Goal: Information Seeking & Learning: Find specific fact

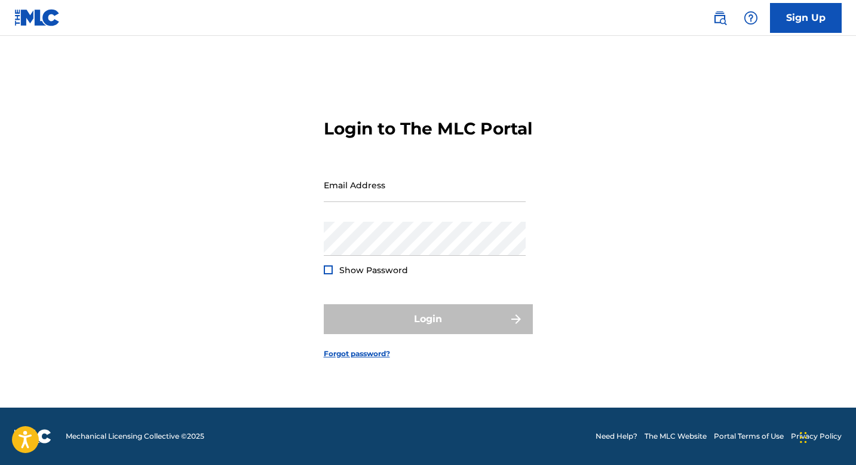
click at [28, 20] on img at bounding box center [37, 17] width 46 height 17
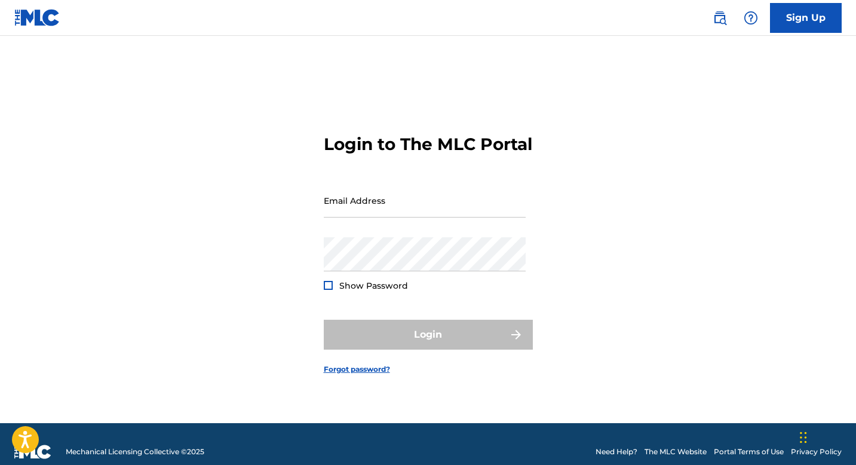
scroll to position [16, 0]
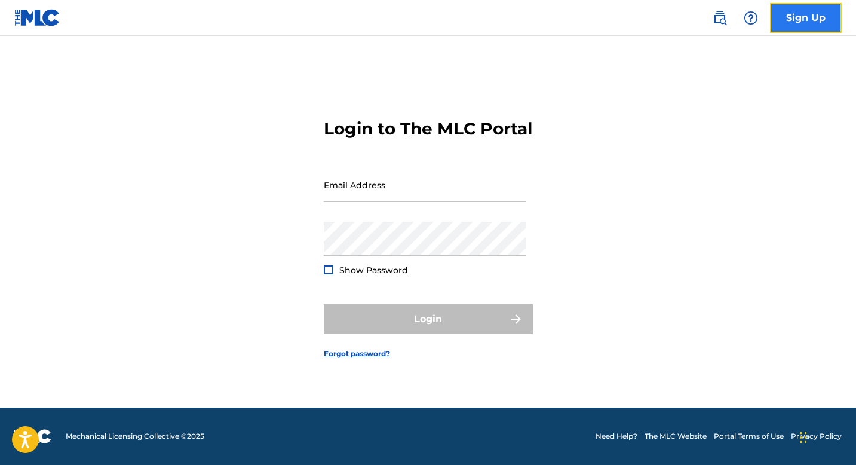
click at [780, 28] on link "Sign Up" at bounding box center [806, 18] width 72 height 30
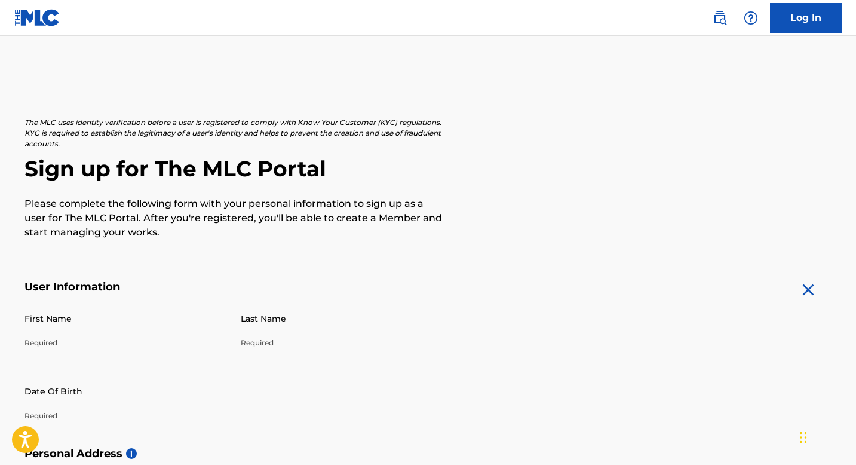
click at [133, 319] on input "First Name" at bounding box center [125, 318] width 202 height 34
type input "[PERSON_NAME]"
type input "13577 Valleyheartdrive N"
type input "Sherman Oaks"
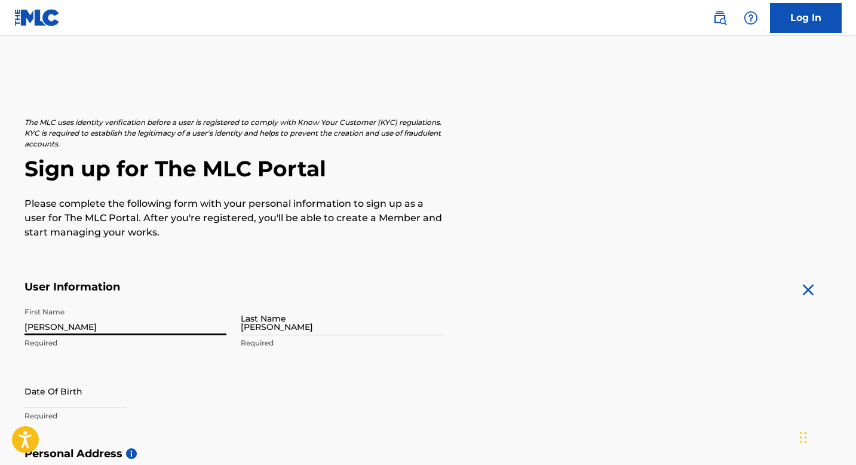
type input "[GEOGRAPHIC_DATA]"
type input "CA"
type input "91423"
type input "1"
type input "818"
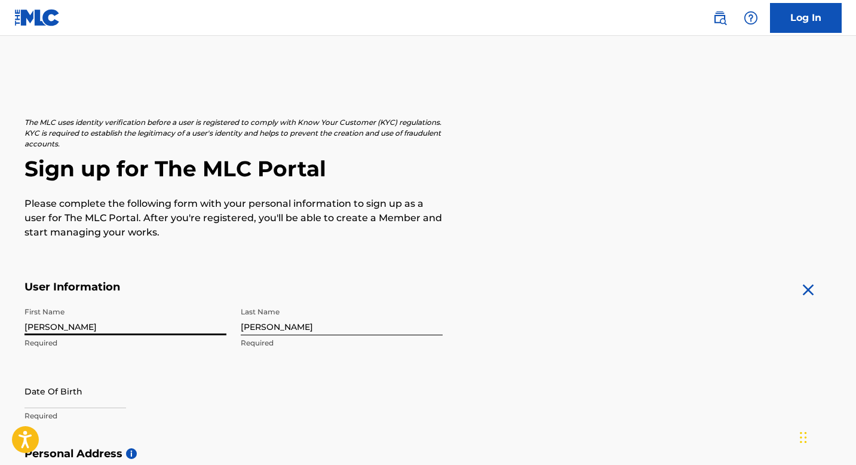
scroll to position [392, 0]
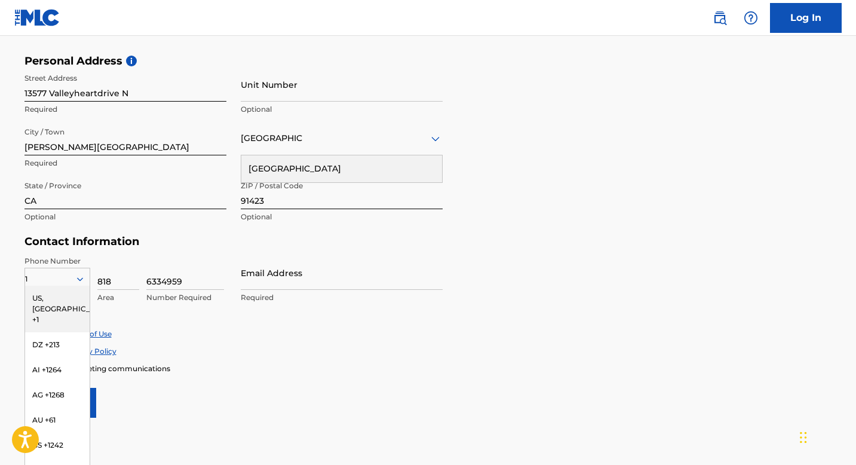
click at [265, 343] on div "Accept Terms of Use Accept Privacy Policy Enroll in marketing communications" at bounding box center [427, 350] width 807 height 45
click at [185, 279] on input "6334959" at bounding box center [185, 273] width 78 height 34
drag, startPoint x: 185, startPoint y: 279, endPoint x: 132, endPoint y: 278, distance: 53.2
click at [132, 278] on div "1 US, CA +1 DZ +213 AI +1264 AG +1268 AU +61 BS +1242 BB +1246 BZ +501 BM +1441…" at bounding box center [125, 283] width 202 height 54
type input "4160360"
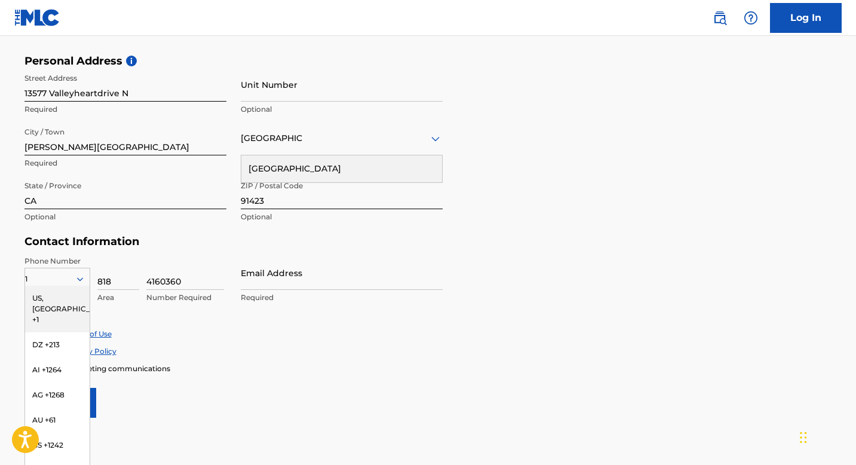
click at [260, 361] on div "Accept Terms of Use Accept Privacy Policy Enroll in marketing communications" at bounding box center [427, 350] width 807 height 45
click at [268, 273] on input "Email Address" at bounding box center [342, 273] width 202 height 34
type input "[PERSON_NAME][EMAIL_ADDRESS][PERSON_NAME][DOMAIN_NAME]"
click at [587, 315] on form "User Information First Name Douglas Required Last Name Aldrich Required Date Of…" at bounding box center [427, 153] width 807 height 530
click at [79, 299] on div "US, CA +1" at bounding box center [57, 308] width 64 height 47
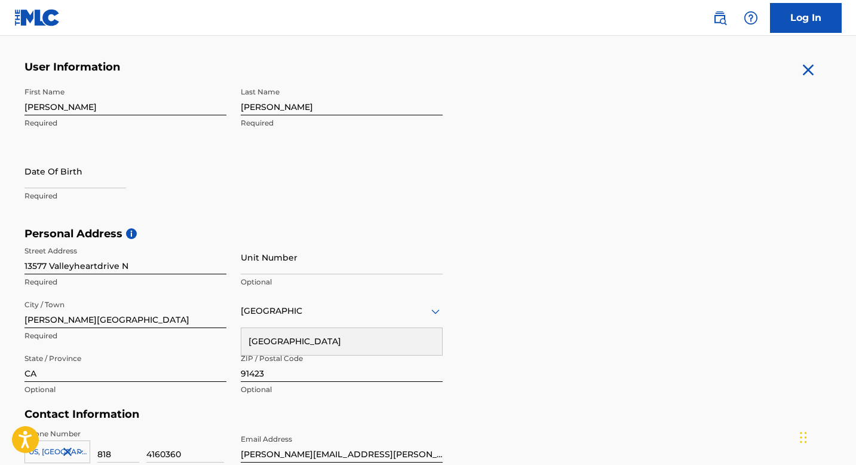
scroll to position [208, 0]
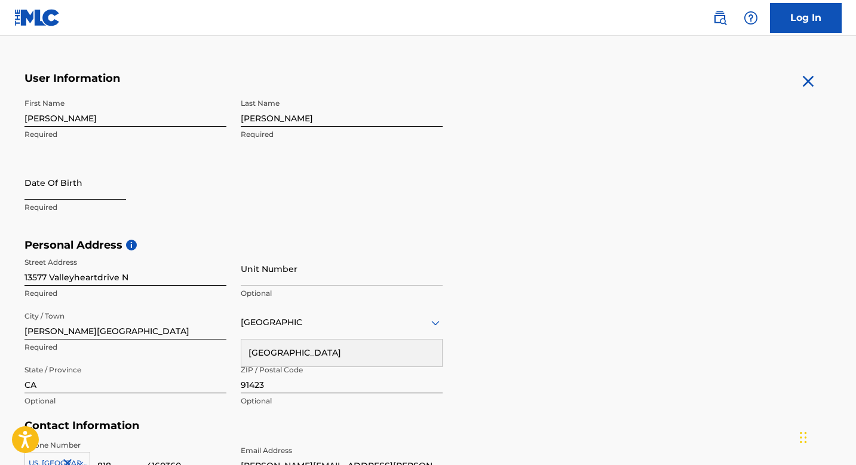
click at [104, 187] on input "text" at bounding box center [75, 182] width 102 height 34
select select "8"
select select "2025"
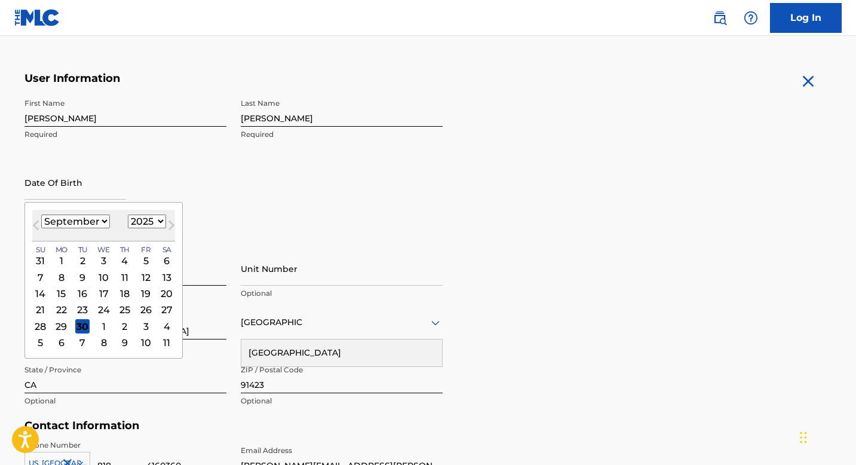
click at [94, 213] on div "September 2025 January February March April May June July August September Octo…" at bounding box center [103, 226] width 143 height 32
click at [94, 223] on select "January February March April May June July August September October November De…" at bounding box center [75, 221] width 69 height 14
select select "1"
click at [41, 214] on select "January February March April May June July August September October November De…" at bounding box center [75, 221] width 69 height 14
click at [158, 219] on select "1899 1900 1901 1902 1903 1904 1905 1906 1907 1908 1909 1910 1911 1912 1913 1914…" at bounding box center [147, 221] width 38 height 14
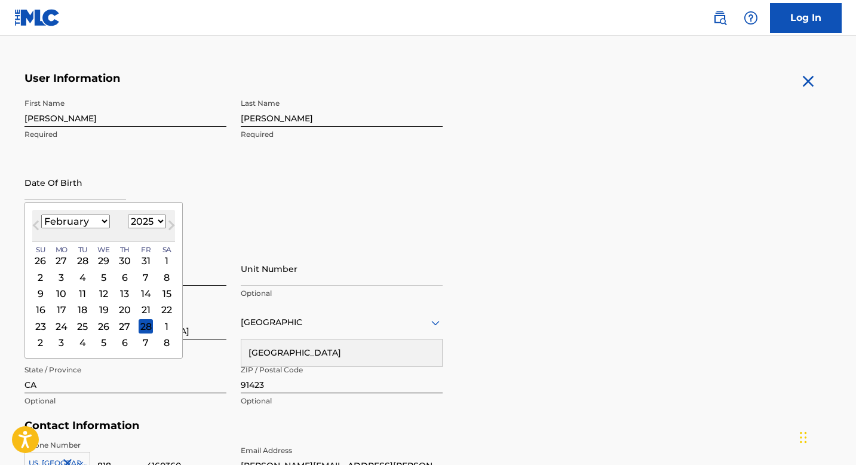
select select "1963"
click at [128, 214] on select "1899 1900 1901 1902 1903 1904 1905 1906 1907 1908 1909 1910 1911 1912 1913 1914…" at bounding box center [147, 221] width 38 height 14
click at [83, 312] on div "19" at bounding box center [82, 309] width 14 height 14
type input "February 19 1963"
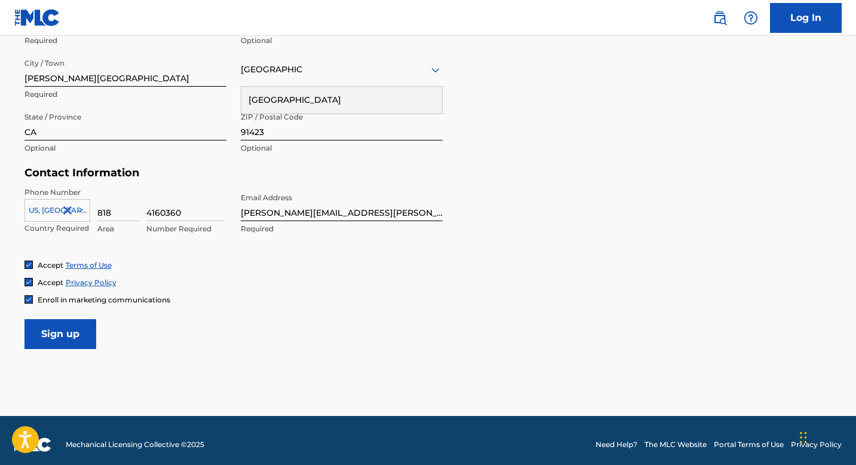
scroll to position [469, 0]
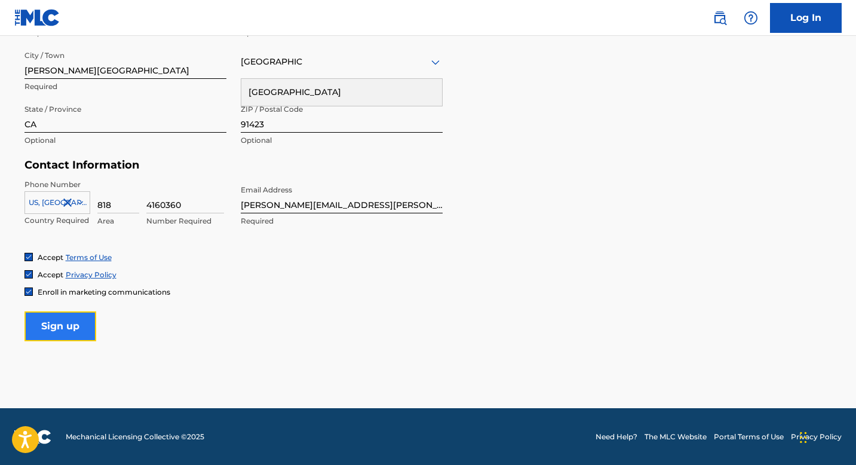
click at [79, 328] on input "Sign up" at bounding box center [60, 326] width 72 height 30
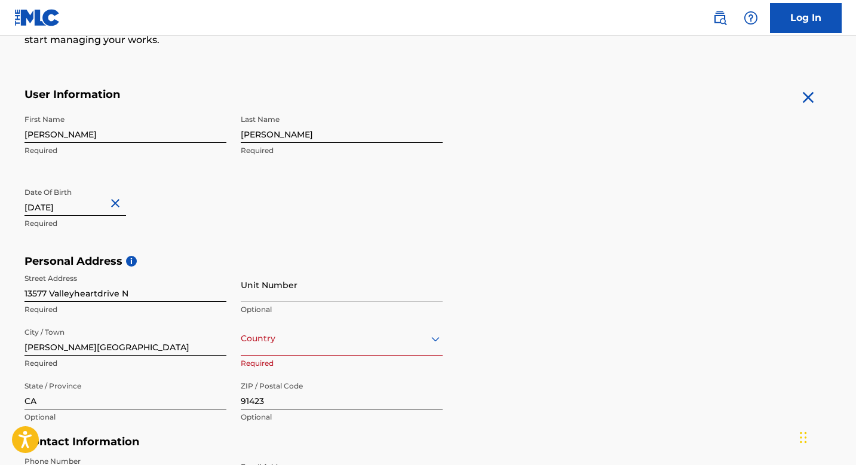
scroll to position [263, 0]
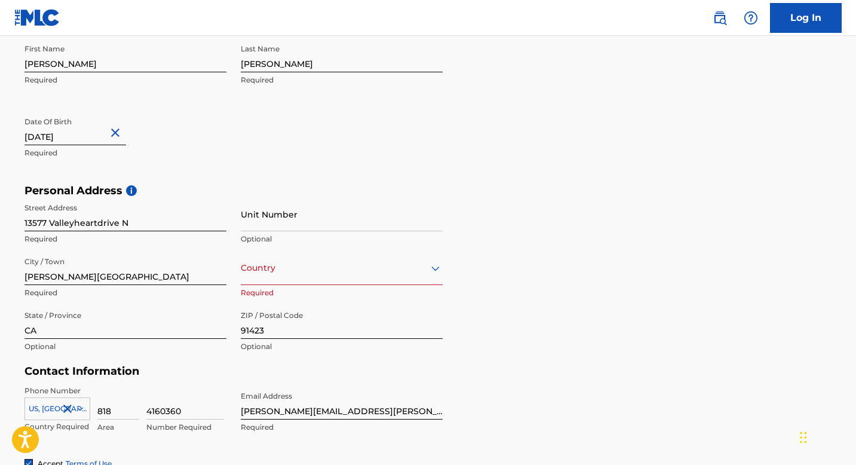
click at [372, 285] on div "option , selected. Select is focused ,type to refine list, press Down to open t…" at bounding box center [342, 268] width 202 height 34
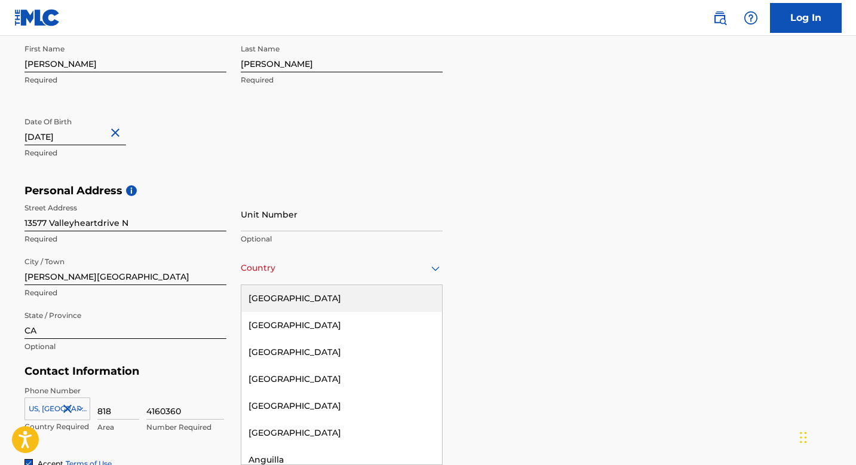
click at [365, 294] on div "[GEOGRAPHIC_DATA]" at bounding box center [341, 298] width 201 height 27
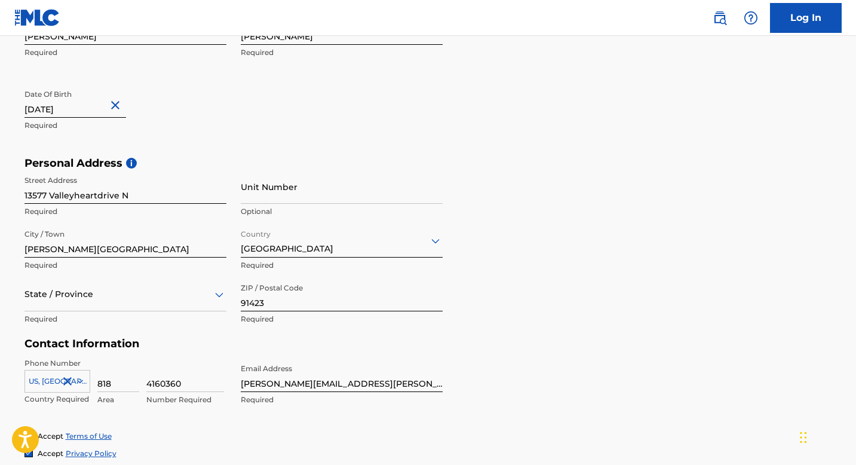
scroll to position [316, 0]
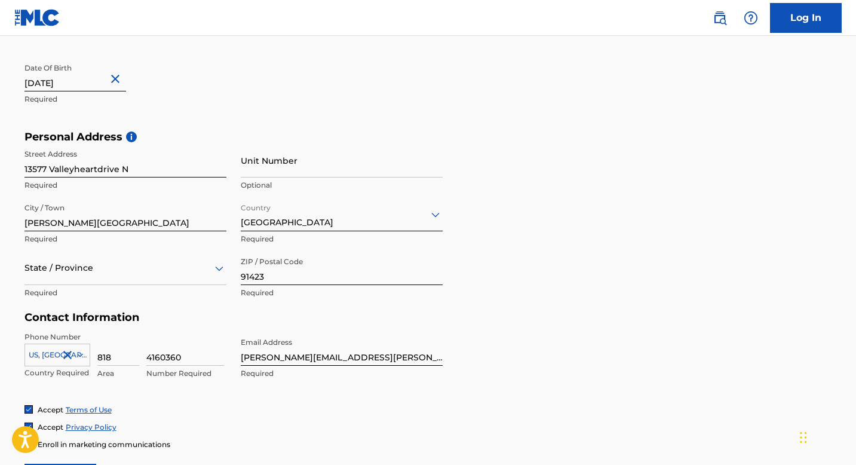
click at [195, 285] on div "State / Province" at bounding box center [125, 268] width 202 height 34
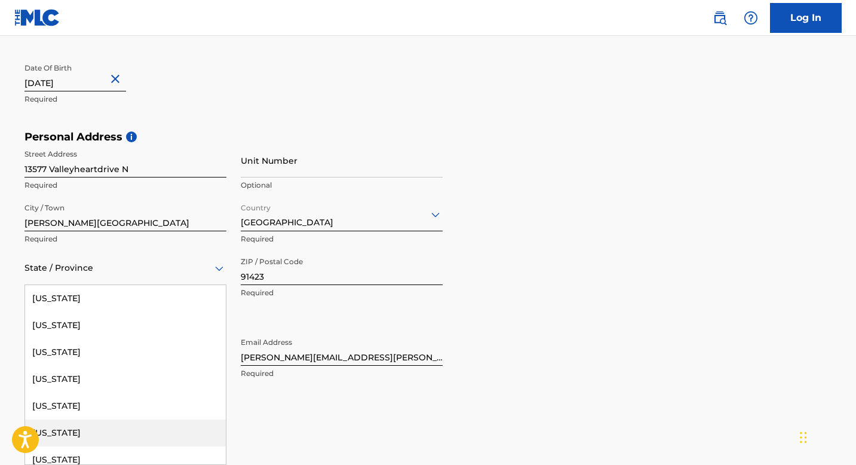
click at [130, 429] on div "California" at bounding box center [125, 432] width 201 height 27
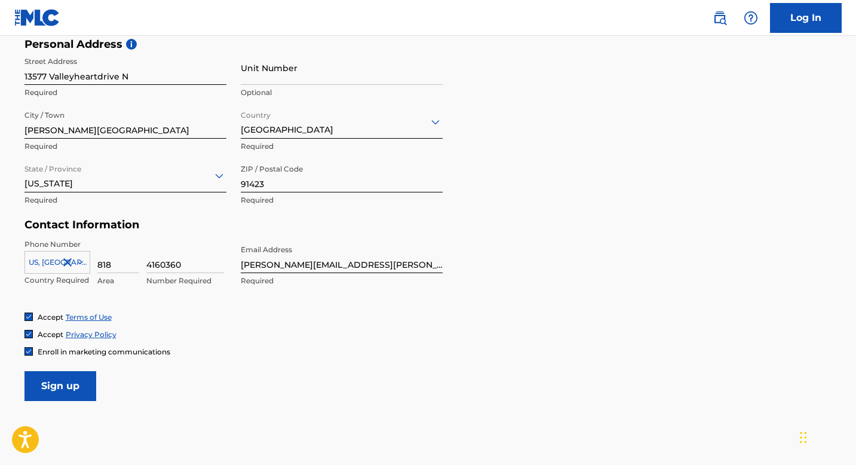
scroll to position [469, 0]
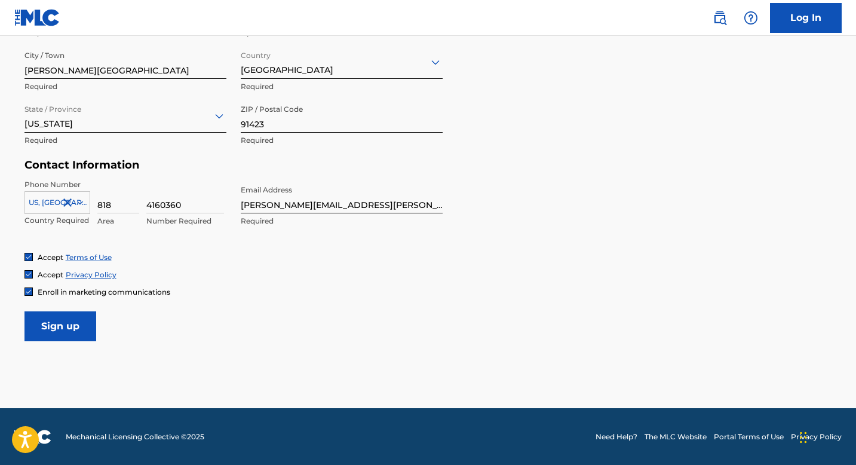
click at [27, 293] on img at bounding box center [28, 291] width 7 height 7
click at [78, 325] on input "Sign up" at bounding box center [60, 326] width 72 height 30
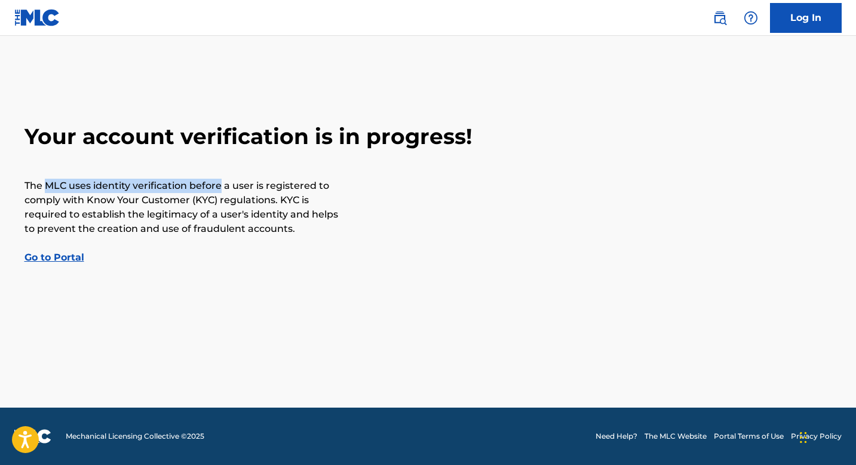
drag, startPoint x: 48, startPoint y: 187, endPoint x: 219, endPoint y: 186, distance: 170.8
click at [219, 186] on p "The MLC uses identity verification before a user is registered to comply with K…" at bounding box center [182, 207] width 316 height 57
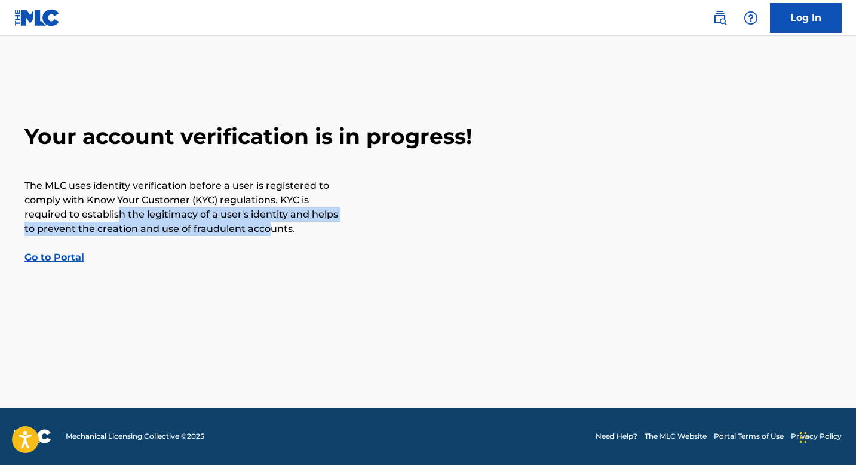
drag, startPoint x: 116, startPoint y: 213, endPoint x: 266, endPoint y: 226, distance: 150.5
click at [266, 226] on p "The MLC uses identity verification before a user is registered to comply with K…" at bounding box center [182, 207] width 316 height 57
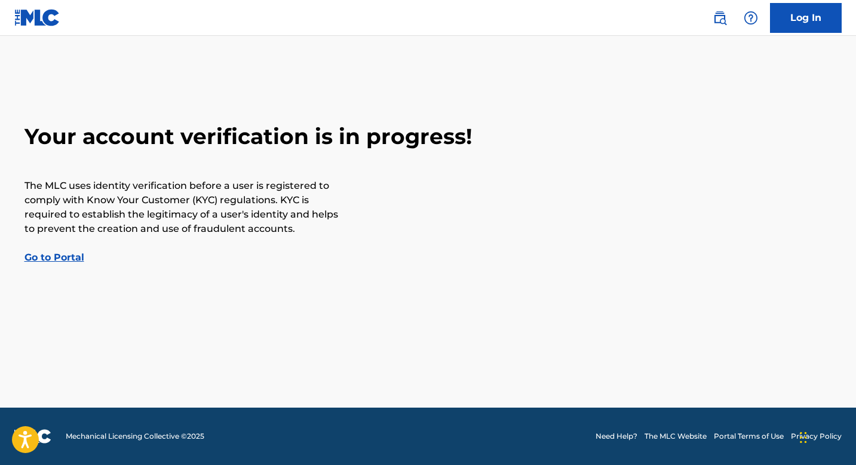
click at [88, 201] on p "The MLC uses identity verification before a user is registered to comply with K…" at bounding box center [182, 207] width 316 height 57
click at [75, 257] on link "Go to Portal" at bounding box center [54, 256] width 60 height 11
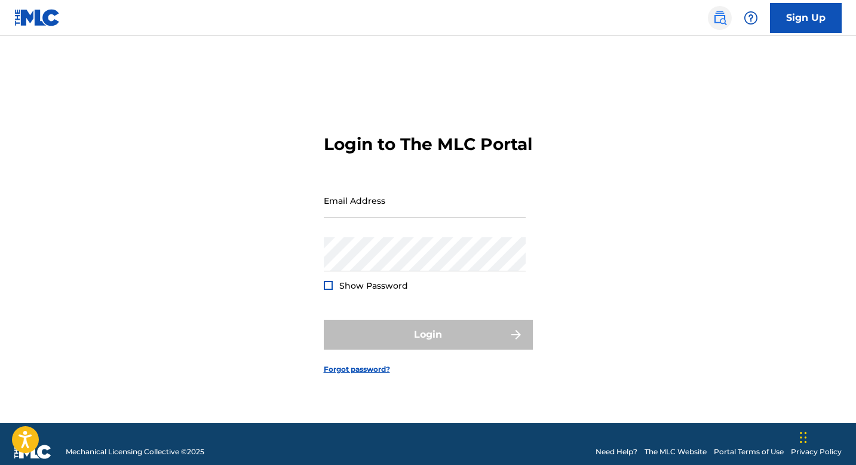
click at [721, 16] on img at bounding box center [719, 18] width 14 height 14
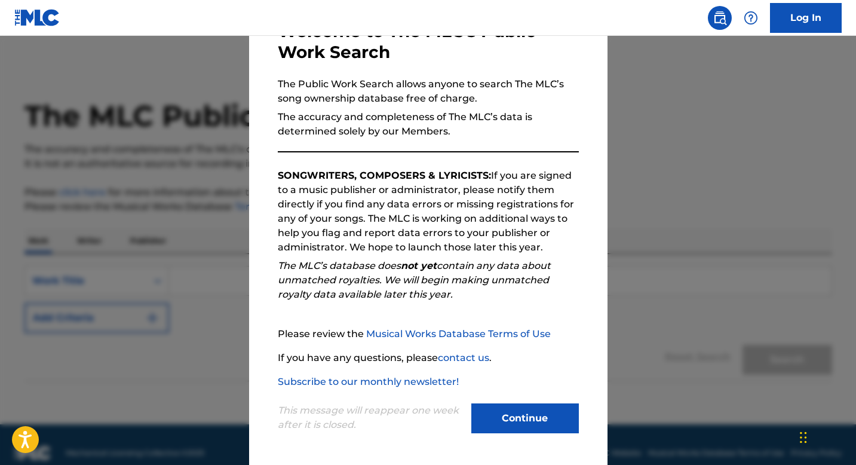
scroll to position [17, 0]
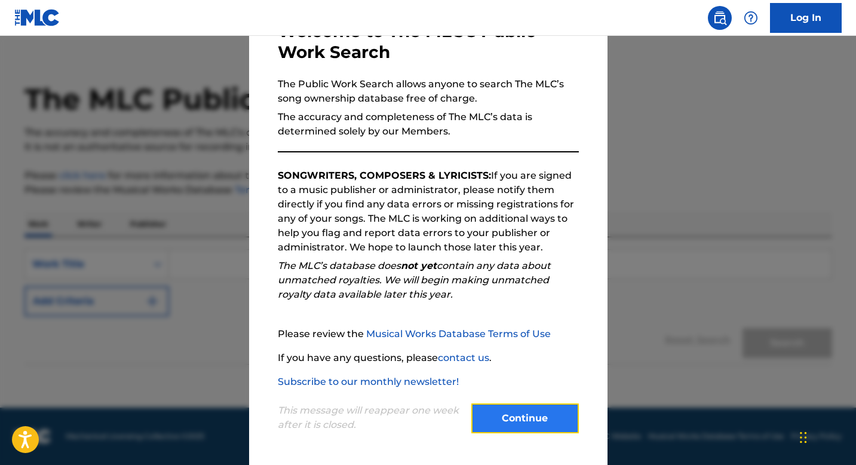
click at [511, 407] on button "Continue" at bounding box center [524, 418] width 107 height 30
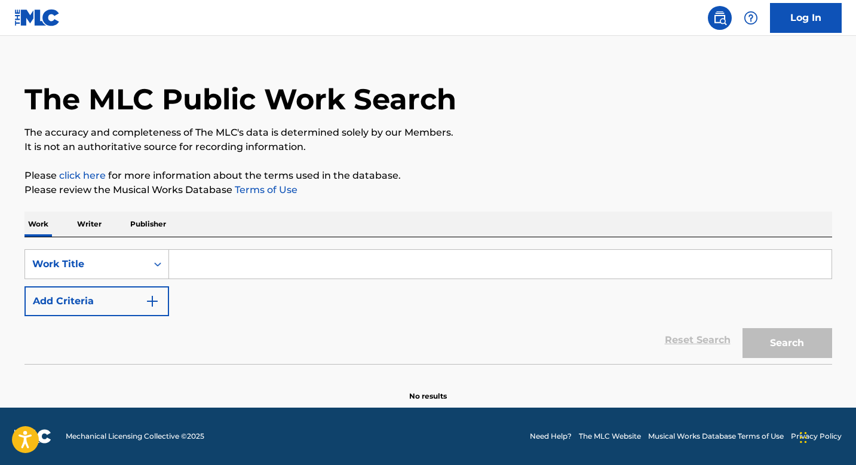
click at [250, 264] on input "Search Form" at bounding box center [500, 264] width 662 height 29
click at [88, 225] on p "Writer" at bounding box center [89, 223] width 32 height 25
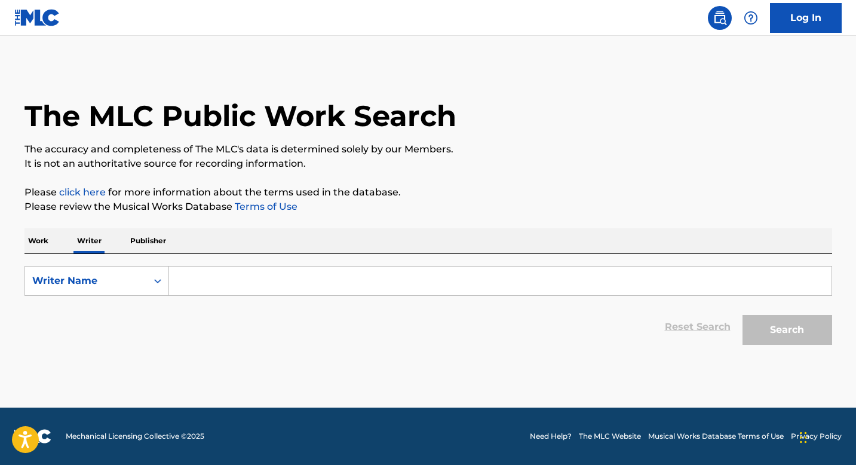
click at [220, 276] on input "Search Form" at bounding box center [500, 280] width 662 height 29
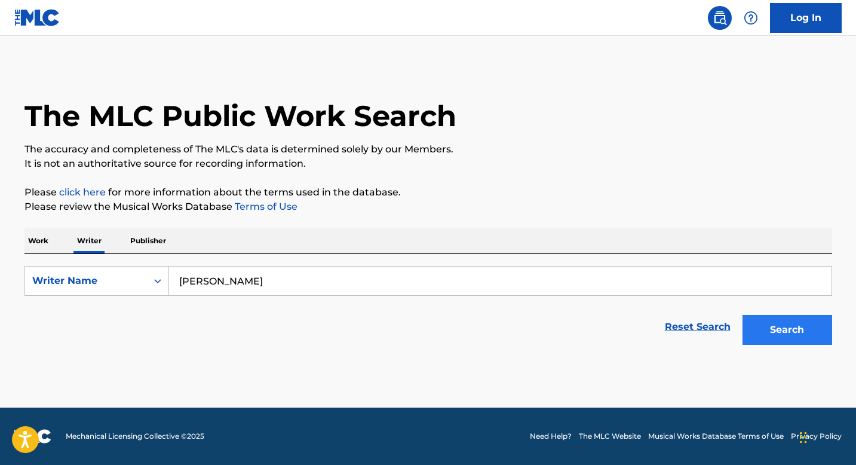
type input "[PERSON_NAME]"
click at [783, 319] on button "Search" at bounding box center [787, 330] width 90 height 30
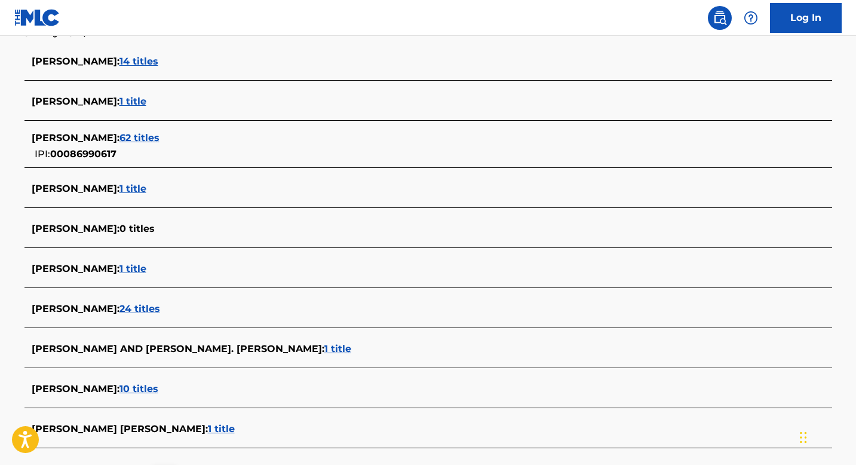
scroll to position [314, 0]
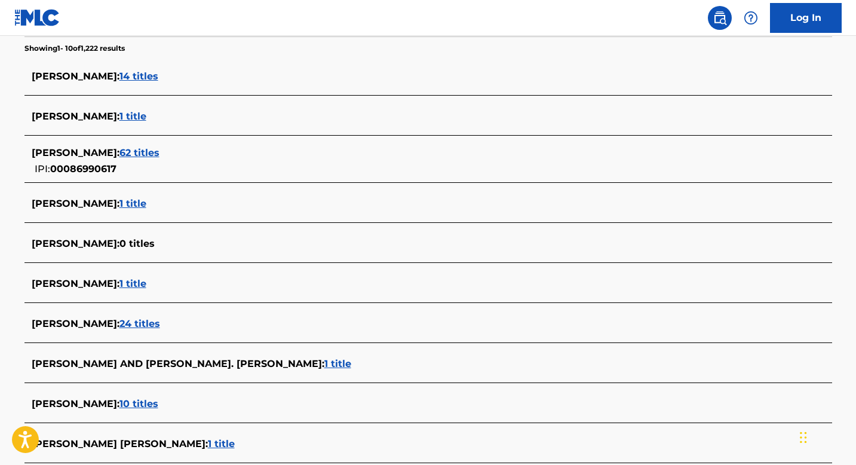
click at [140, 75] on span "14 titles" at bounding box center [138, 75] width 39 height 11
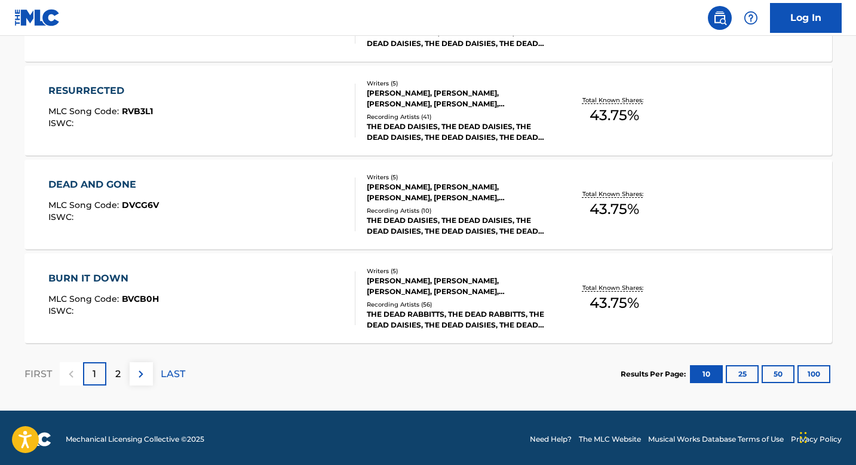
scroll to position [997, 0]
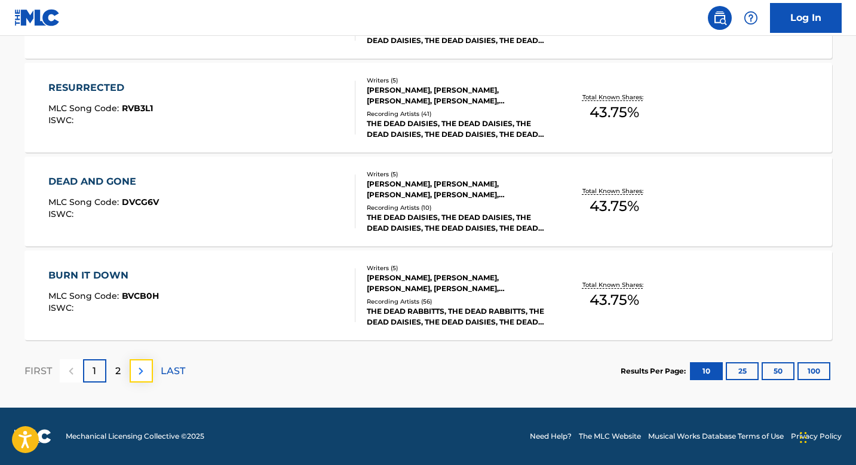
click at [138, 370] on img at bounding box center [141, 371] width 14 height 14
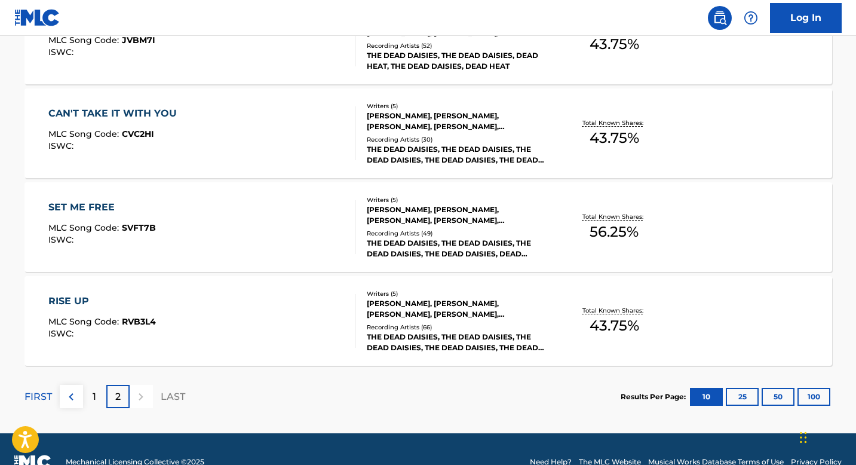
scroll to position [408, 0]
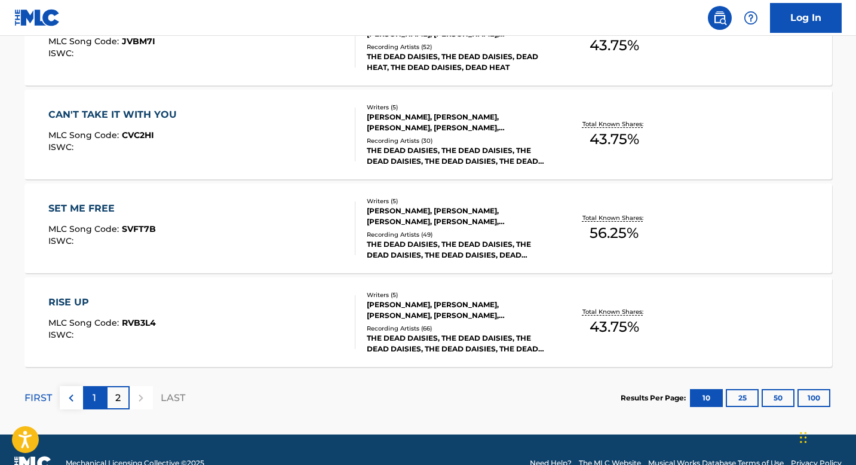
click at [100, 397] on div "1" at bounding box center [94, 397] width 23 height 23
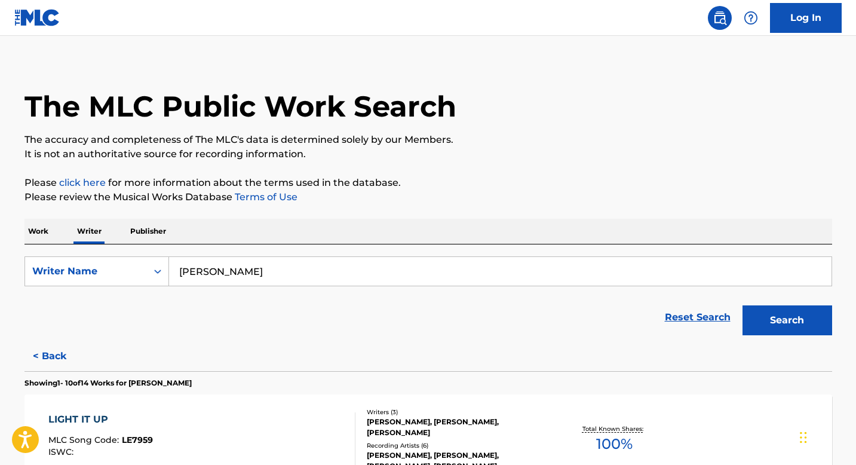
scroll to position [0, 0]
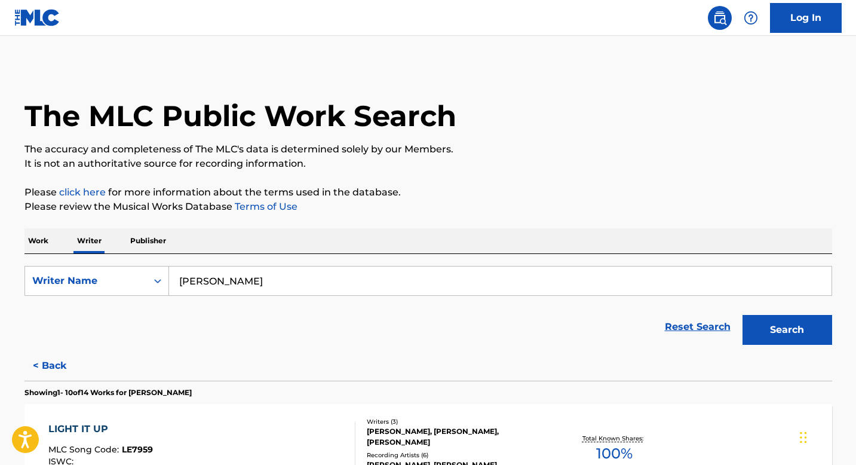
click at [361, 273] on input "[PERSON_NAME]" at bounding box center [500, 280] width 662 height 29
click at [361, 281] on input "[PERSON_NAME]" at bounding box center [500, 280] width 662 height 29
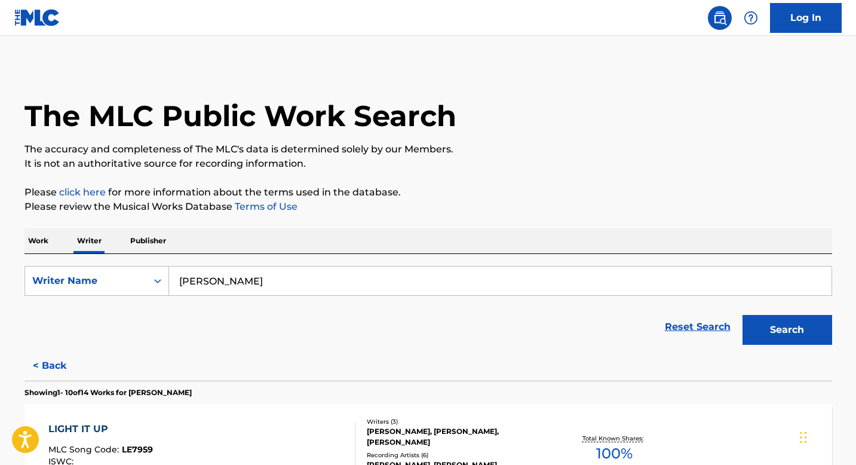
click at [361, 281] on input "[PERSON_NAME]" at bounding box center [500, 280] width 662 height 29
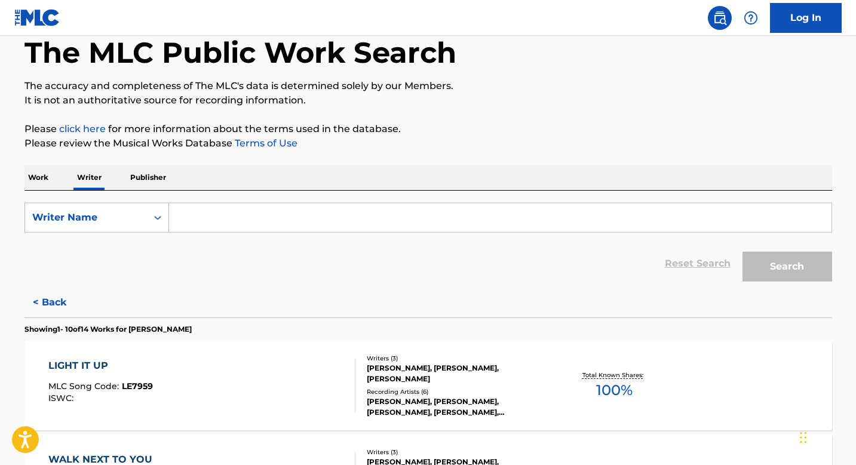
scroll to position [100, 0]
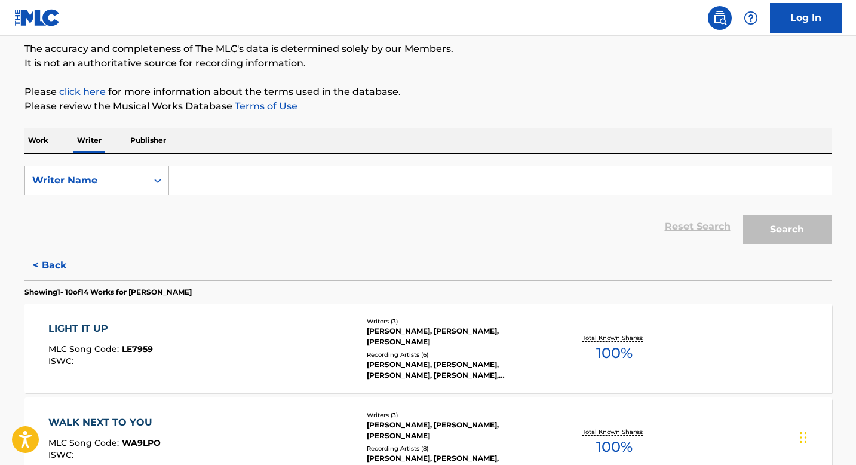
click at [214, 182] on input "Search Form" at bounding box center [500, 180] width 662 height 29
click at [148, 178] on div "Search Form" at bounding box center [157, 180] width 21 height 21
click at [256, 245] on div "Reset Search Search" at bounding box center [427, 226] width 807 height 48
click at [44, 142] on p "Work" at bounding box center [37, 140] width 27 height 25
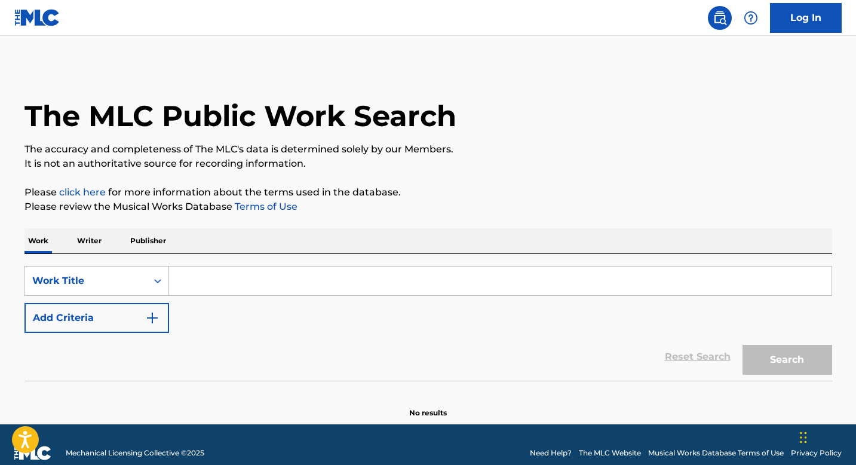
click at [228, 292] on input "Search Form" at bounding box center [500, 280] width 662 height 29
click at [788, 357] on button "Search" at bounding box center [787, 360] width 90 height 30
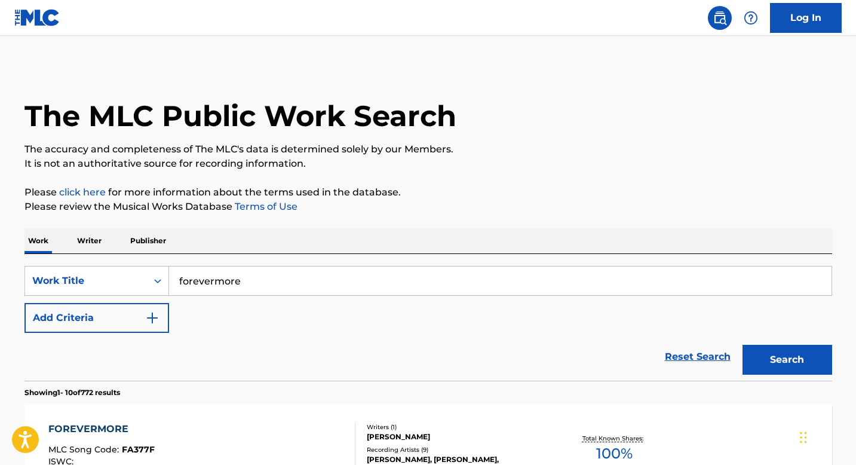
click at [275, 287] on input "forevermore" at bounding box center [500, 280] width 662 height 29
click at [742, 345] on button "Search" at bounding box center [787, 360] width 90 height 30
click at [352, 275] on input "forevermore whitesnake" at bounding box center [500, 280] width 662 height 29
click at [353, 281] on input "forevermore whitesnake" at bounding box center [500, 280] width 662 height 29
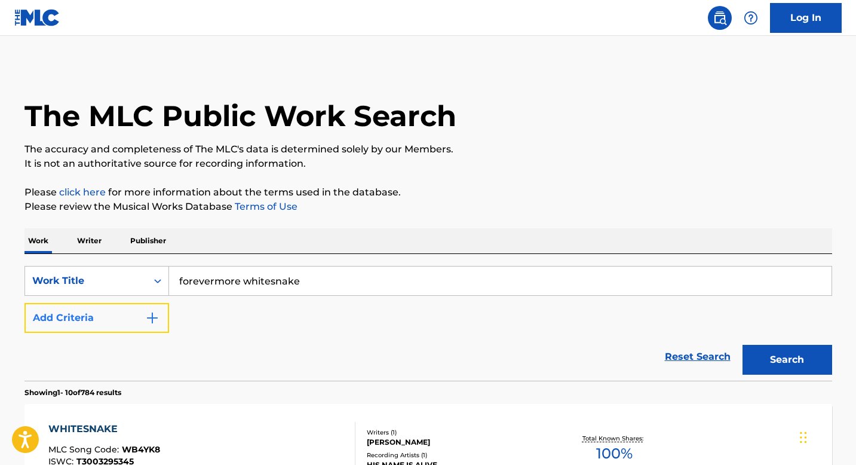
click at [115, 322] on button "Add Criteria" at bounding box center [96, 318] width 145 height 30
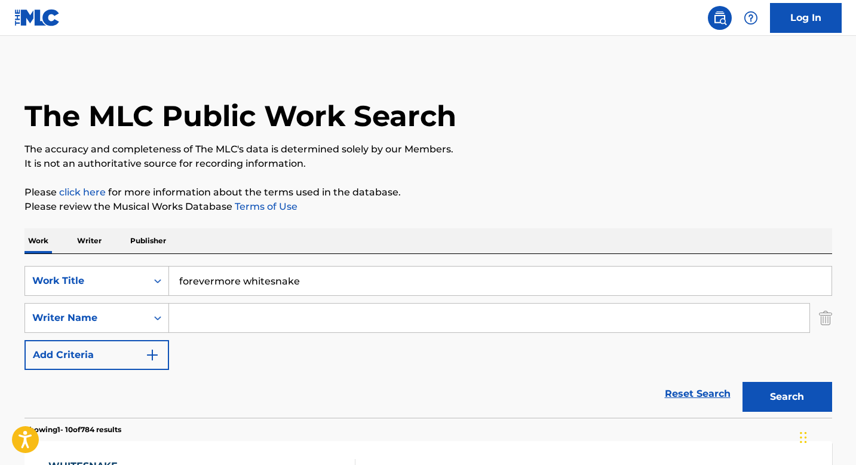
click at [314, 282] on input "forevermore whitesnake" at bounding box center [500, 280] width 662 height 29
type input "forevermore"
click at [293, 316] on input "Search Form" at bounding box center [489, 317] width 640 height 29
type input "[PERSON_NAME]"
click at [742, 382] on button "Search" at bounding box center [787, 397] width 90 height 30
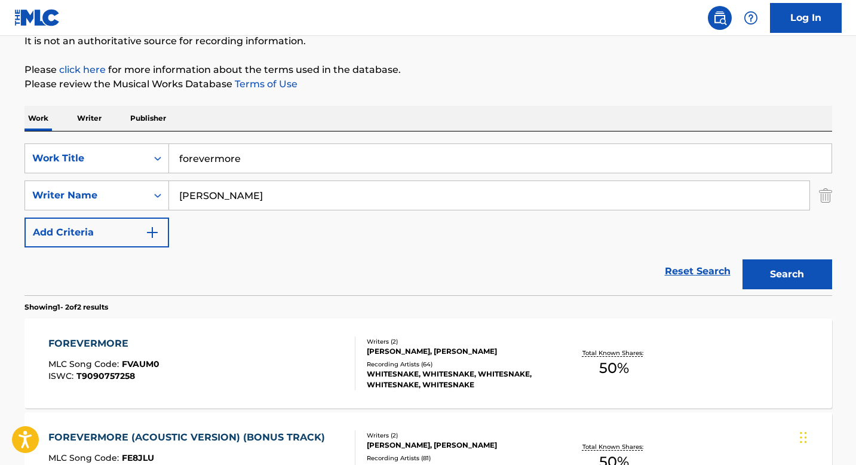
scroll to position [120, 0]
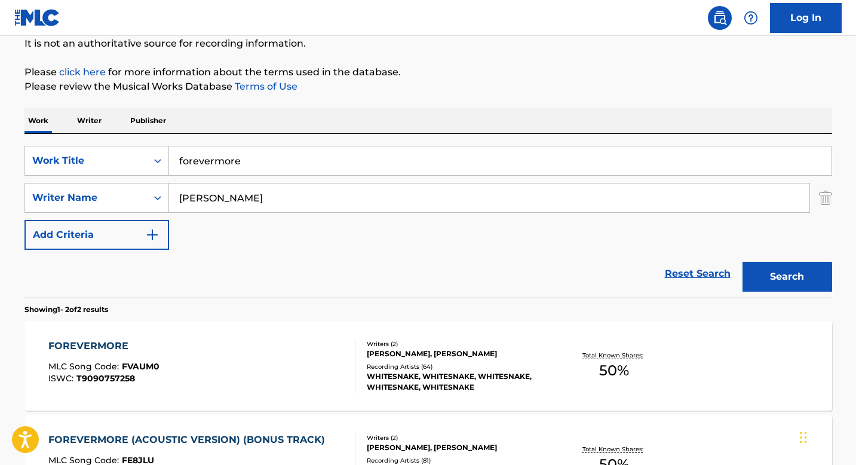
drag, startPoint x: 276, startPoint y: 202, endPoint x: 181, endPoint y: 202, distance: 94.9
click at [181, 202] on input "[PERSON_NAME]" at bounding box center [489, 197] width 640 height 29
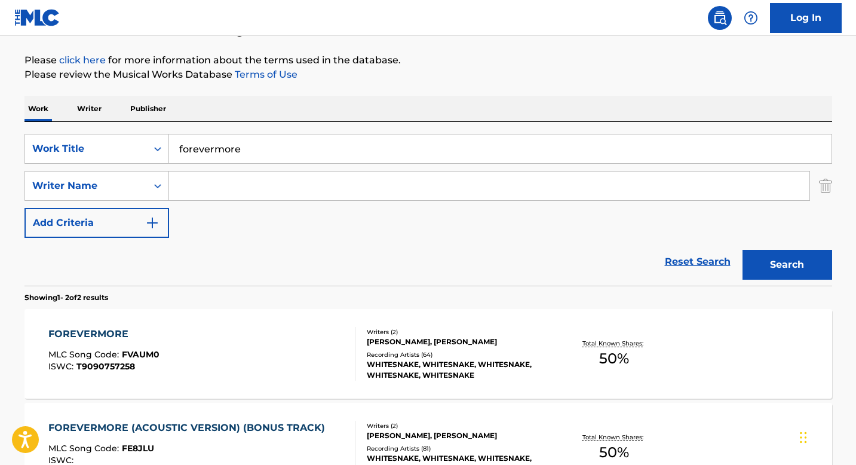
scroll to position [129, 0]
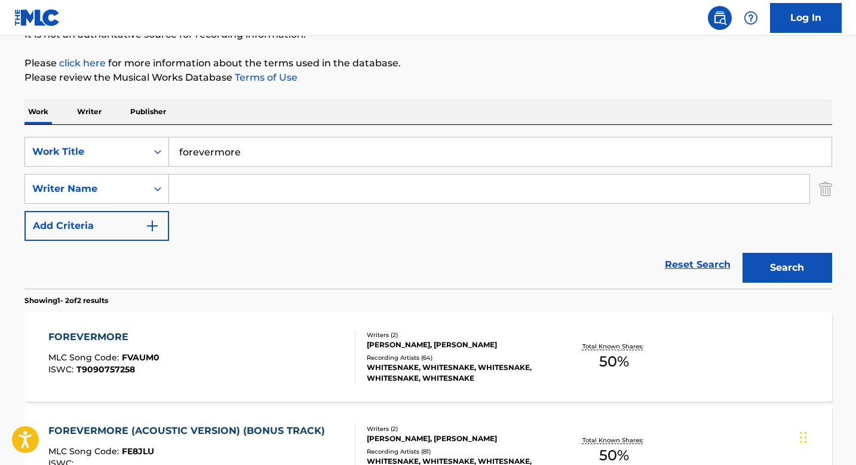
drag, startPoint x: 278, startPoint y: 153, endPoint x: 176, endPoint y: 152, distance: 102.1
click at [176, 152] on input "forevermore" at bounding box center [500, 151] width 662 height 29
click at [109, 338] on div "FOREVERMORE" at bounding box center [103, 337] width 111 height 14
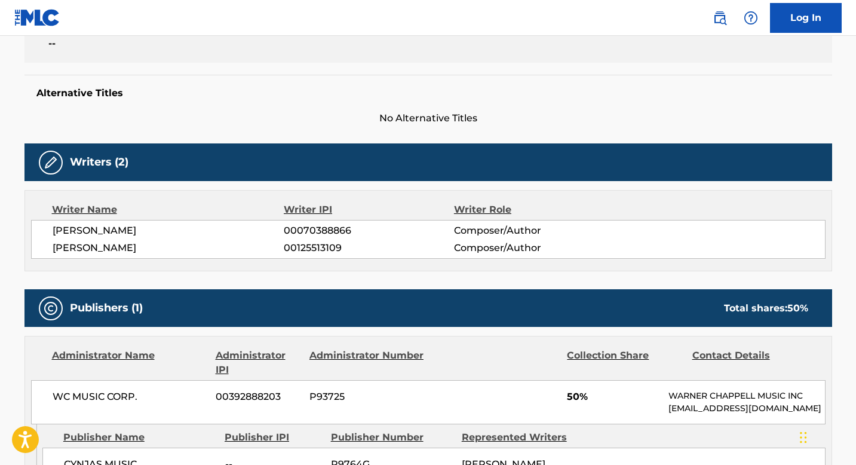
scroll to position [356, 0]
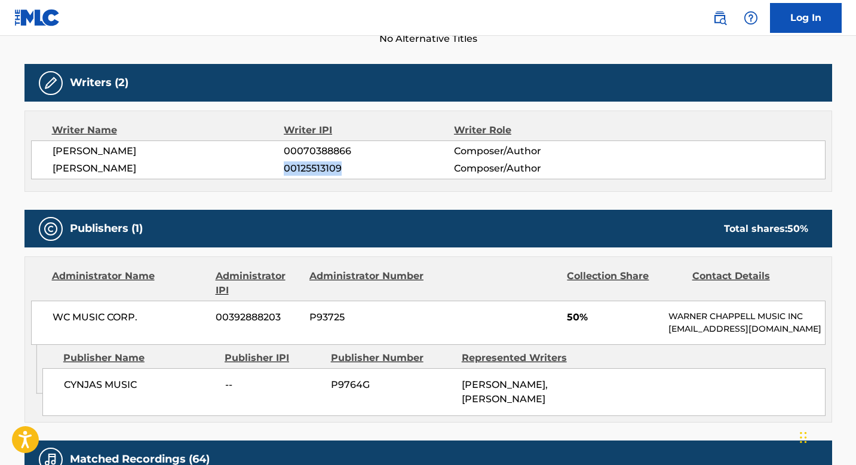
drag, startPoint x: 284, startPoint y: 168, endPoint x: 348, endPoint y: 171, distance: 63.3
click at [348, 171] on span "00125513109" at bounding box center [369, 168] width 170 height 14
copy span "00125513109"
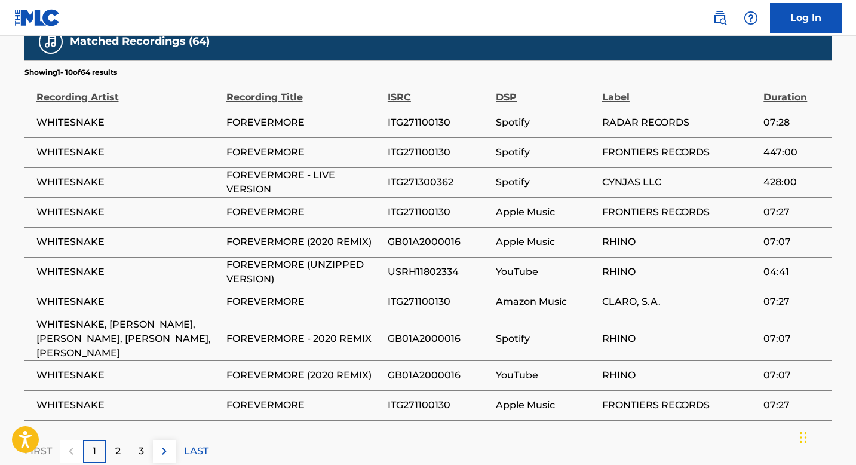
scroll to position [786, 0]
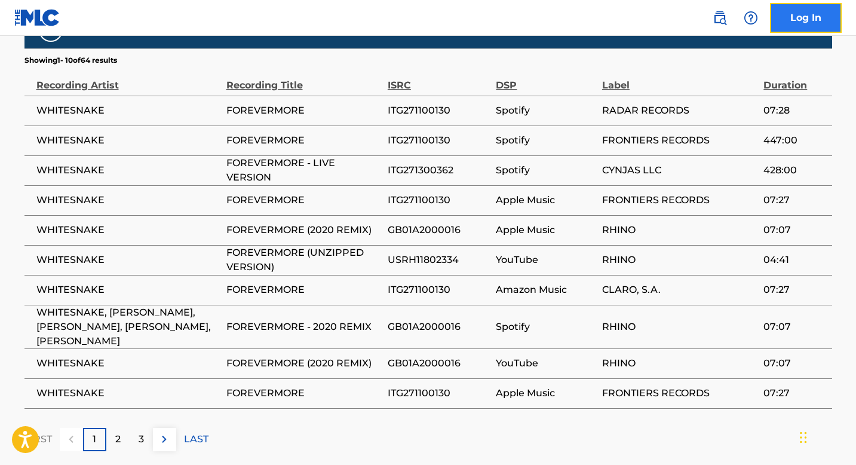
click at [811, 20] on link "Log In" at bounding box center [806, 18] width 72 height 30
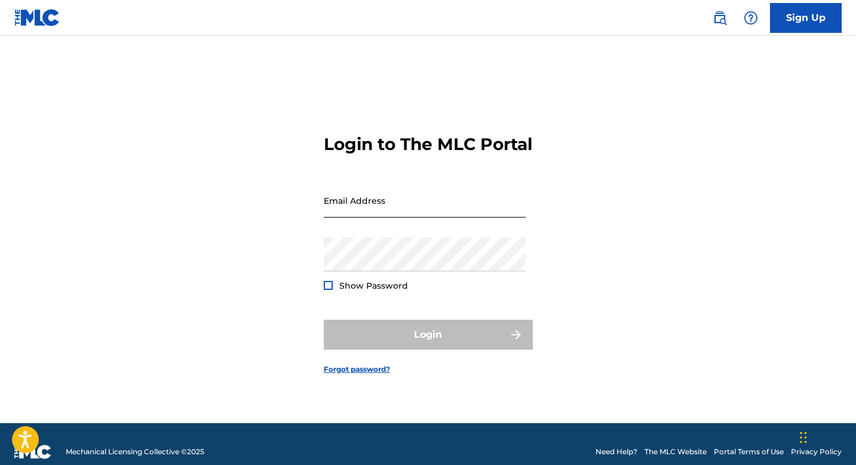
click at [486, 213] on input "Email Address" at bounding box center [425, 200] width 202 height 34
type input "[PERSON_NAME][EMAIL_ADDRESS][PERSON_NAME][DOMAIN_NAME]"
click at [577, 195] on div "Login to The MLC Portal Email Address aldrich.douglas@gmail.com Password Show P…" at bounding box center [428, 244] width 836 height 357
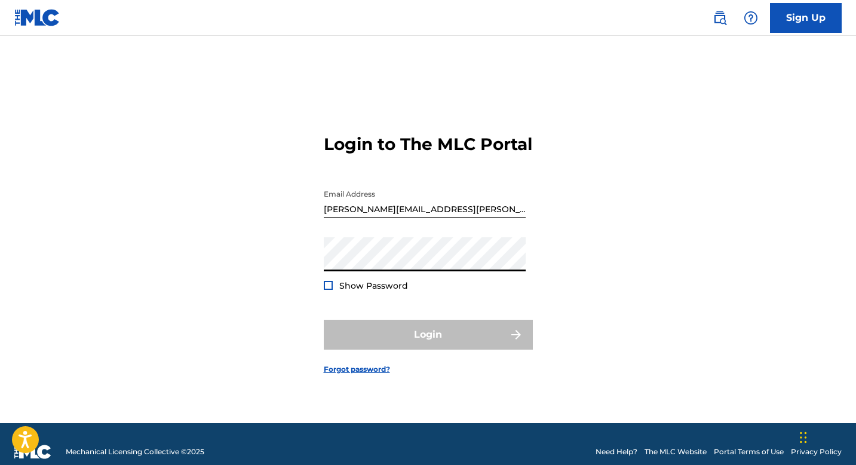
click at [259, 269] on div "Login to The MLC Portal Email Address aldrich.douglas@gmail.com Password Show P…" at bounding box center [428, 244] width 836 height 357
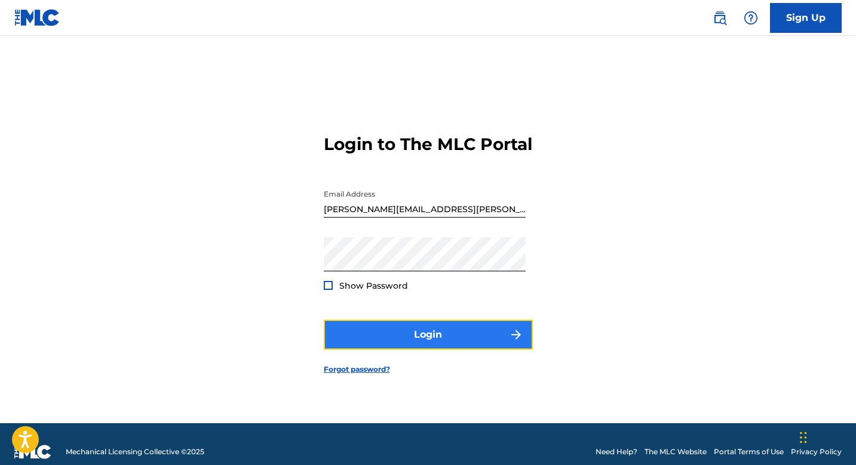
click at [420, 339] on button "Login" at bounding box center [428, 334] width 209 height 30
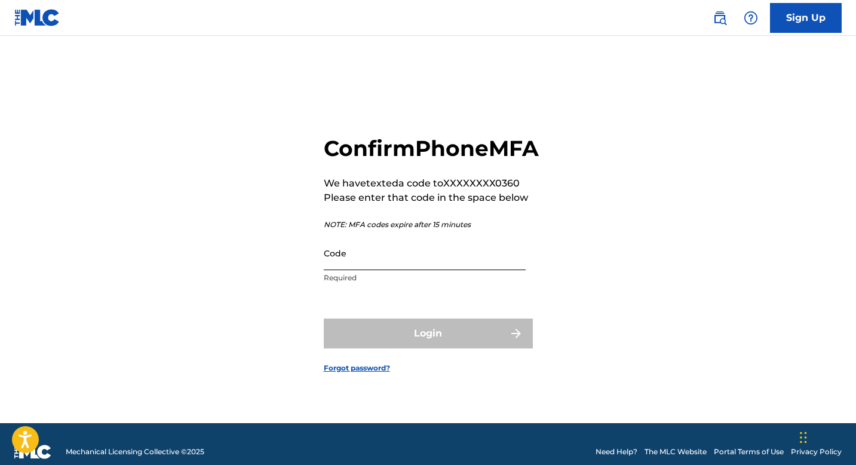
click at [404, 270] on input "Code" at bounding box center [425, 253] width 202 height 34
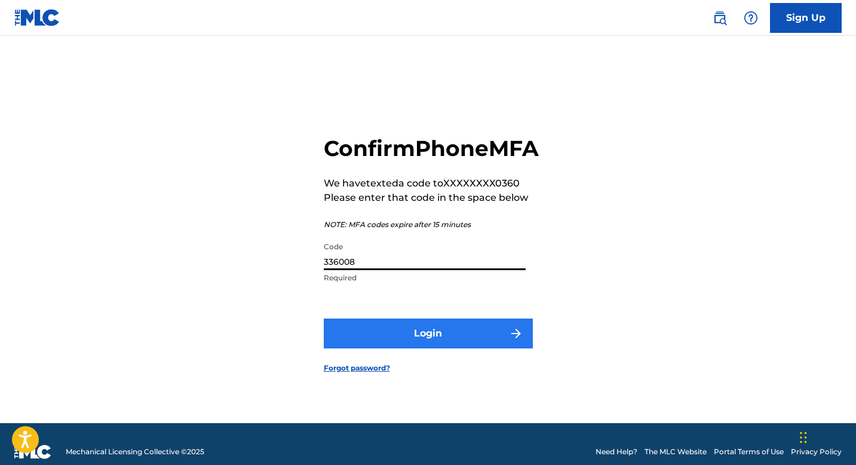
type input "336008"
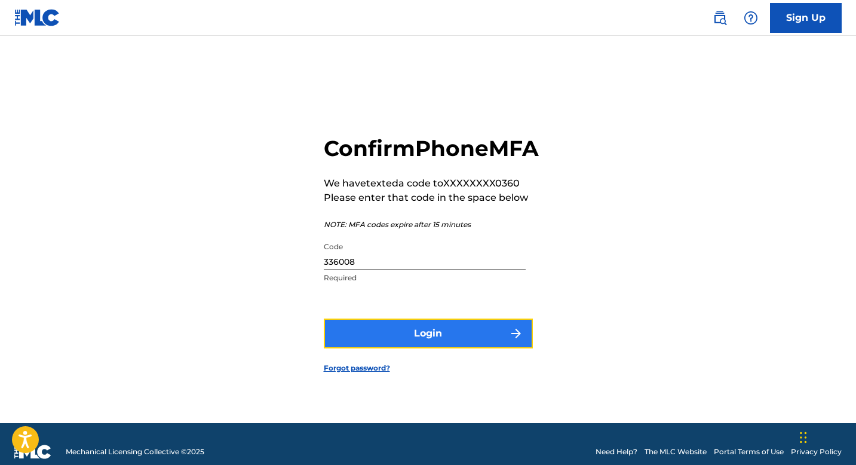
click at [442, 348] on button "Login" at bounding box center [428, 333] width 209 height 30
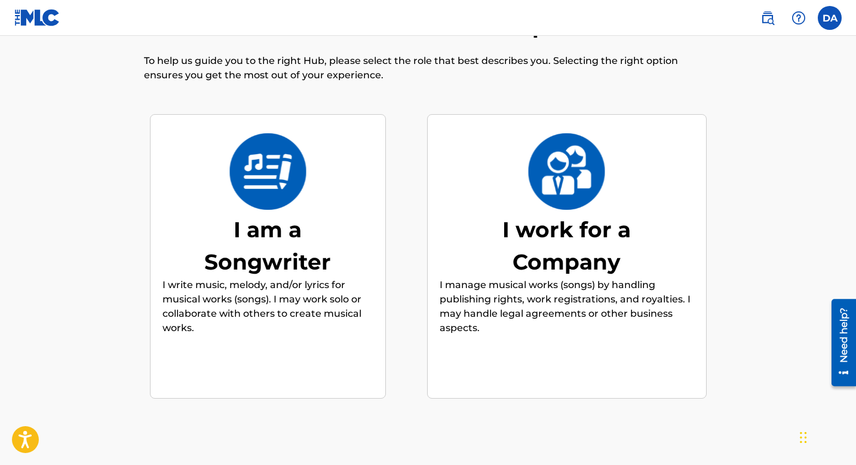
click at [263, 253] on div "I am a Songwriter" at bounding box center [267, 245] width 179 height 64
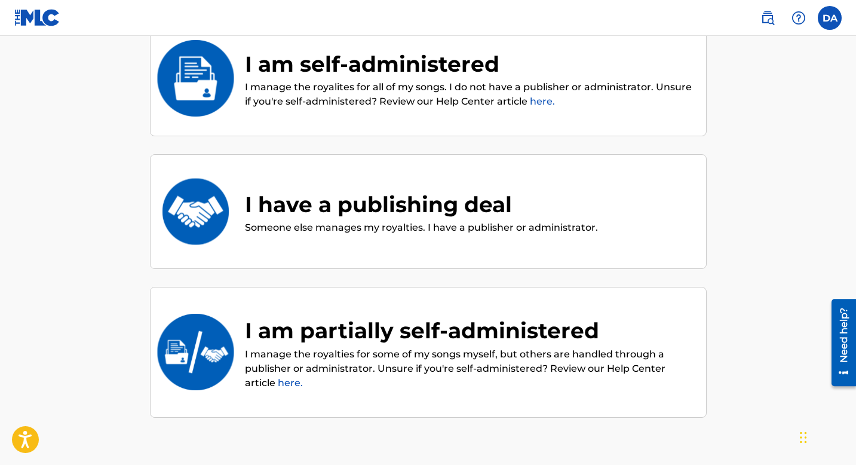
scroll to position [164, 0]
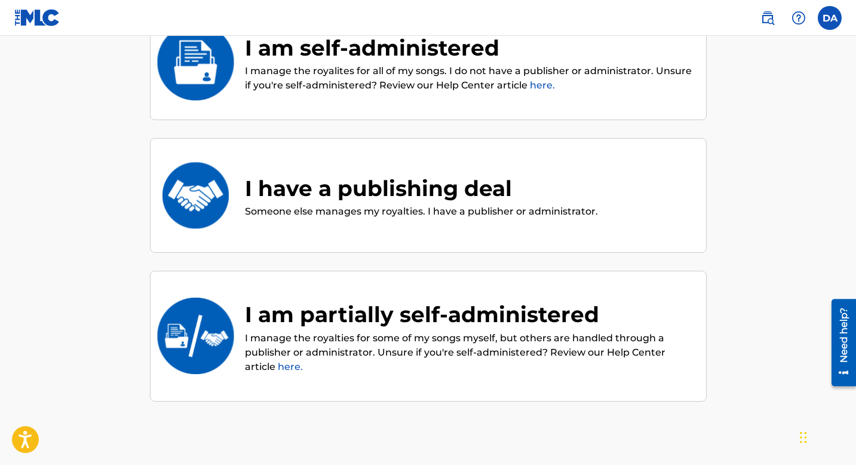
click at [513, 318] on div "I am partially self-administered" at bounding box center [469, 314] width 449 height 32
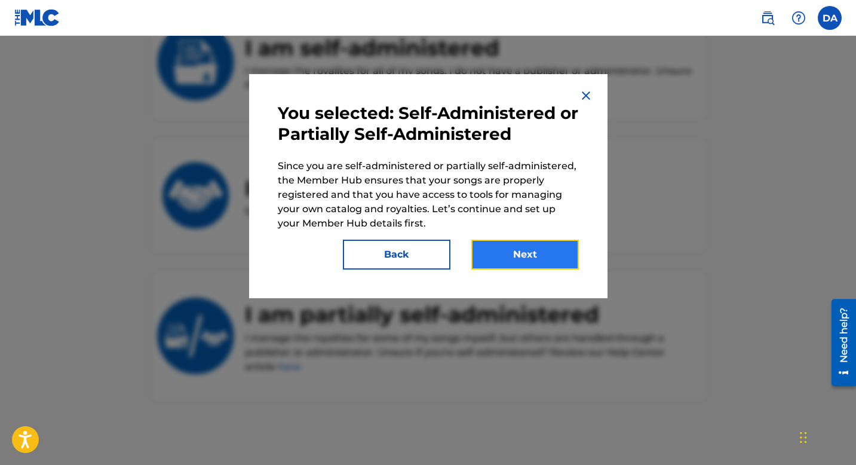
click at [540, 251] on button "Next" at bounding box center [524, 254] width 107 height 30
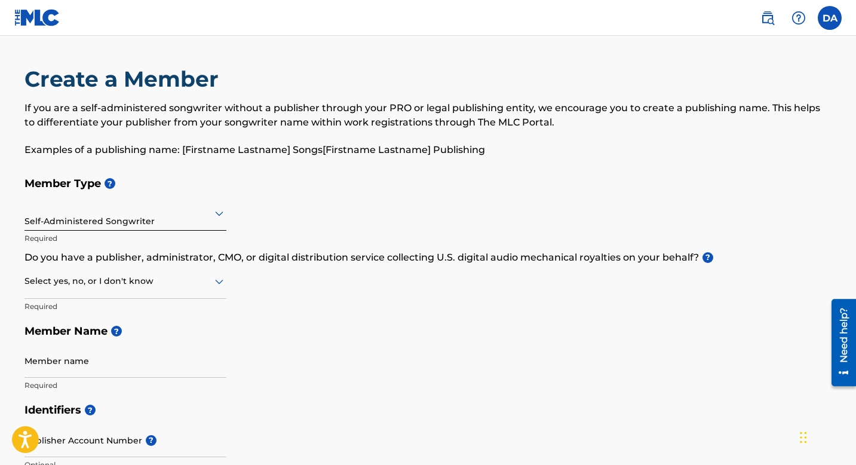
click at [219, 279] on icon at bounding box center [219, 281] width 14 height 14
click at [110, 365] on div "I don't know" at bounding box center [125, 365] width 201 height 27
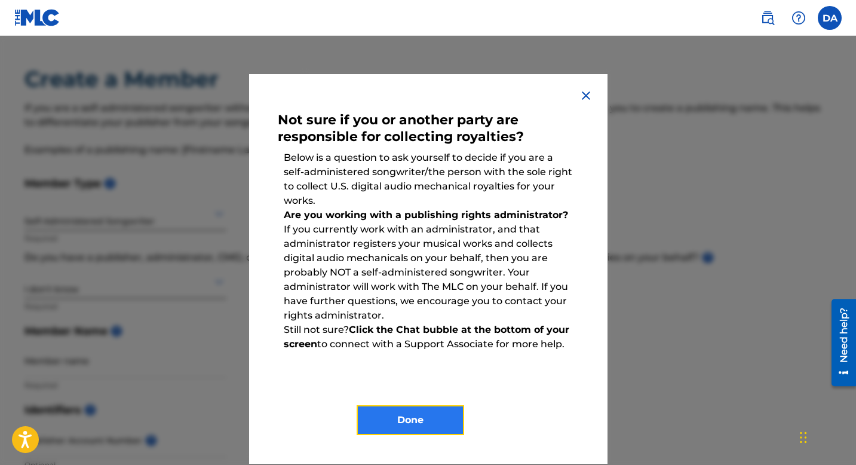
click at [434, 419] on button "Done" at bounding box center [409, 420] width 107 height 30
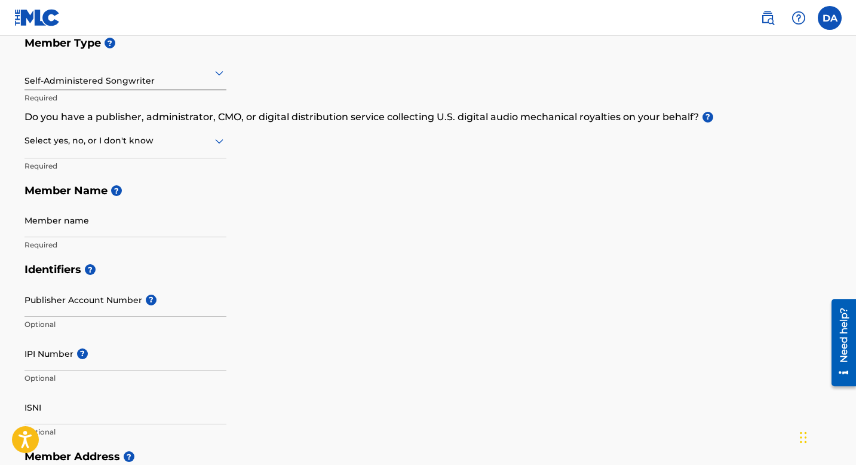
scroll to position [151, 0]
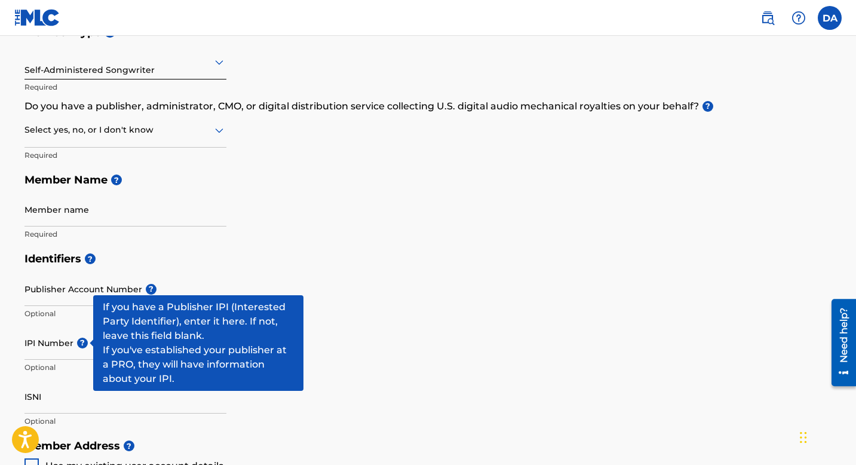
click at [84, 343] on span "?" at bounding box center [82, 342] width 11 height 11
click at [84, 343] on input "IPI Number ?" at bounding box center [125, 342] width 202 height 34
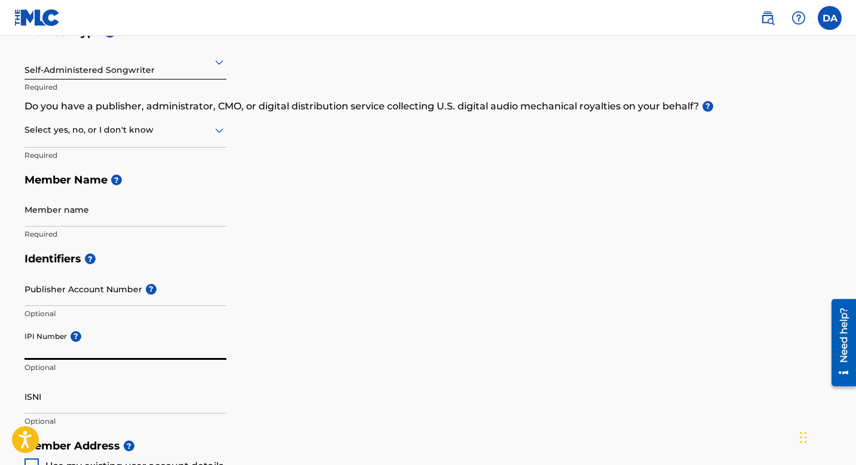
click at [84, 343] on input "IPI Number ?" at bounding box center [125, 342] width 202 height 34
click at [360, 349] on div "Identifiers ? Publisher Account Number ? Optional IPI Number ? Optional ISNI Op…" at bounding box center [427, 339] width 807 height 187
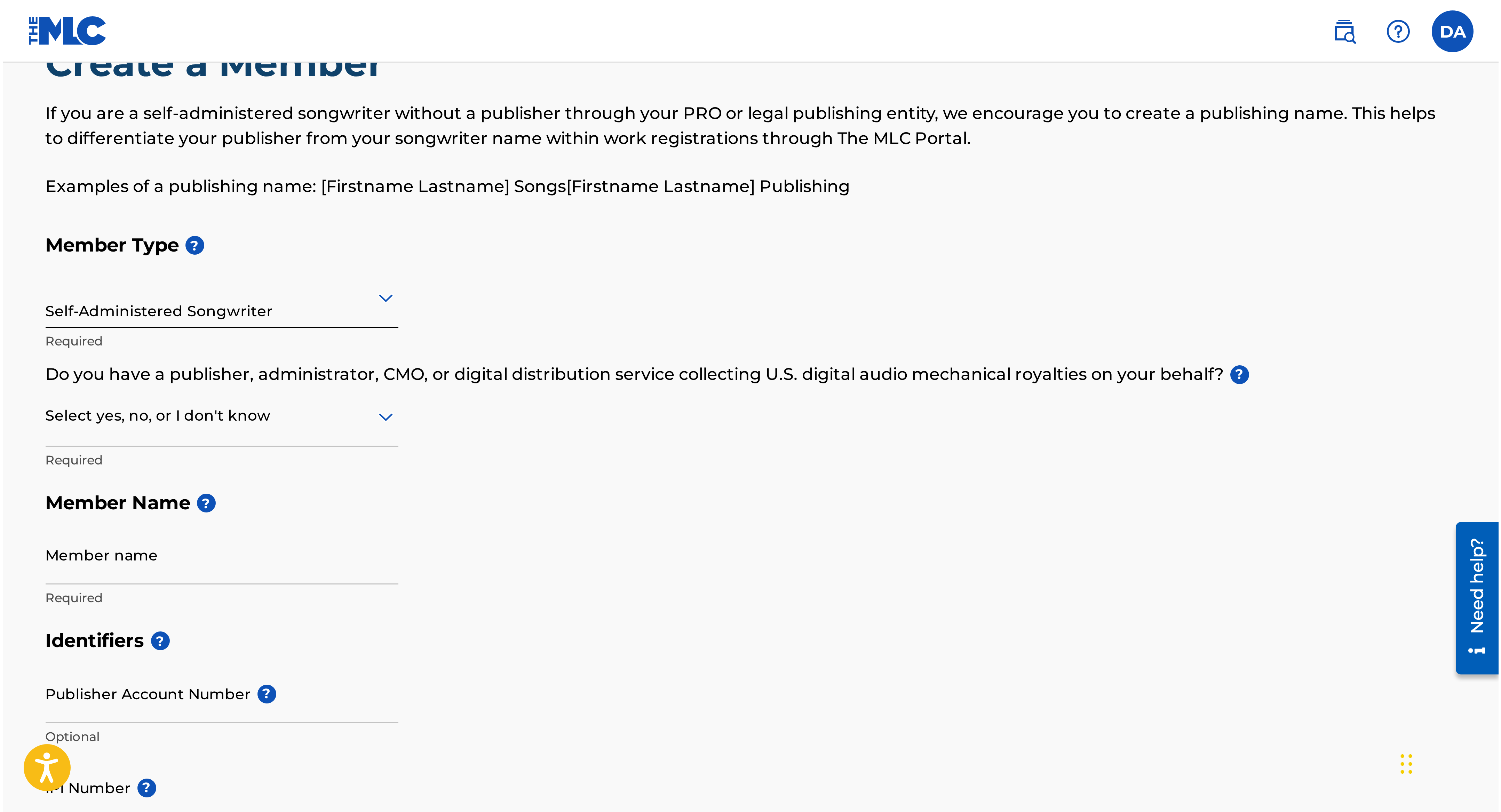
scroll to position [0, 0]
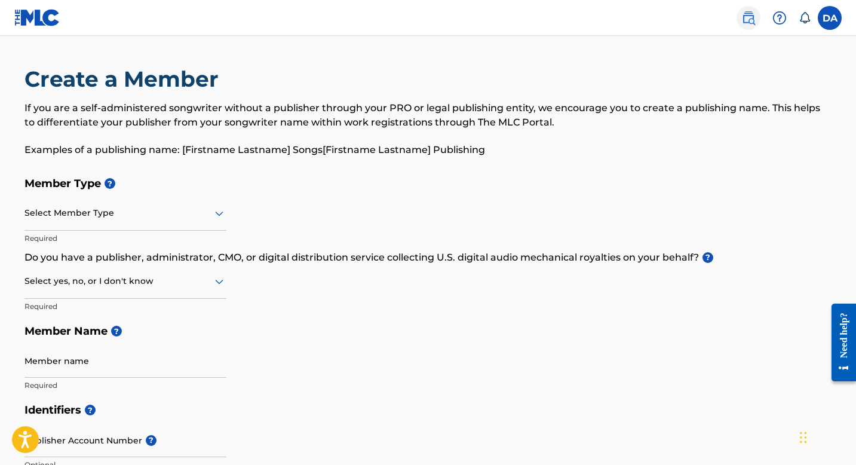
click at [749, 22] on img at bounding box center [748, 18] width 14 height 14
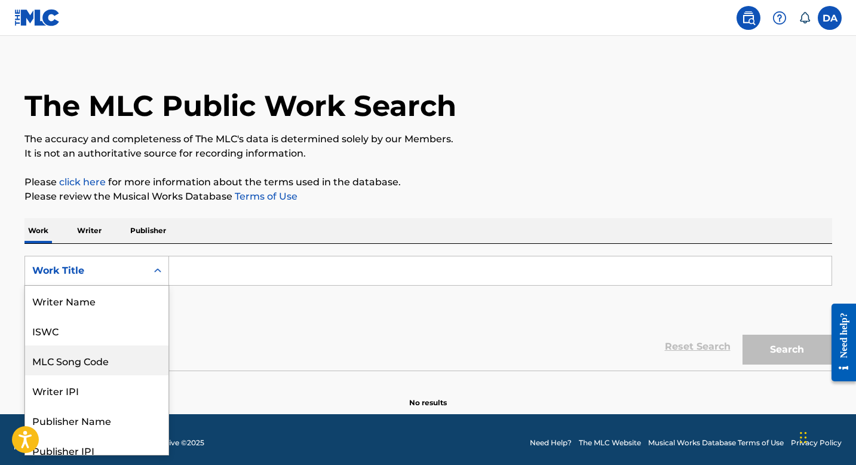
scroll to position [60, 0]
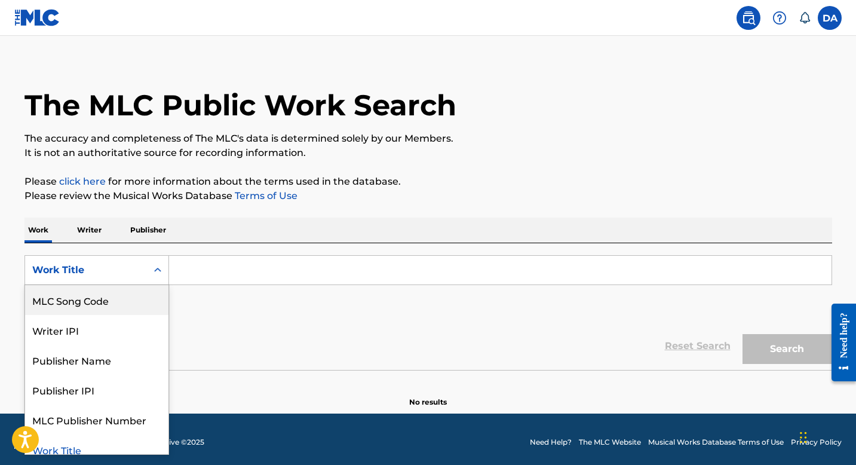
click at [144, 285] on div "MLC Song Code, 3 of 8. 8 results available. Use Up and Down to choose options, …" at bounding box center [96, 270] width 145 height 30
click at [266, 318] on div "SearchWithCriteriaf62b97af-897d-4739-a671-67c96a8aaf0f MLC Song Code, 3 of 8. 8…" at bounding box center [427, 288] width 807 height 67
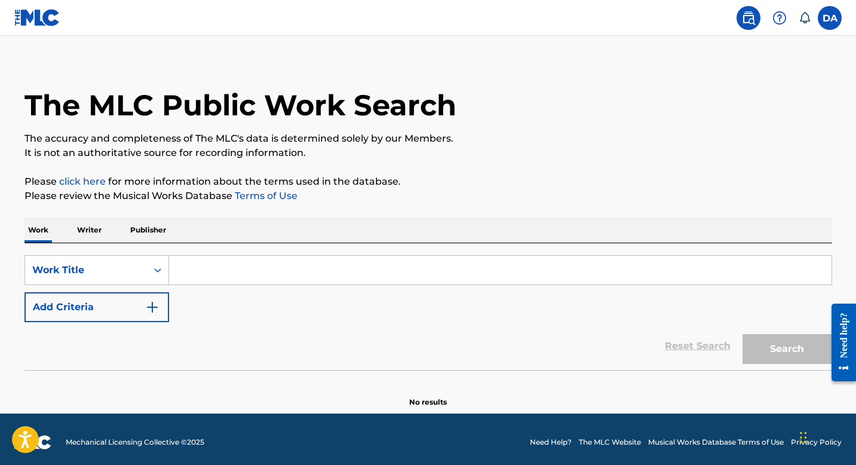
click at [236, 275] on input "Search Form" at bounding box center [500, 270] width 662 height 29
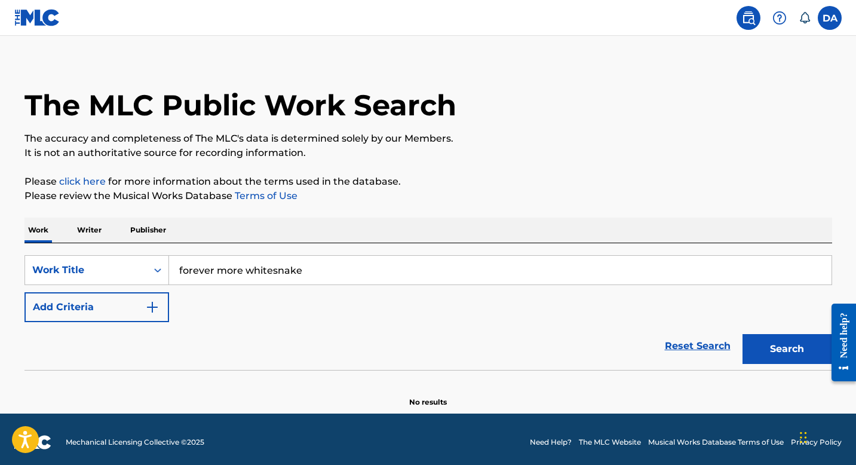
click at [219, 267] on input "forever more whitesnake" at bounding box center [500, 270] width 662 height 29
click at [742, 334] on button "Search" at bounding box center [787, 349] width 90 height 30
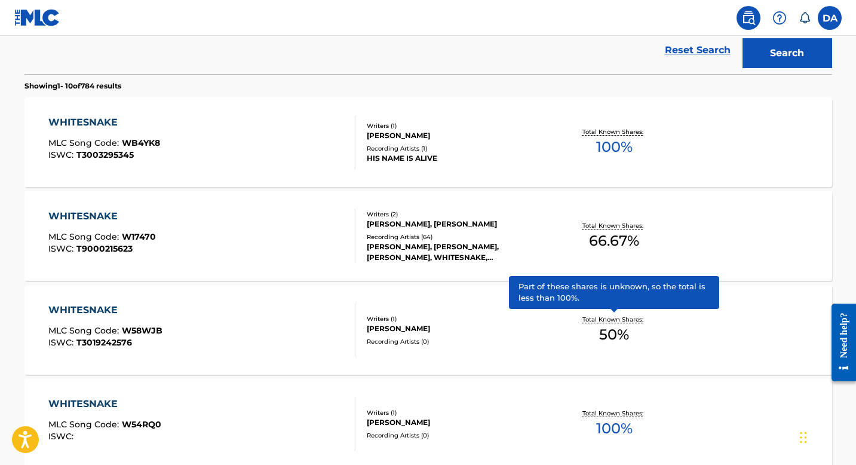
scroll to position [0, 0]
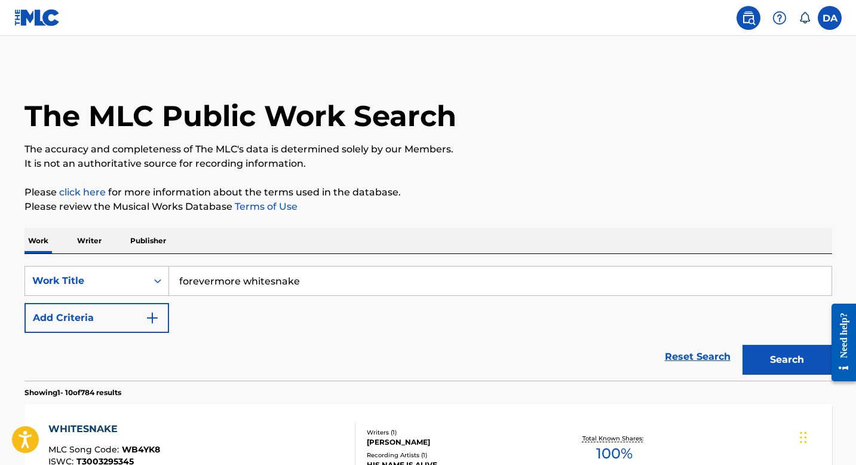
drag, startPoint x: 242, startPoint y: 280, endPoint x: 331, endPoint y: 287, distance: 89.3
click at [331, 287] on input "forevermore whitesnake" at bounding box center [500, 280] width 662 height 29
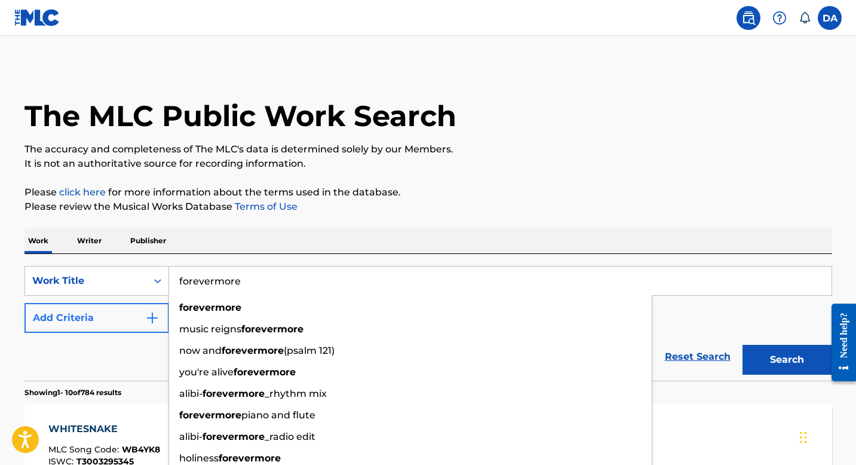
type input "forevermore"
click at [87, 319] on button "Add Criteria" at bounding box center [96, 318] width 145 height 30
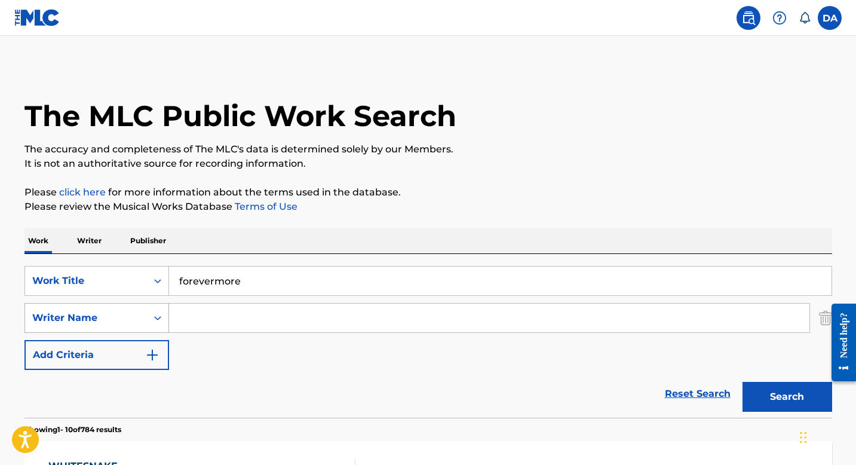
click at [115, 315] on div "Writer Name" at bounding box center [96, 318] width 145 height 30
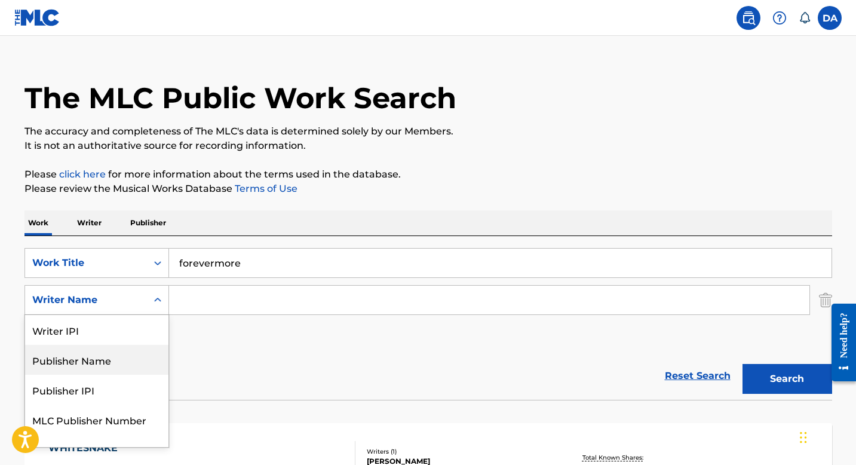
click at [279, 332] on div "SearchWithCriteriaf62b97af-897d-4739-a671-67c96a8aaf0f Work Title forevermore S…" at bounding box center [427, 300] width 807 height 104
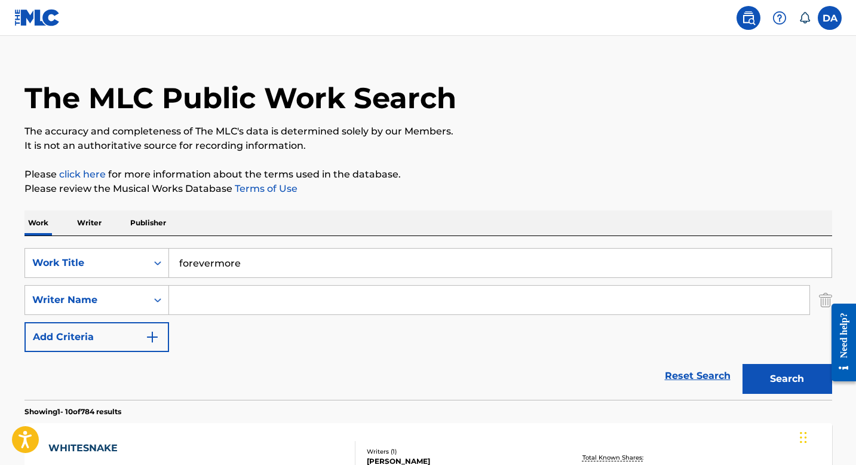
click at [258, 297] on input "Search Form" at bounding box center [489, 299] width 640 height 29
type input "w"
type input "d"
type input "c"
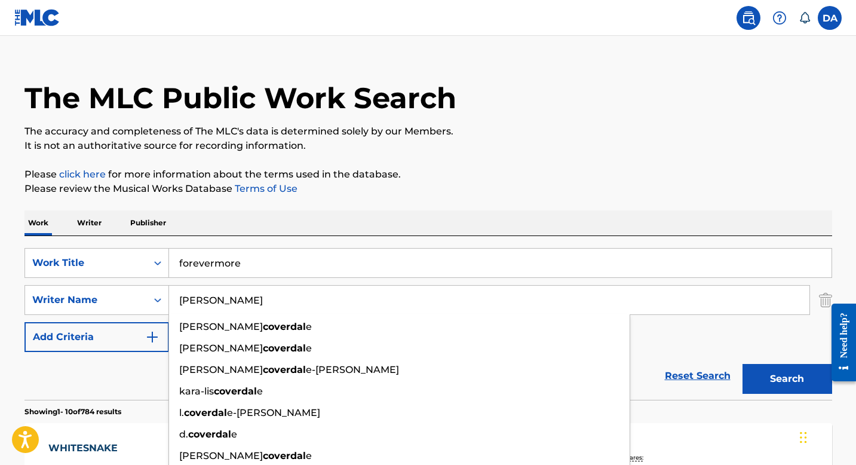
type input "[PERSON_NAME]"
click at [742, 364] on button "Search" at bounding box center [787, 379] width 90 height 30
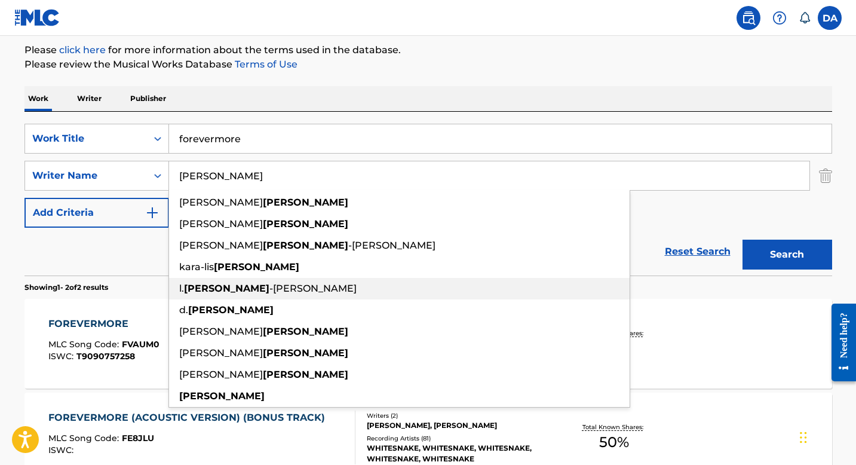
scroll to position [198, 0]
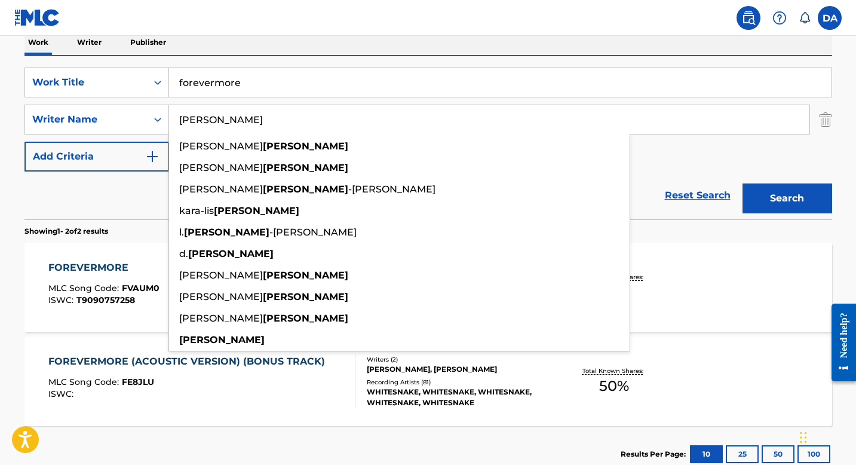
click at [730, 349] on div "FOREVERMORE (ACOUSTIC VERSION) (BONUS TRACK) MLC Song Code : FE8JLU ISWC : Writ…" at bounding box center [427, 381] width 807 height 90
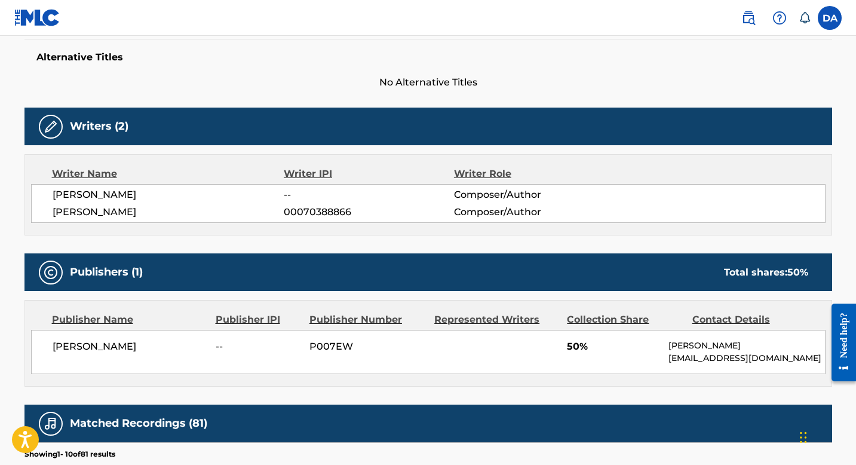
scroll to position [392, 0]
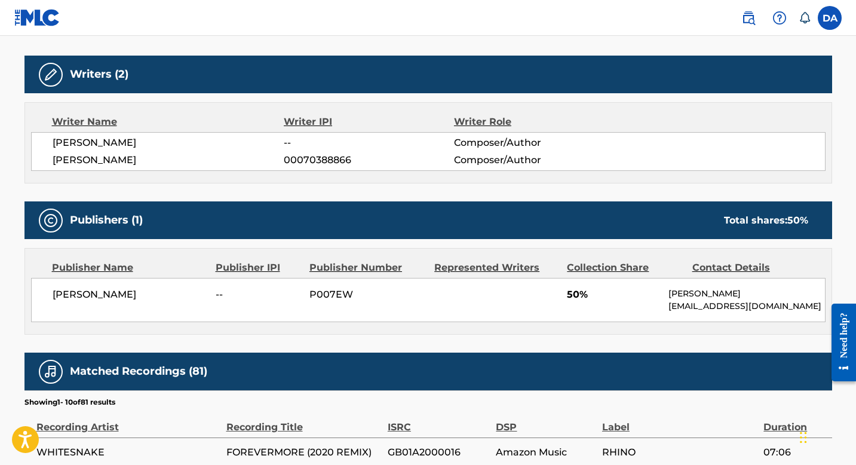
drag, startPoint x: 281, startPoint y: 144, endPoint x: 319, endPoint y: 145, distance: 37.6
click at [319, 145] on div "[PERSON_NAME] -- Composer/Author" at bounding box center [439, 143] width 772 height 14
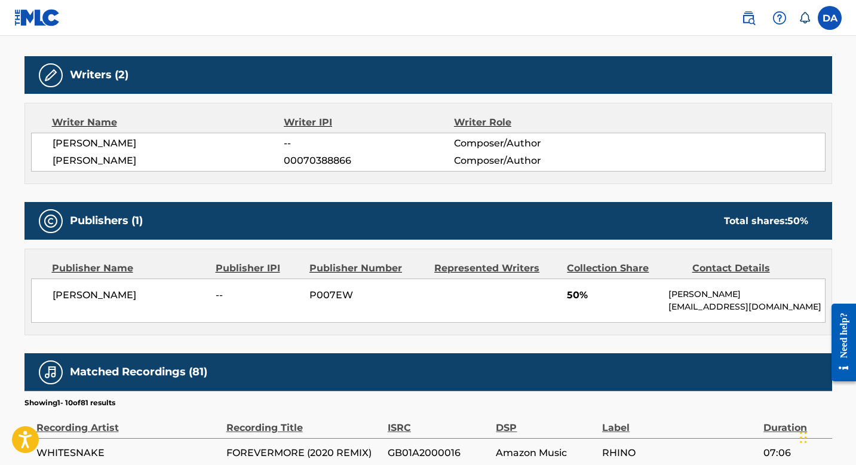
scroll to position [297, 0]
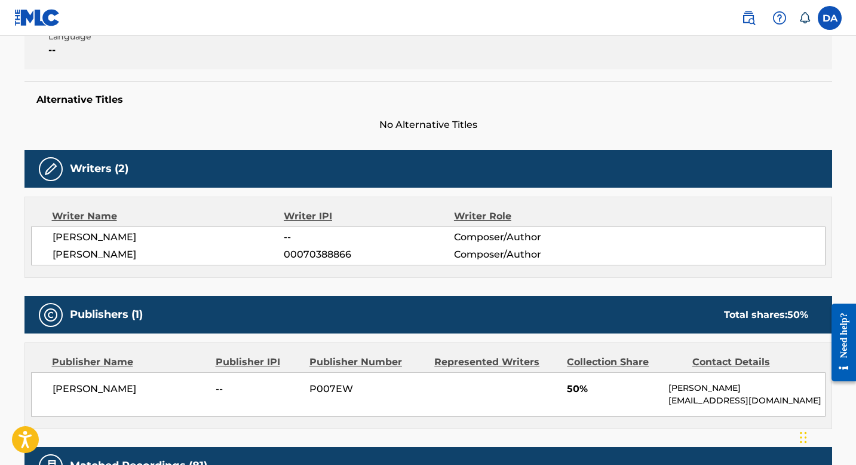
click at [97, 239] on span "[PERSON_NAME]" at bounding box center [169, 237] width 232 height 14
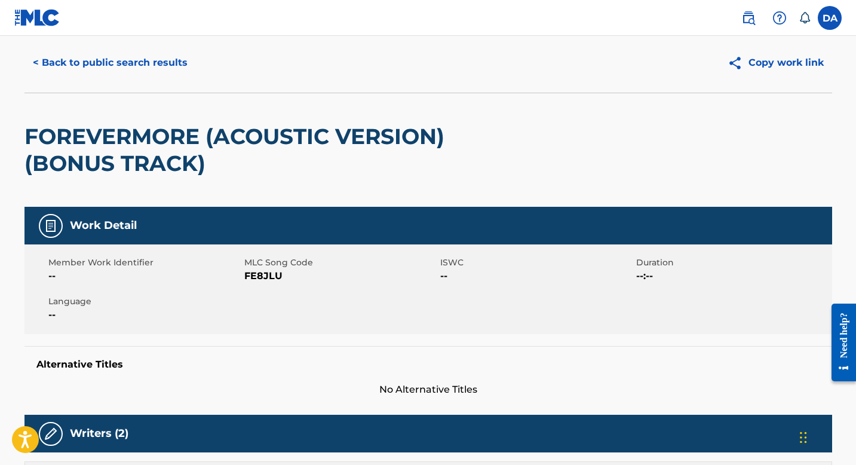
scroll to position [0, 0]
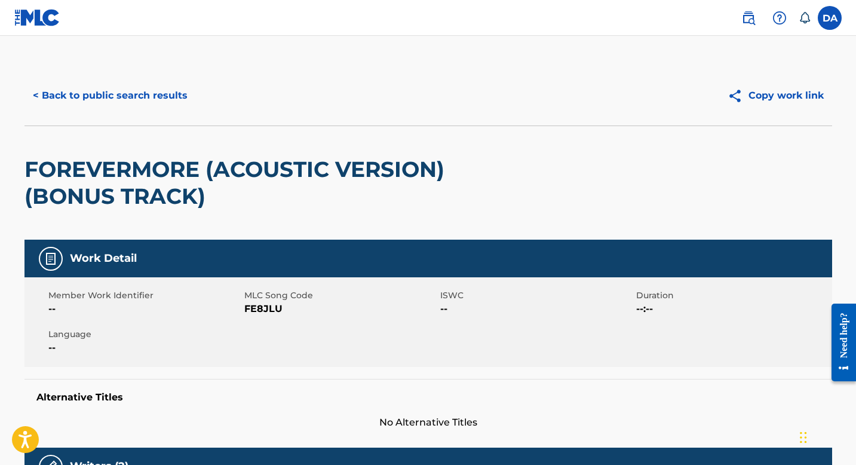
scroll to position [198, 0]
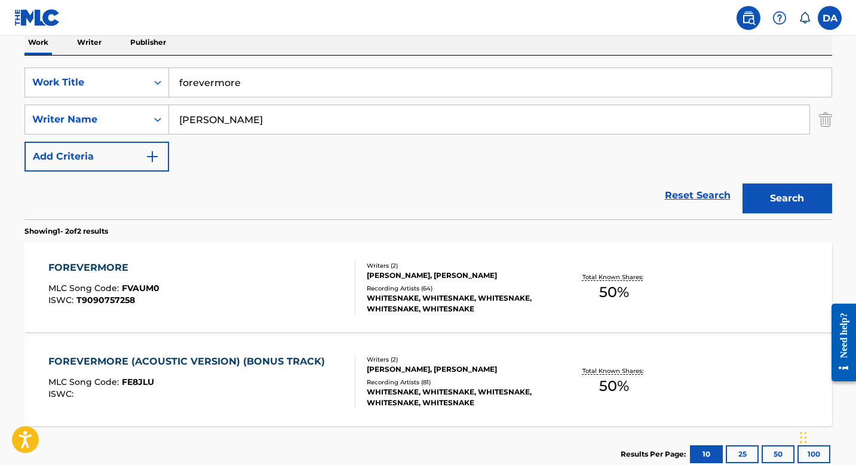
click at [102, 265] on div "FOREVERMORE" at bounding box center [103, 267] width 111 height 14
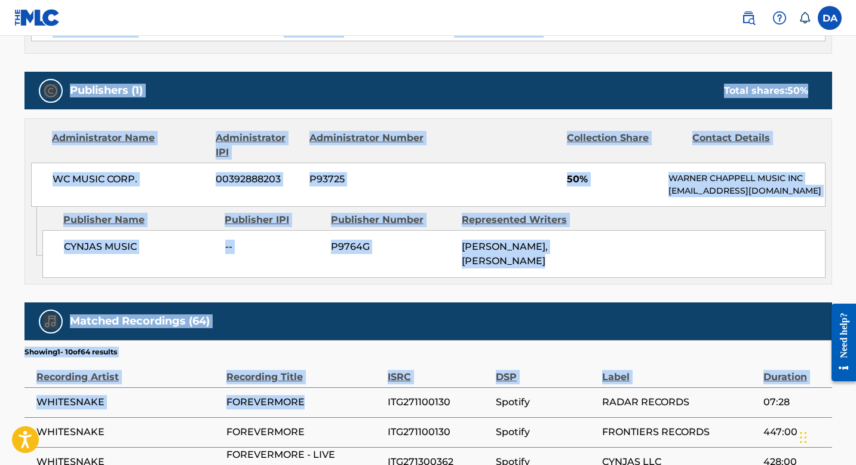
scroll to position [503, 0]
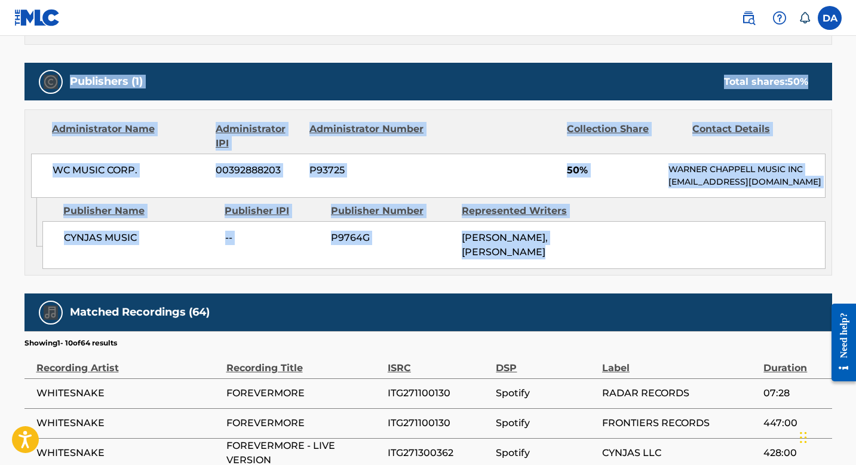
drag, startPoint x: 32, startPoint y: 123, endPoint x: 521, endPoint y: 263, distance: 508.6
click at [608, 294] on div "Work Detail Member Work Identifier -- MLC Song Code FVAUM0 ISWC T9090757258 Dur…" at bounding box center [427, 221] width 807 height 1024
click at [601, 269] on div "CYNJAS MUSIC -- P9764G [PERSON_NAME], [PERSON_NAME]" at bounding box center [433, 245] width 783 height 48
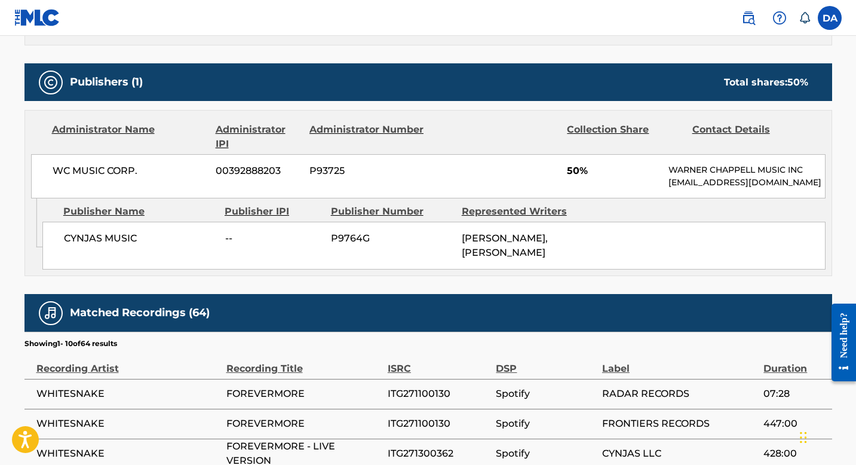
scroll to position [499, 0]
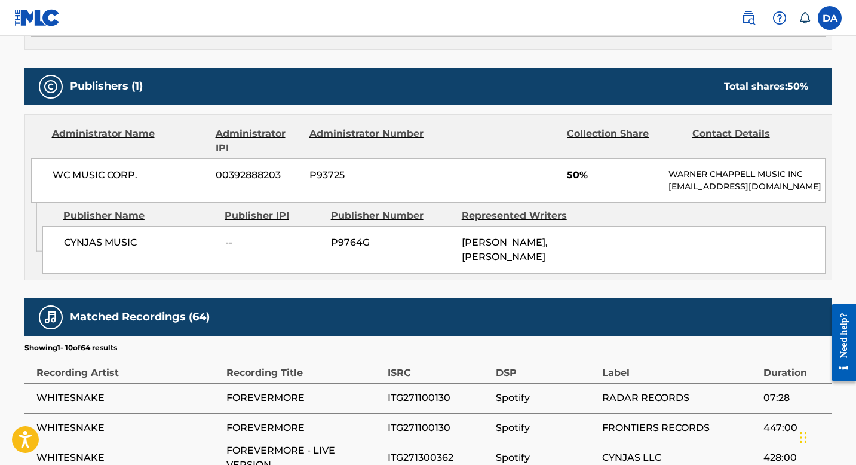
drag, startPoint x: 665, startPoint y: 187, endPoint x: 819, endPoint y: 197, distance: 154.4
click at [819, 197] on div "WC MUSIC CORP. 00392888203 P93725 50% [PERSON_NAME] MUSIC INC [EMAIL_ADDRESS][D…" at bounding box center [428, 180] width 794 height 44
click at [625, 238] on div "CYNJAS MUSIC -- P9764G [PERSON_NAME], [PERSON_NAME]" at bounding box center [433, 250] width 783 height 48
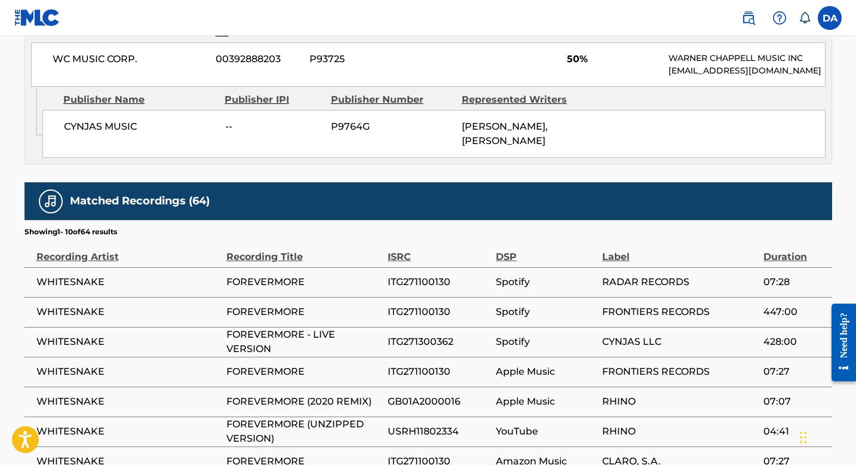
scroll to position [594, 0]
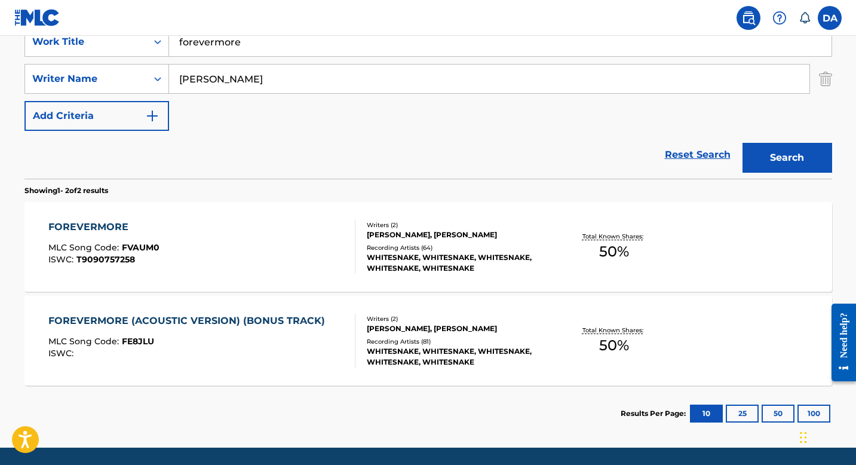
scroll to position [242, 0]
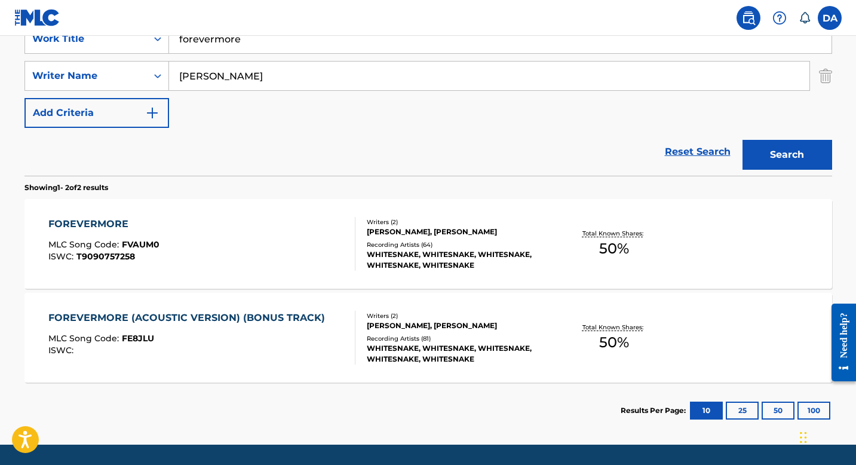
click at [277, 316] on div "FOREVERMORE (ACOUSTIC VERSION) (BONUS TRACK)" at bounding box center [189, 318] width 282 height 14
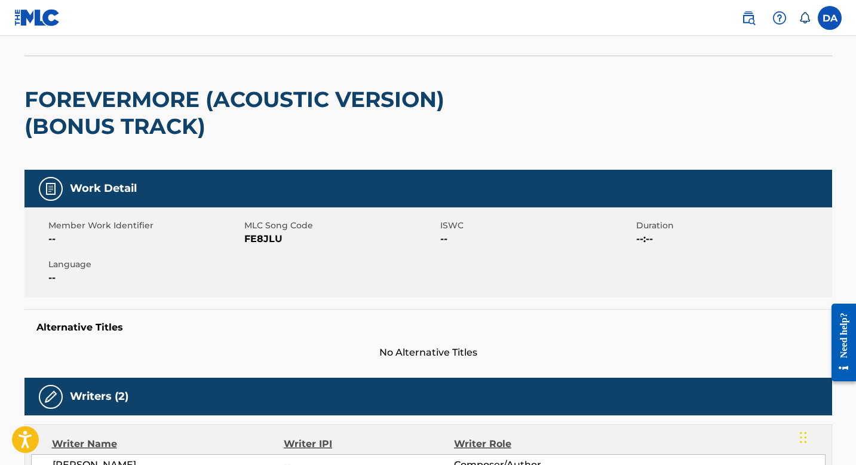
scroll to position [69, 0]
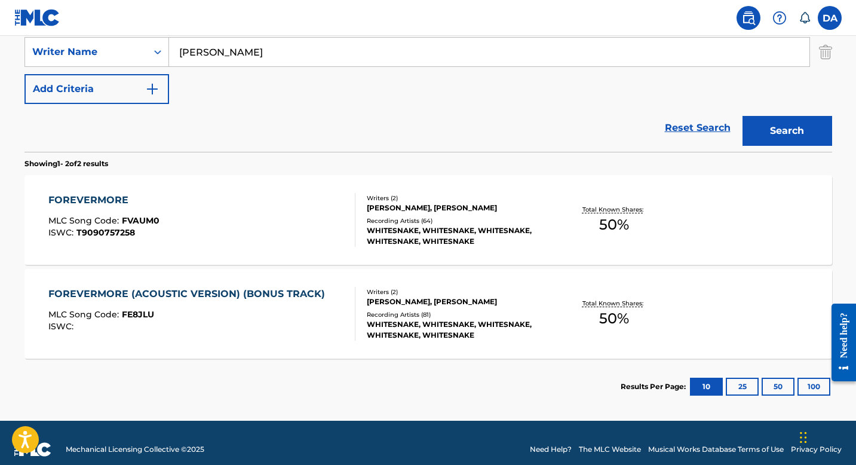
scroll to position [208, 0]
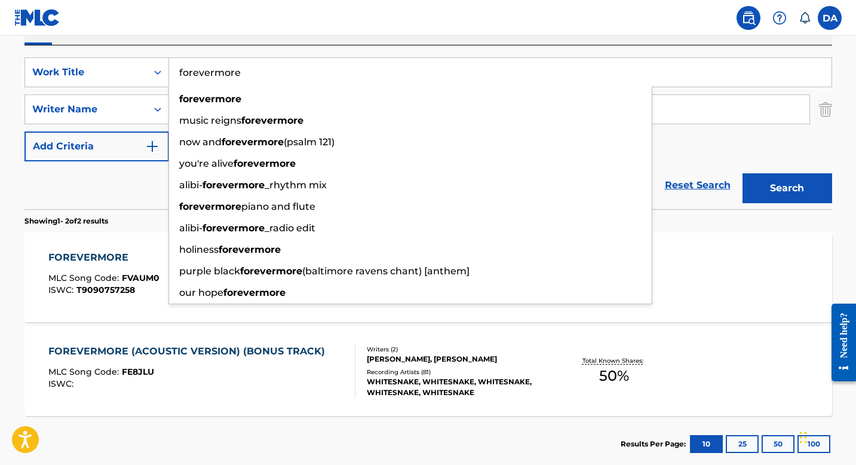
drag, startPoint x: 259, startPoint y: 78, endPoint x: 177, endPoint y: 74, distance: 82.5
click at [177, 74] on input "forevermore" at bounding box center [500, 72] width 662 height 29
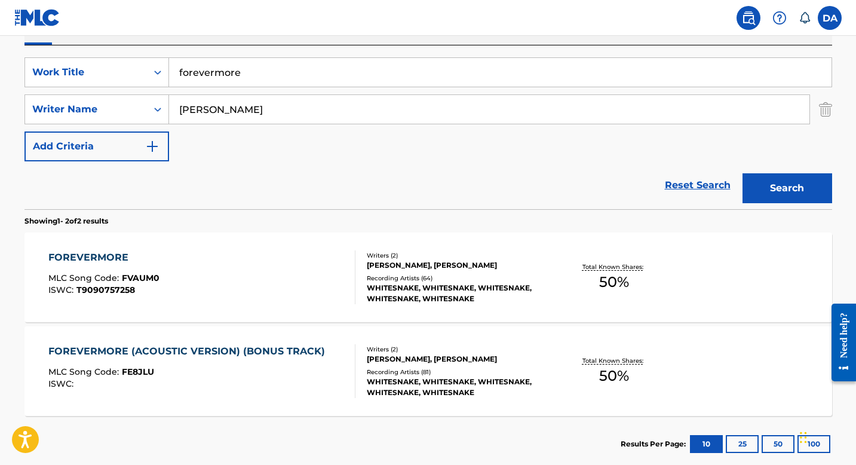
click at [249, 35] on nav "DA DA Douglas Aldrich [EMAIL_ADDRESS][PERSON_NAME][DOMAIN_NAME] Notification Pr…" at bounding box center [428, 18] width 856 height 36
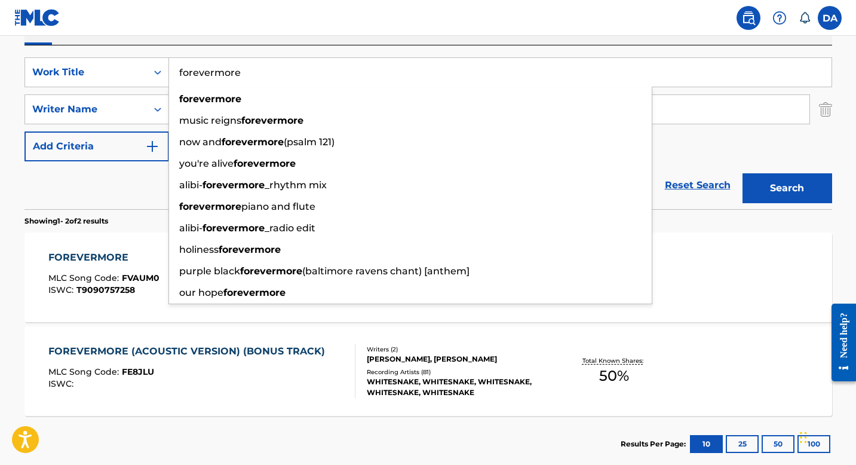
drag, startPoint x: 257, startPoint y: 69, endPoint x: 179, endPoint y: 69, distance: 78.2
click at [179, 69] on input "forevermore" at bounding box center [500, 72] width 662 height 29
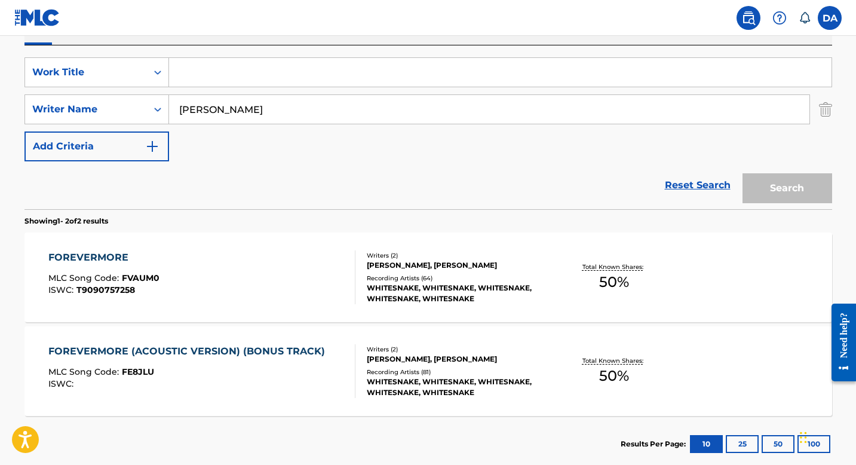
click at [260, 107] on input "[PERSON_NAME]" at bounding box center [489, 109] width 640 height 29
click at [273, 115] on input "[PERSON_NAME] [PERSON_NAME]" at bounding box center [489, 109] width 640 height 29
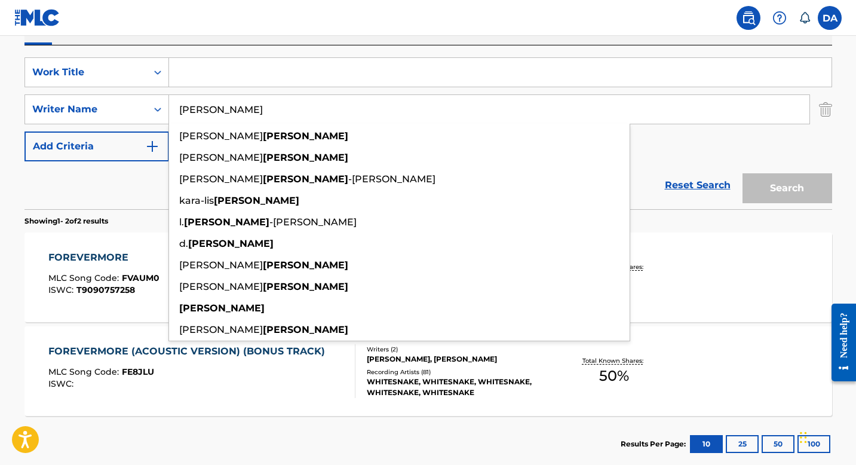
type input "[PERSON_NAME]"
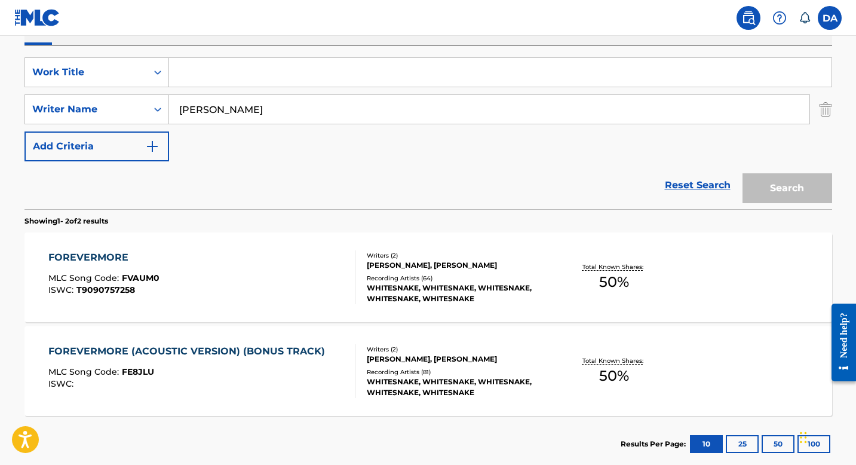
click at [272, 67] on input "Search Form" at bounding box center [500, 72] width 662 height 29
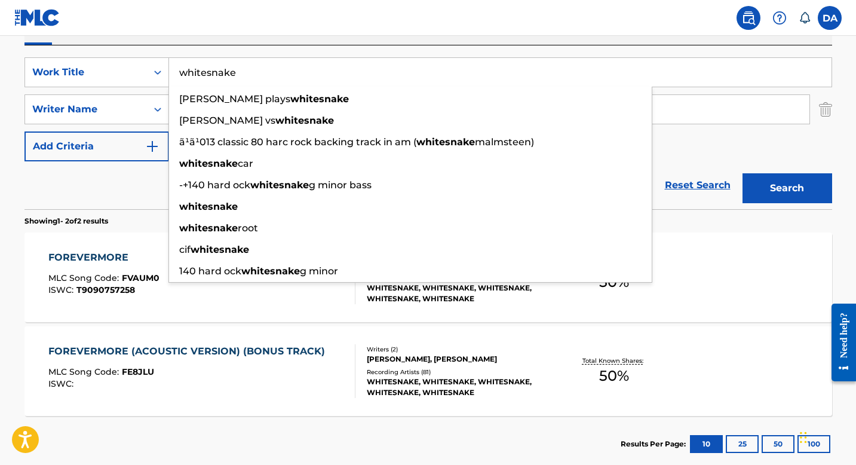
type input "whitesnake"
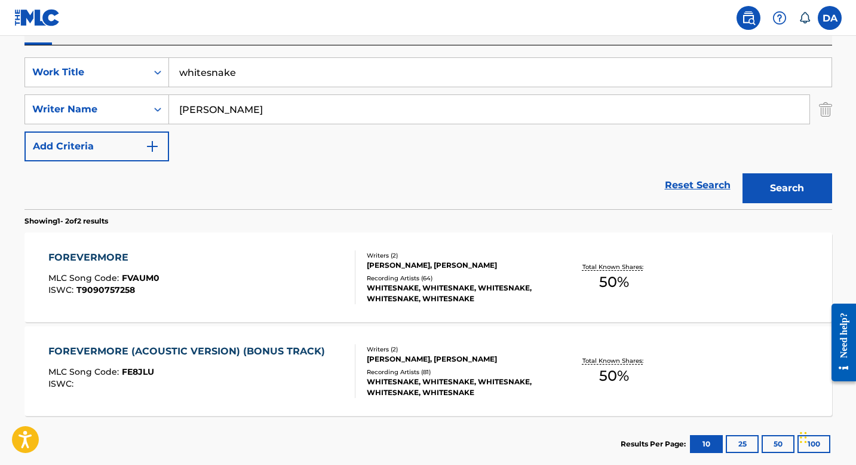
click at [328, 57] on div "whitesnake" at bounding box center [500, 72] width 663 height 30
click at [775, 187] on button "Search" at bounding box center [787, 188] width 90 height 30
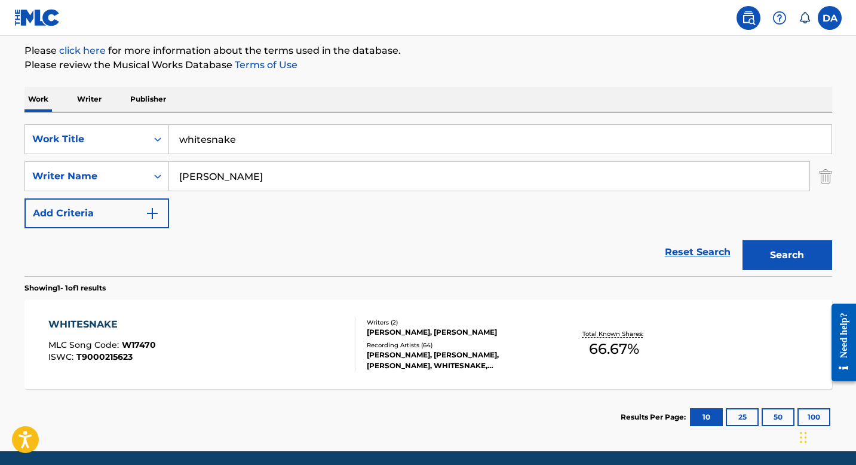
scroll to position [132, 0]
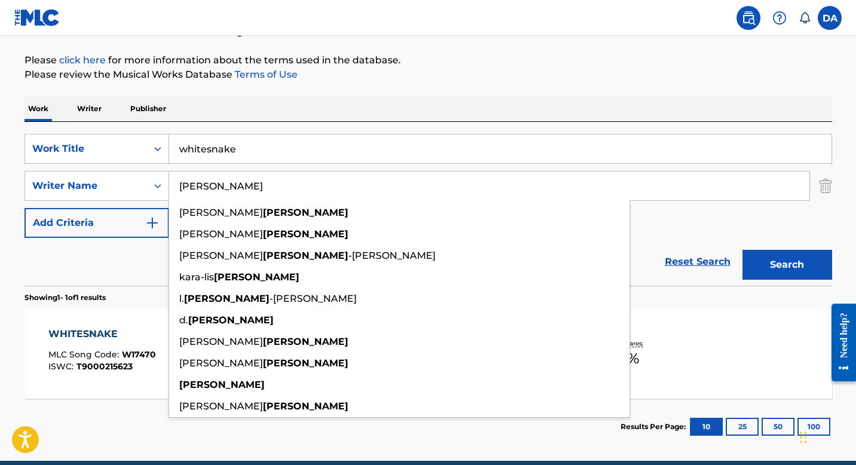
click at [264, 182] on input "[PERSON_NAME]" at bounding box center [489, 185] width 640 height 29
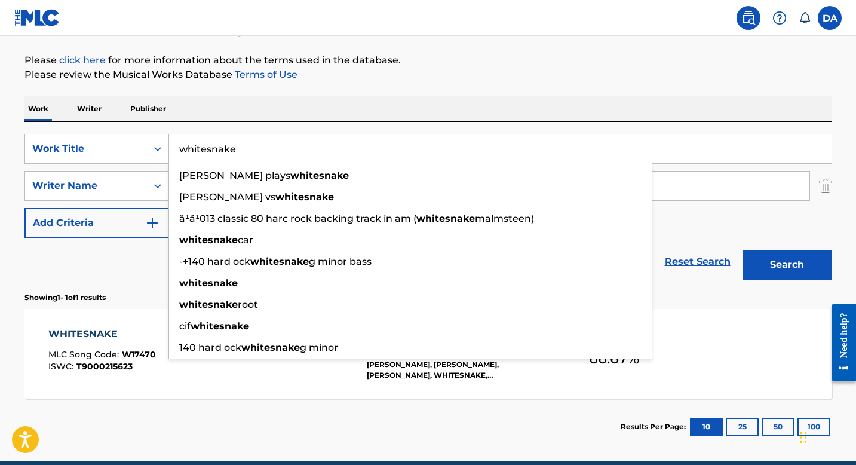
drag, startPoint x: 269, startPoint y: 140, endPoint x: 171, endPoint y: 158, distance: 99.6
click at [171, 158] on input "whitesnake" at bounding box center [500, 148] width 662 height 29
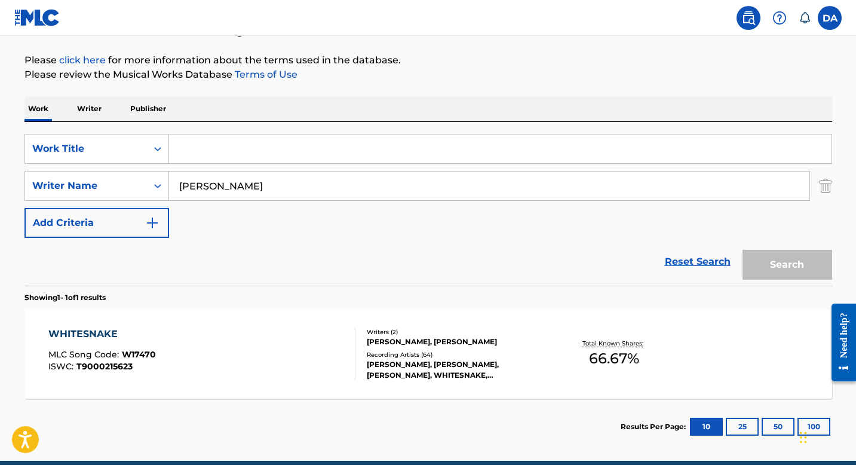
click at [237, 186] on input "[PERSON_NAME]" at bounding box center [489, 185] width 640 height 29
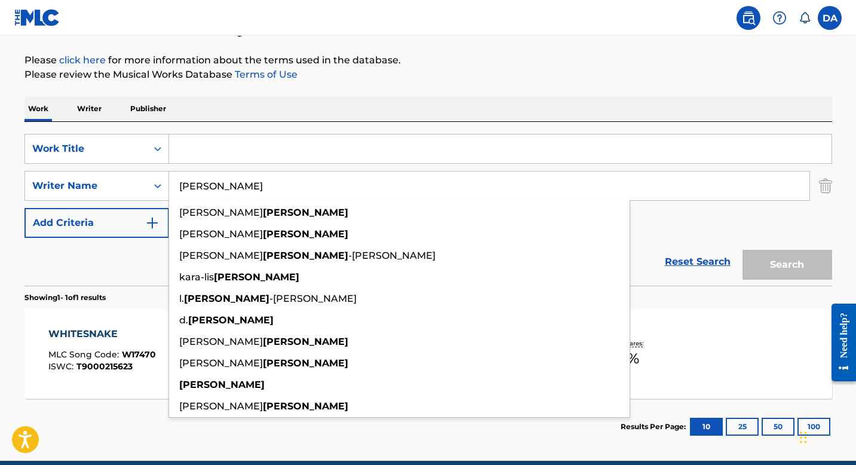
drag, startPoint x: 237, startPoint y: 186, endPoint x: 170, endPoint y: 184, distance: 66.9
click at [170, 184] on input "[PERSON_NAME]" at bounding box center [489, 185] width 640 height 29
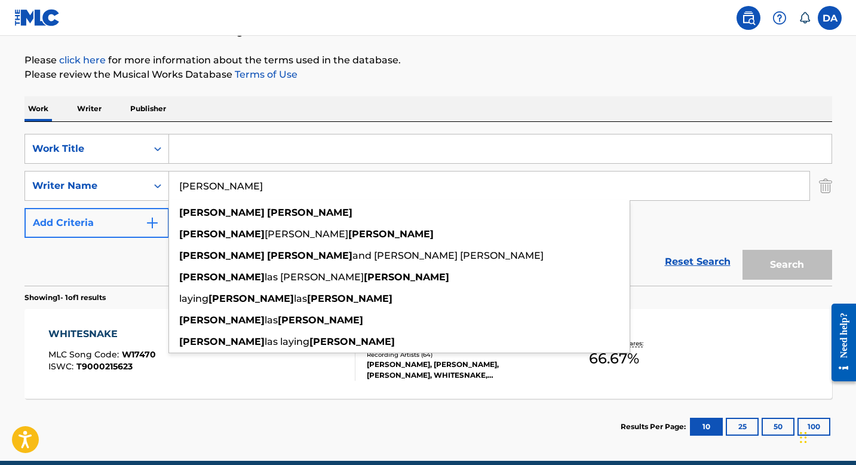
type input "[PERSON_NAME]"
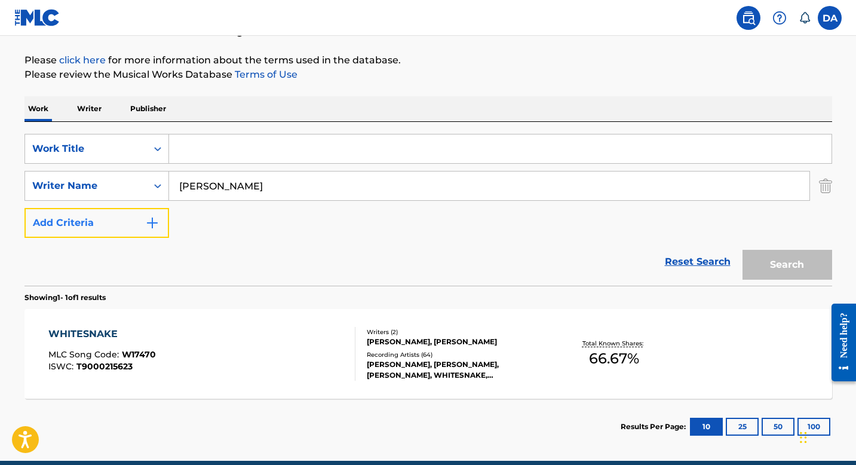
click at [101, 221] on button "Add Criteria" at bounding box center [96, 223] width 145 height 30
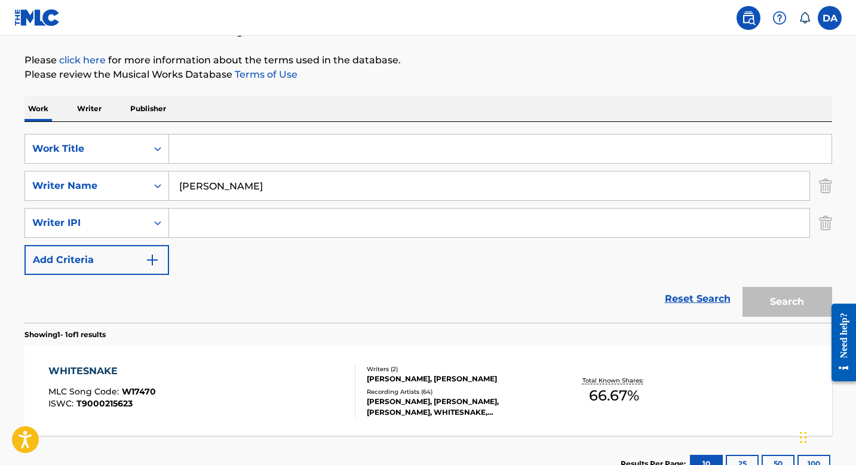
click at [87, 106] on p "Writer" at bounding box center [89, 108] width 32 height 25
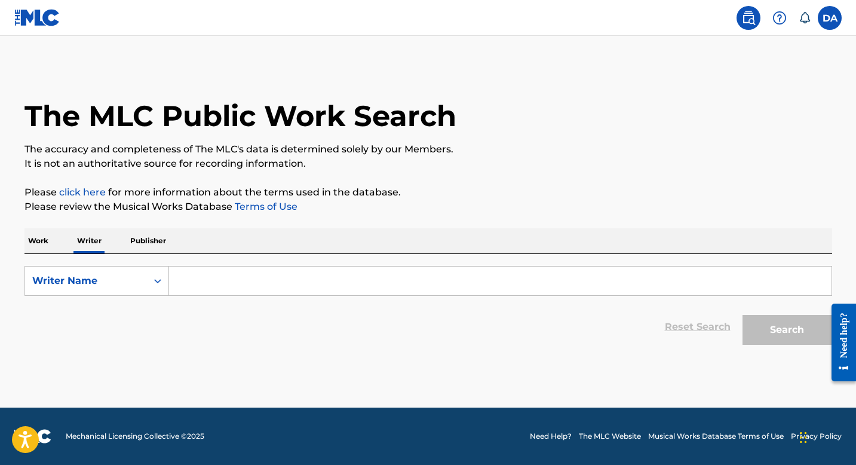
click at [207, 283] on input "Search Form" at bounding box center [500, 280] width 662 height 29
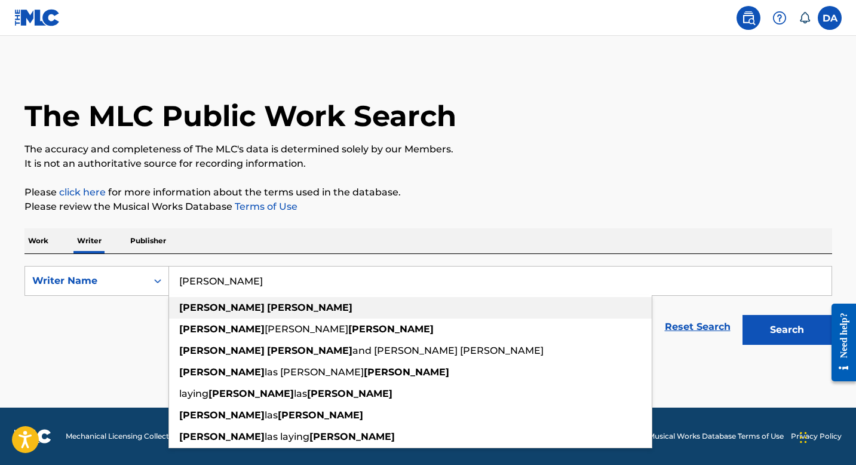
click at [267, 312] on strong "[PERSON_NAME]" at bounding box center [309, 307] width 85 height 11
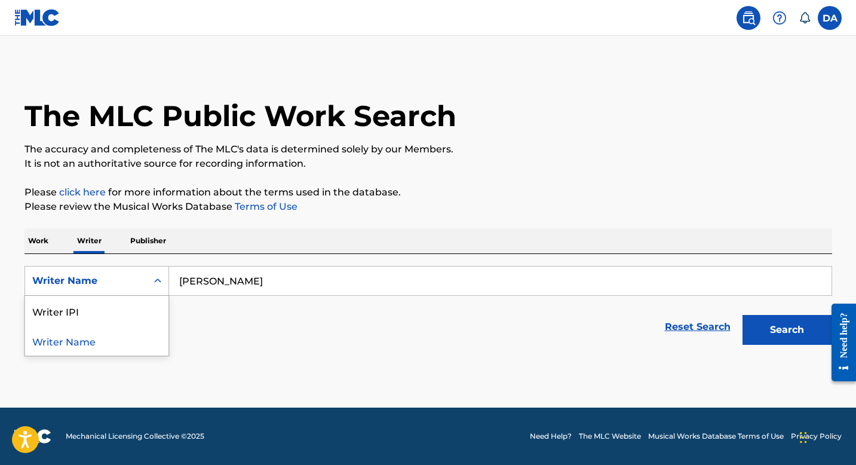
click at [109, 284] on div "Writer Name" at bounding box center [85, 280] width 107 height 14
click at [283, 350] on div "Reset Search Search" at bounding box center [427, 327] width 807 height 48
click at [779, 334] on button "Search" at bounding box center [787, 330] width 90 height 30
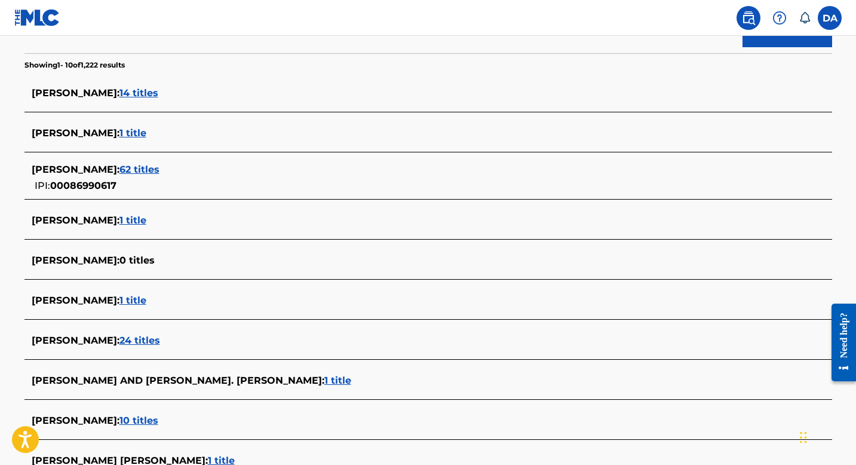
scroll to position [429, 0]
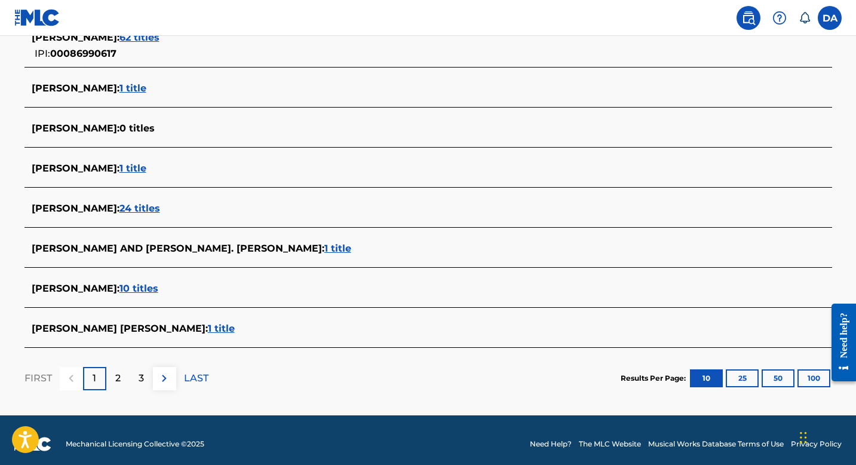
click at [158, 285] on span "10 titles" at bounding box center [138, 287] width 39 height 11
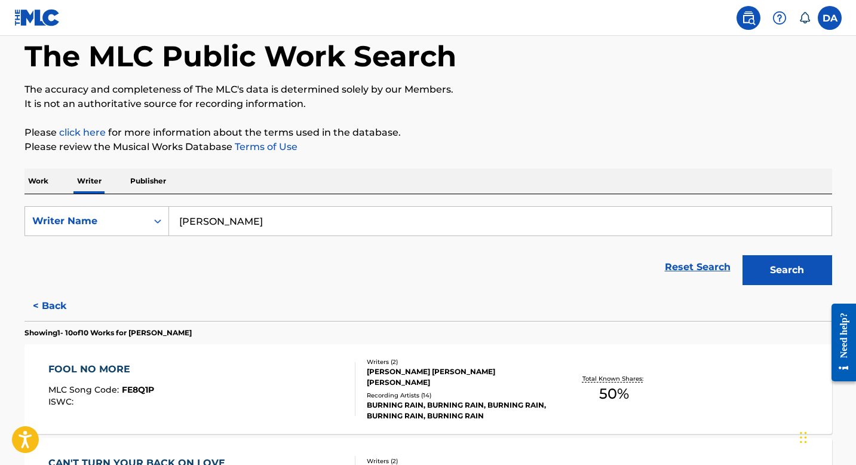
scroll to position [0, 0]
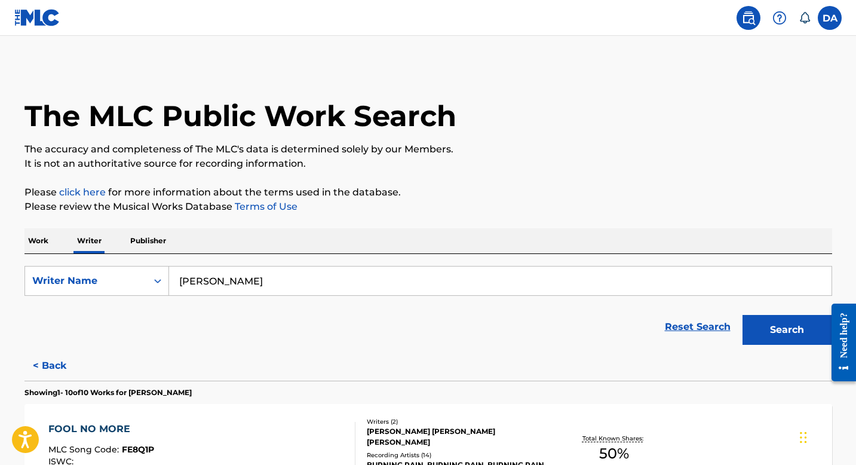
click at [281, 290] on input "[PERSON_NAME]" at bounding box center [500, 280] width 662 height 29
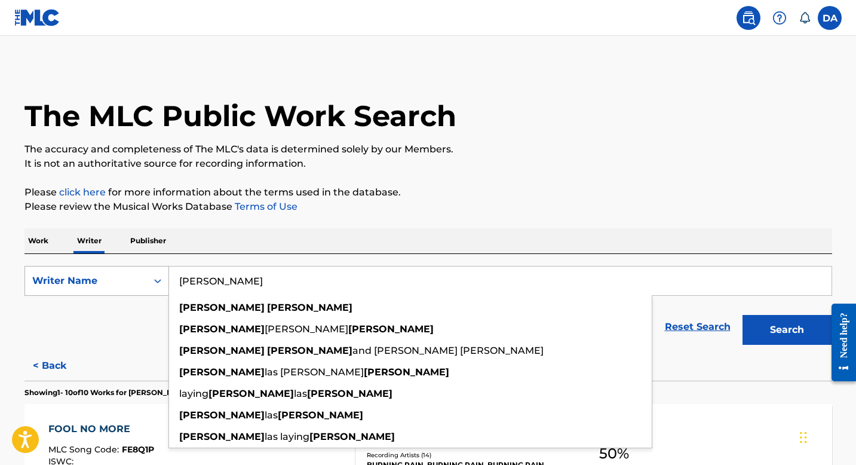
drag, startPoint x: 278, startPoint y: 286, endPoint x: 153, endPoint y: 283, distance: 124.8
click at [153, 283] on div "SearchWithCriteriae3d2e2e6-b04c-48b6-a427-493228c1cb17 Writer Name [PERSON_NAME…" at bounding box center [427, 281] width 807 height 30
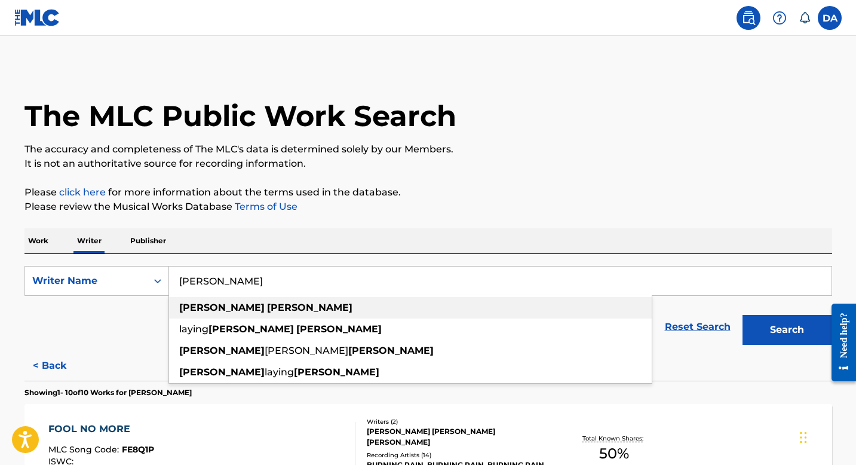
type input "[PERSON_NAME]"
click at [216, 306] on strong "[PERSON_NAME]" at bounding box center [221, 307] width 85 height 11
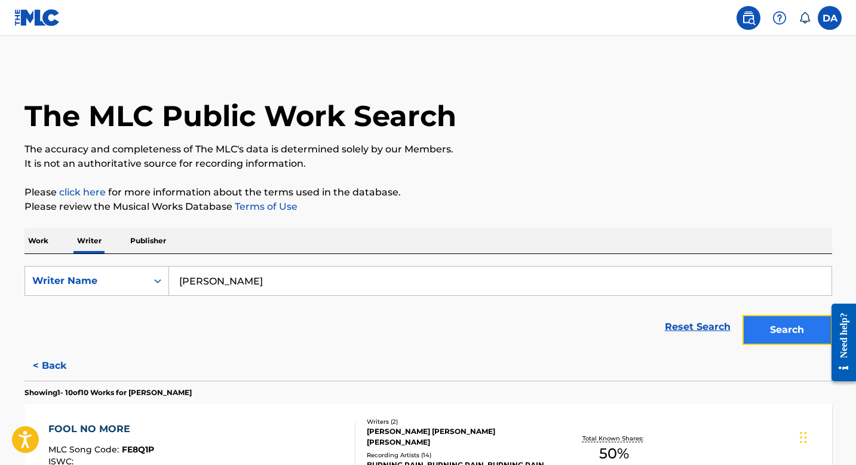
click at [771, 332] on button "Search" at bounding box center [787, 330] width 90 height 30
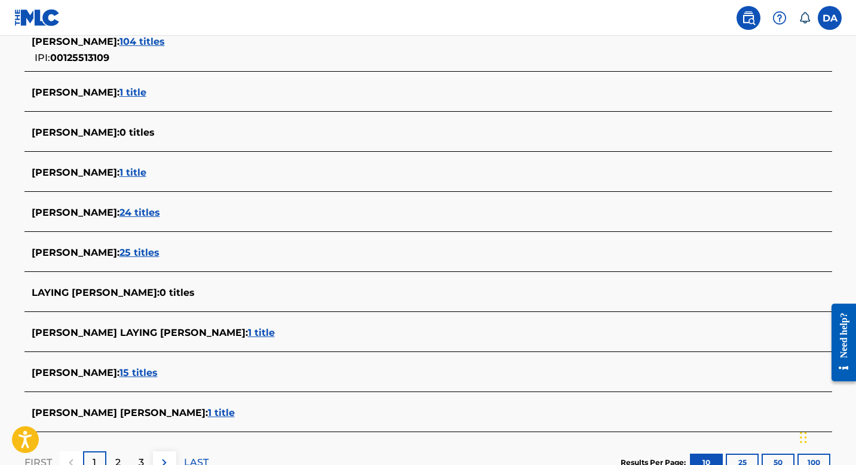
scroll to position [251, 0]
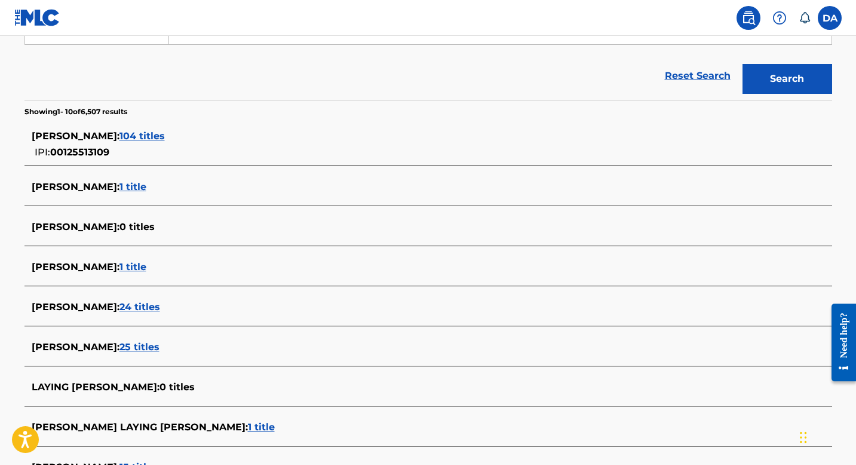
click at [165, 134] on span "104 titles" at bounding box center [141, 135] width 45 height 11
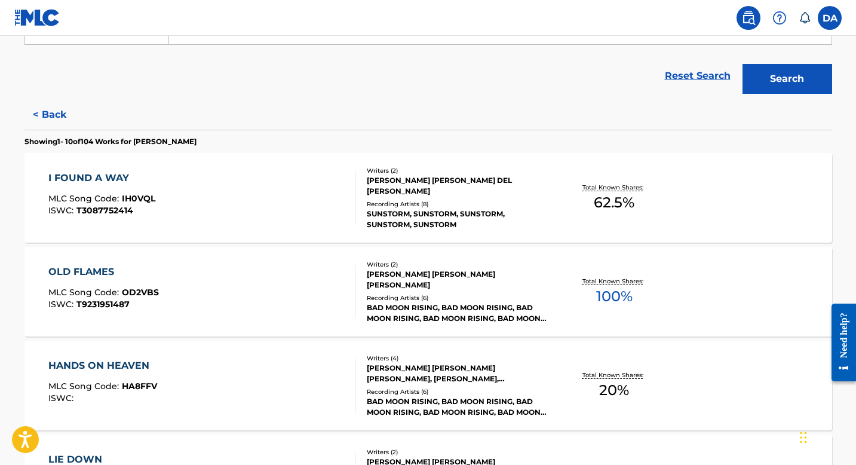
click at [69, 178] on div "I FOUND A WAY" at bounding box center [101, 178] width 107 height 14
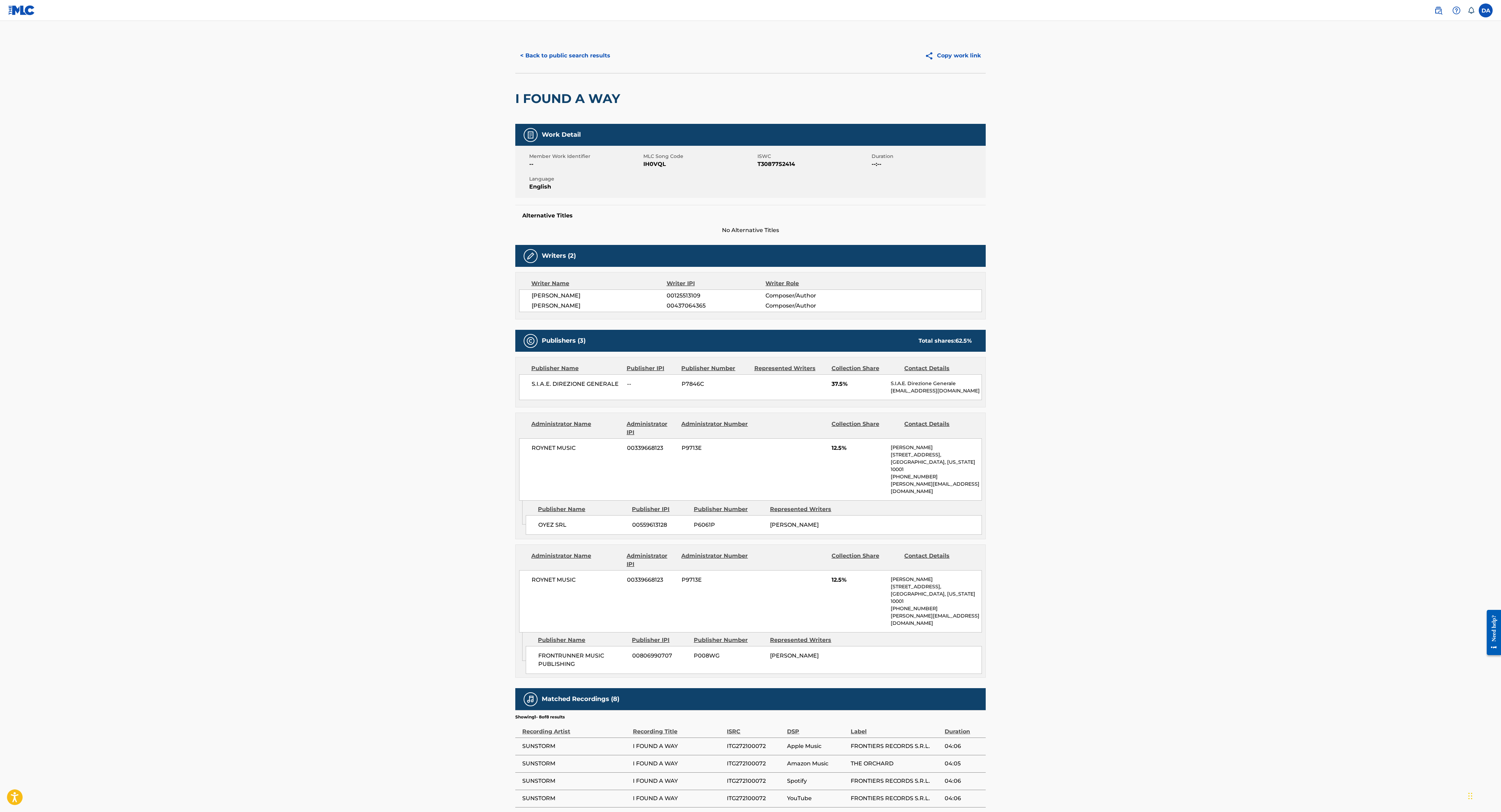
click at [498, 270] on main "< Back to public search results Copy work link I FOUND A WAY Work Detail Member…" at bounding box center [750, 454] width 1501 height 866
click at [498, 220] on main "< Back to public search results Copy work link I FOUND A WAY Work Detail Member…" at bounding box center [750, 454] width 1501 height 866
click at [498, 198] on main "< Back to public search results Copy work link I FOUND A WAY Work Detail Member…" at bounding box center [750, 454] width 1501 height 866
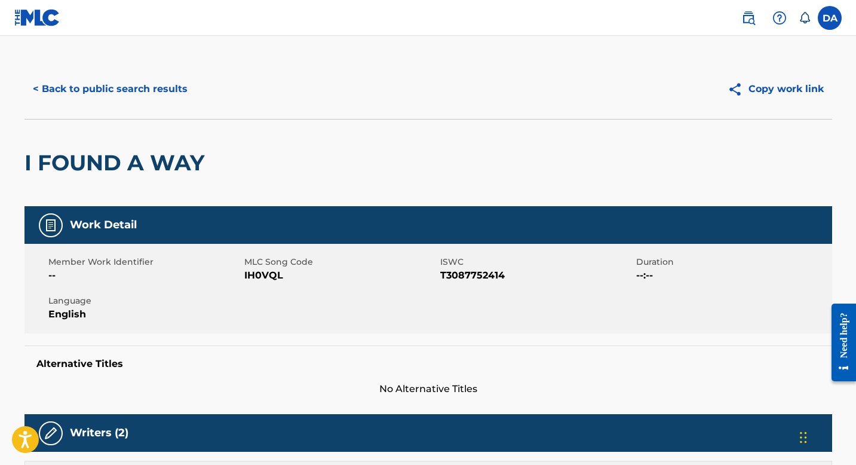
scroll to position [14, 0]
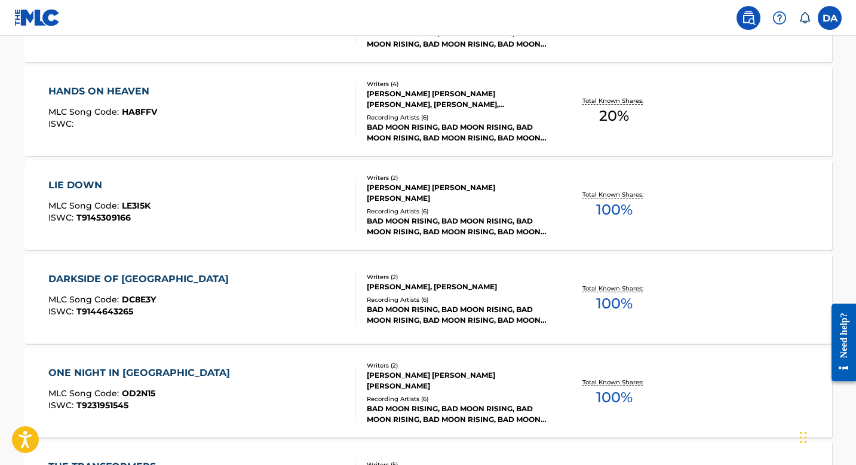
scroll to position [997, 0]
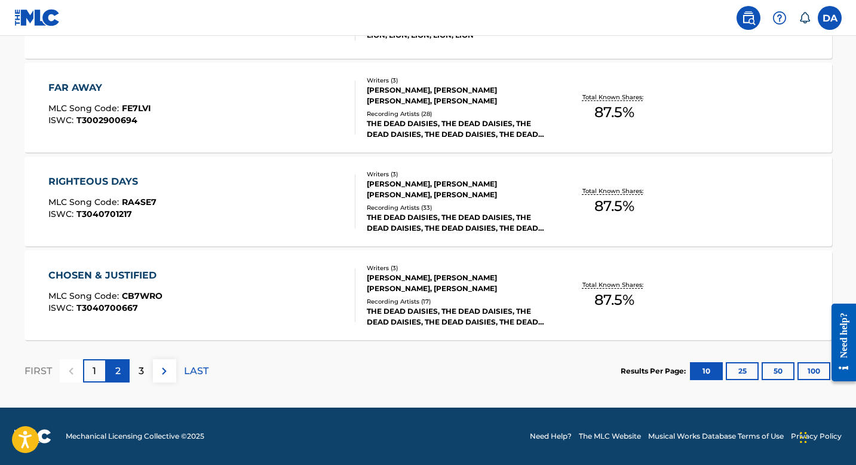
click at [124, 374] on div "2" at bounding box center [117, 370] width 23 height 23
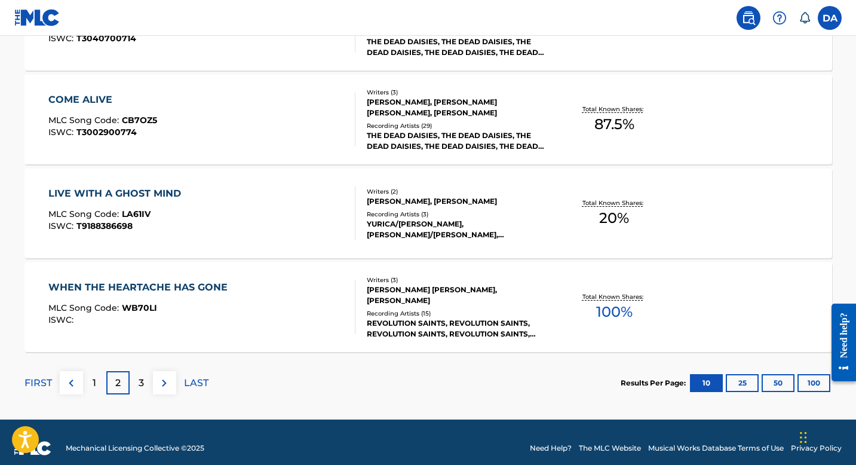
scroll to position [984, 0]
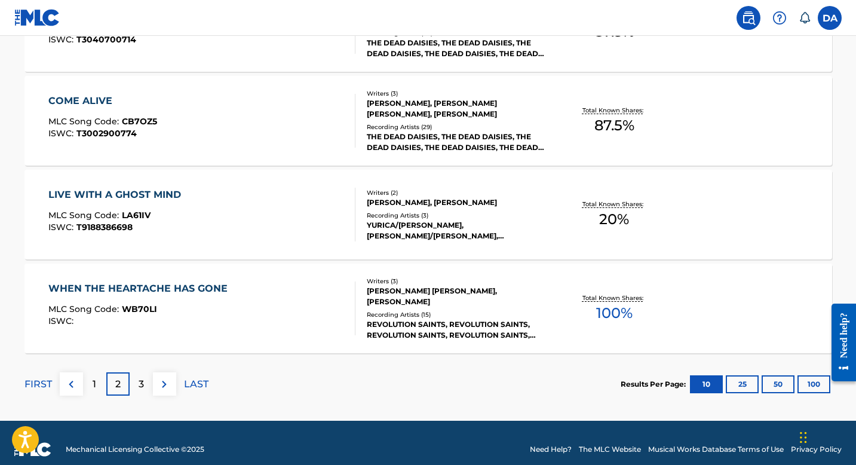
click at [147, 194] on div "LIVE WITH A GHOST MIND" at bounding box center [117, 194] width 139 height 14
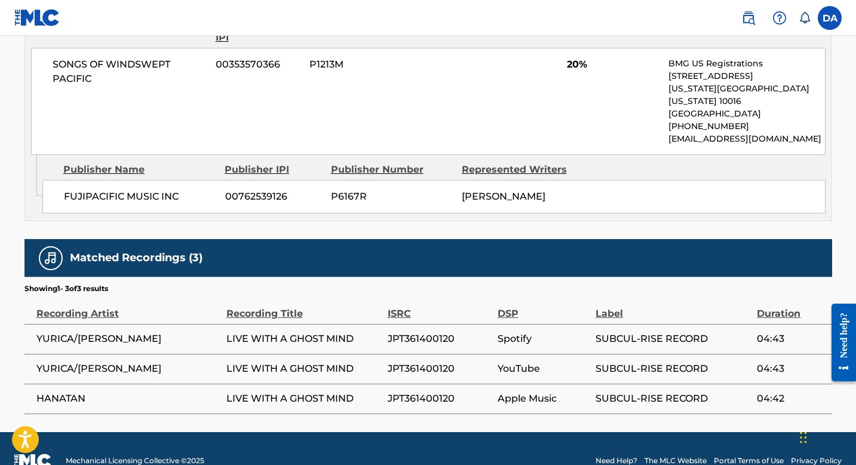
scroll to position [619, 0]
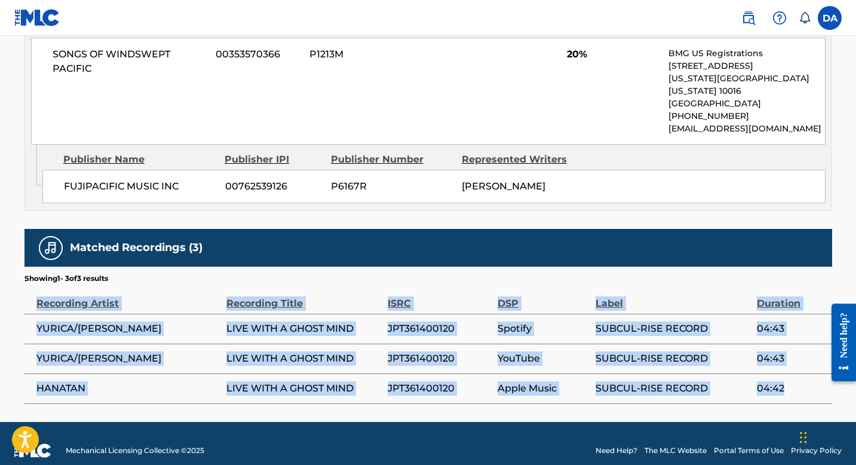
drag, startPoint x: 24, startPoint y: 287, endPoint x: 817, endPoint y: 381, distance: 798.0
click at [817, 381] on table "Recording Artist Recording Title ISRC DSP Label Duration YURICA/[PERSON_NAME] L…" at bounding box center [427, 344] width 807 height 120
copy table "Recording Artist Recording Title ISRC DSP Label Duration YURICA/[PERSON_NAME] L…"
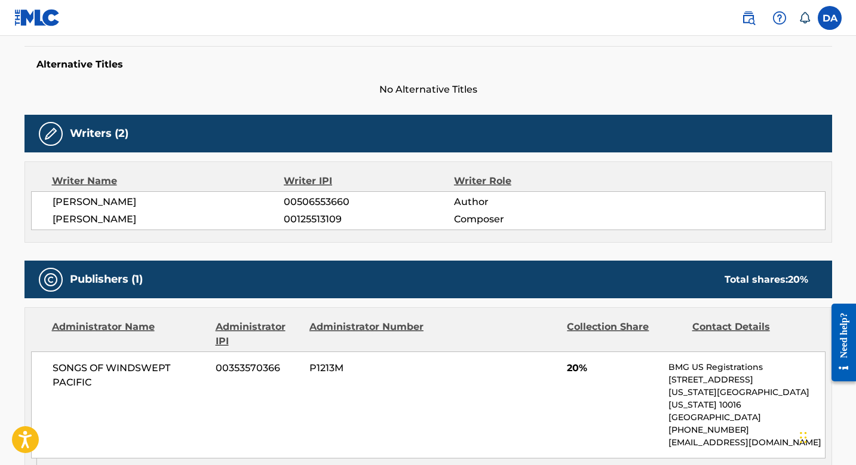
scroll to position [281, 0]
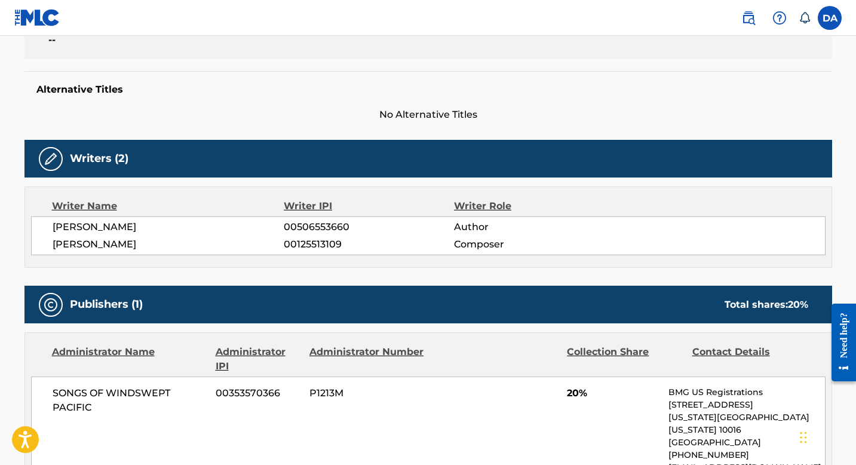
drag, startPoint x: 283, startPoint y: 242, endPoint x: 355, endPoint y: 242, distance: 72.3
click at [355, 242] on span "00125513109" at bounding box center [369, 244] width 170 height 14
drag, startPoint x: 340, startPoint y: 241, endPoint x: 286, endPoint y: 239, distance: 54.4
click at [286, 239] on span "00125513109" at bounding box center [369, 244] width 170 height 14
copy span "00125513109"
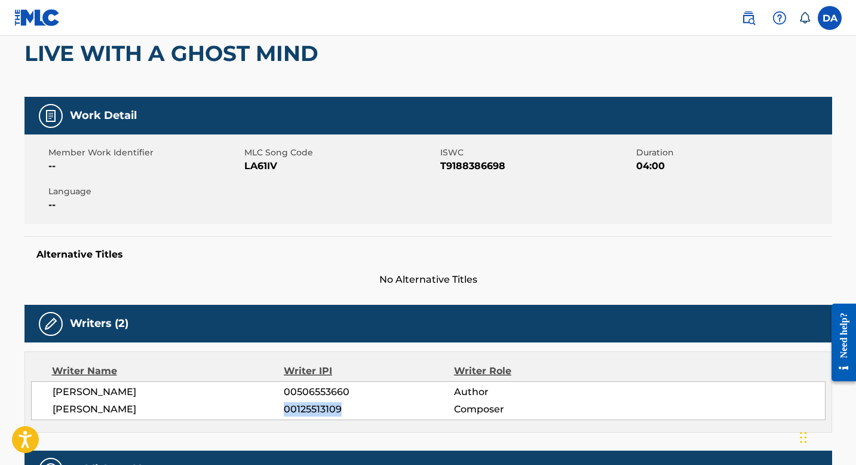
scroll to position [0, 0]
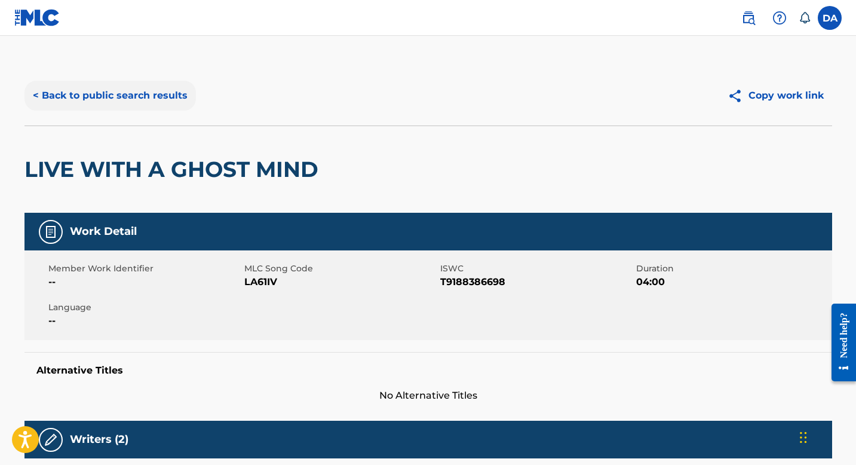
click at [41, 93] on button "< Back to public search results" at bounding box center [109, 96] width 171 height 30
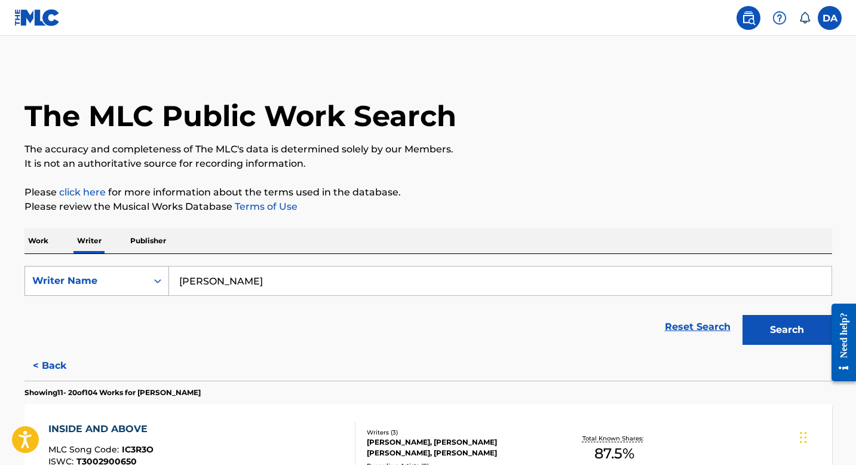
click at [113, 270] on div "Writer Name" at bounding box center [86, 280] width 122 height 23
click at [95, 319] on div "Writer IPI" at bounding box center [96, 311] width 143 height 30
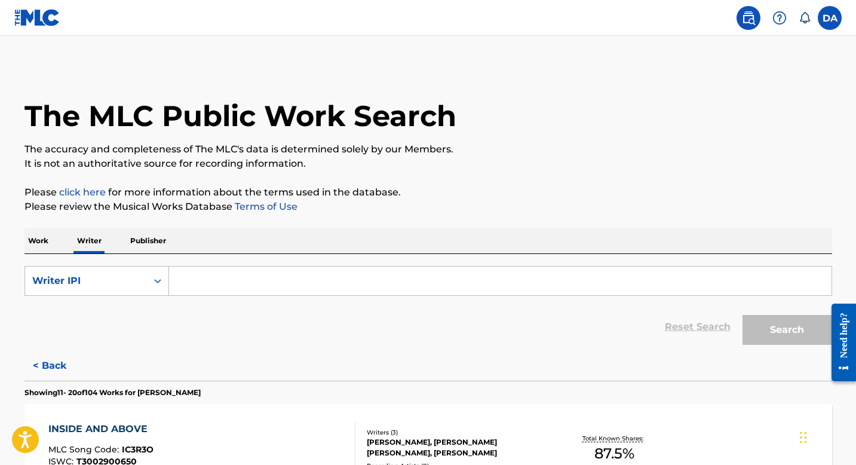
click at [256, 274] on input "Search Form" at bounding box center [500, 280] width 662 height 29
paste input "00125513109"
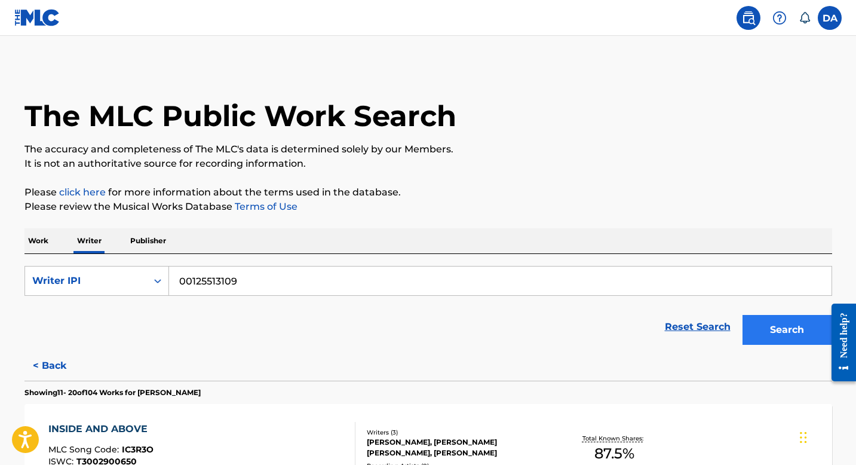
type input "00125513109"
click at [795, 330] on button "Search" at bounding box center [787, 330] width 90 height 30
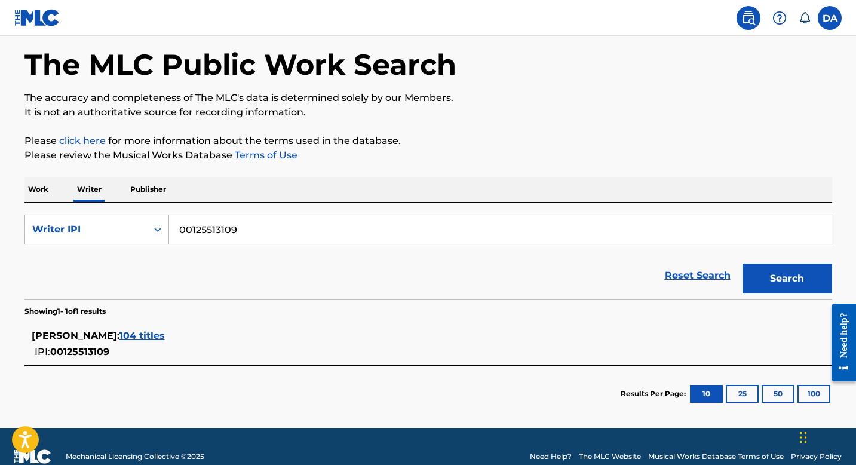
scroll to position [71, 0]
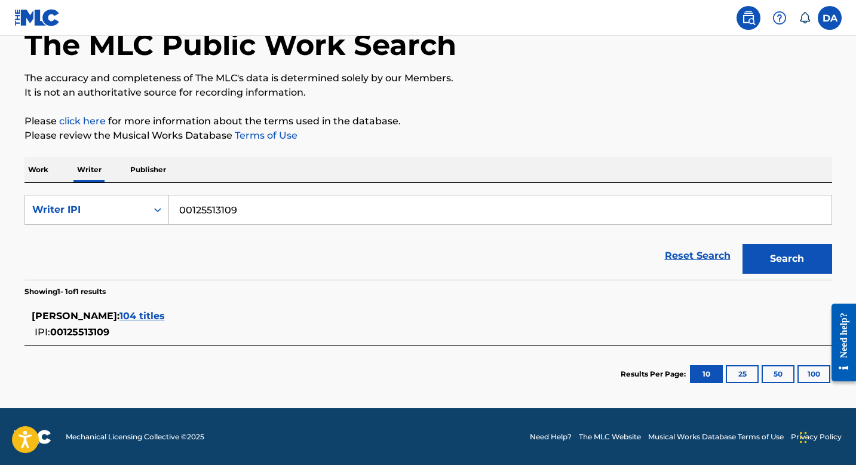
click at [165, 315] on span "104 titles" at bounding box center [141, 315] width 45 height 11
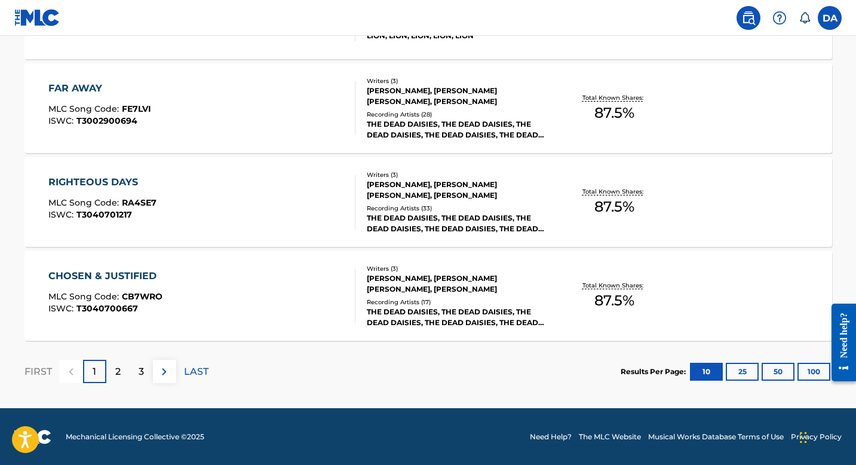
scroll to position [997, 0]
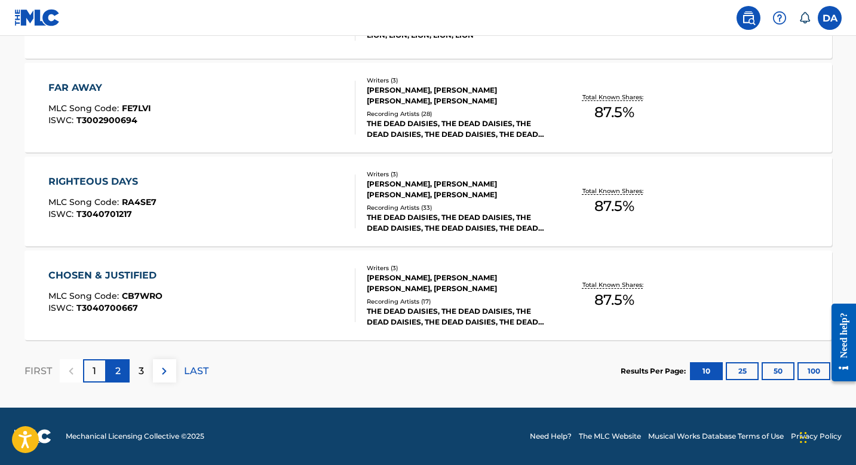
click at [122, 371] on div "2" at bounding box center [117, 370] width 23 height 23
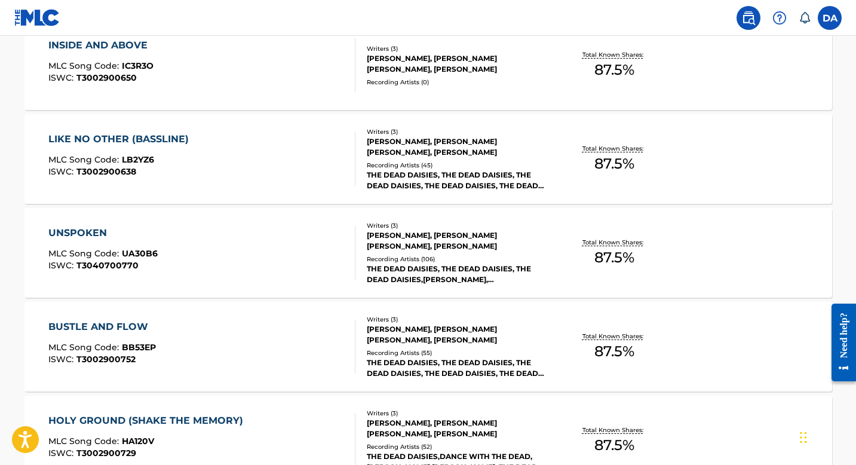
scroll to position [336, 0]
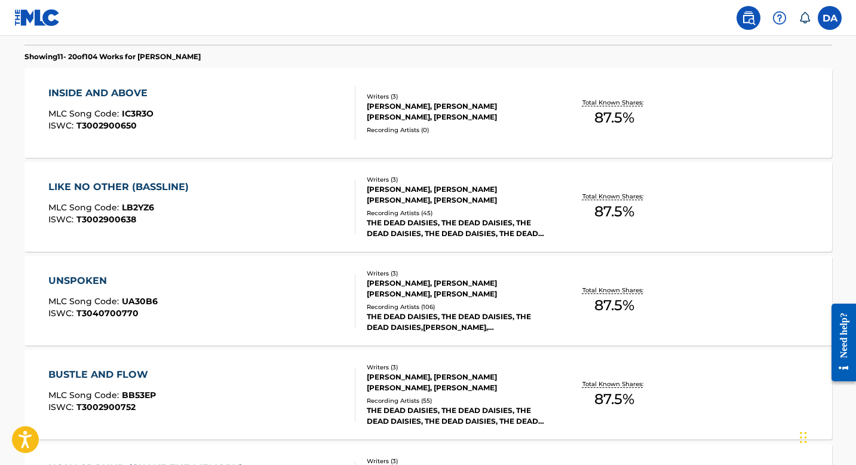
click at [139, 91] on div "INSIDE AND ABOVE" at bounding box center [100, 93] width 105 height 14
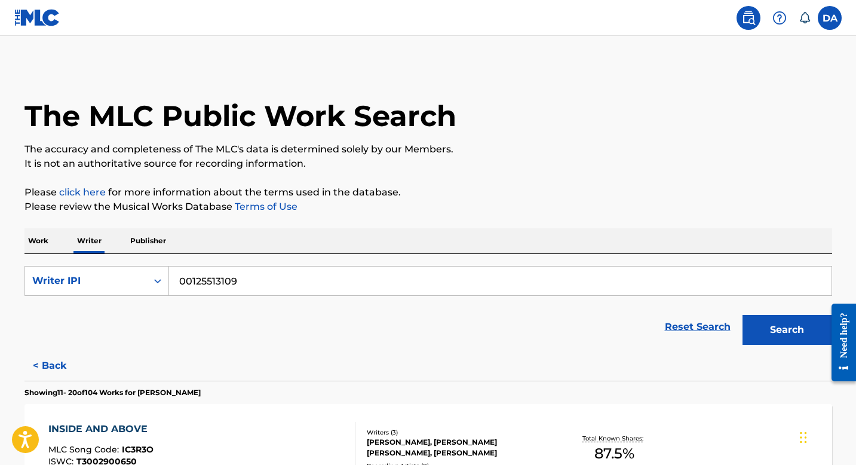
click at [42, 236] on p "Work" at bounding box center [37, 240] width 27 height 25
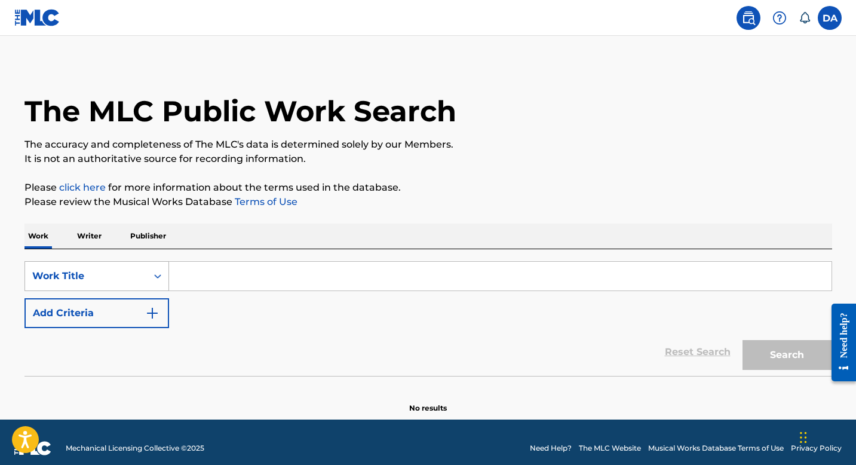
click at [106, 281] on div "Work Title" at bounding box center [86, 276] width 122 height 23
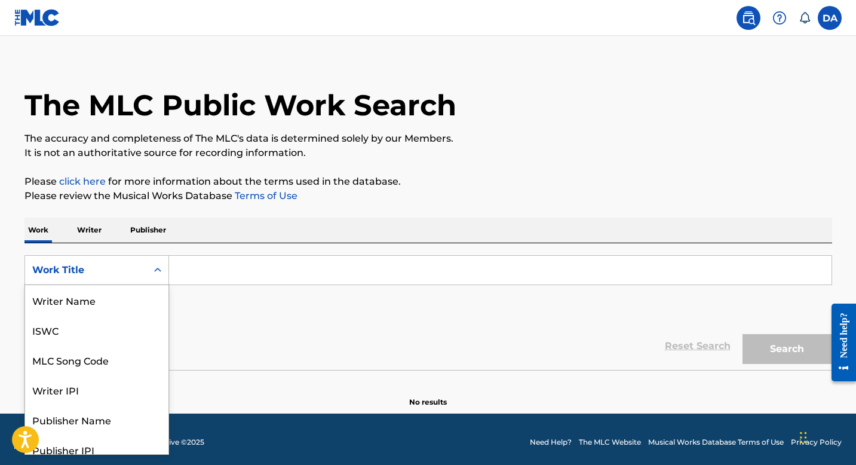
scroll to position [60, 0]
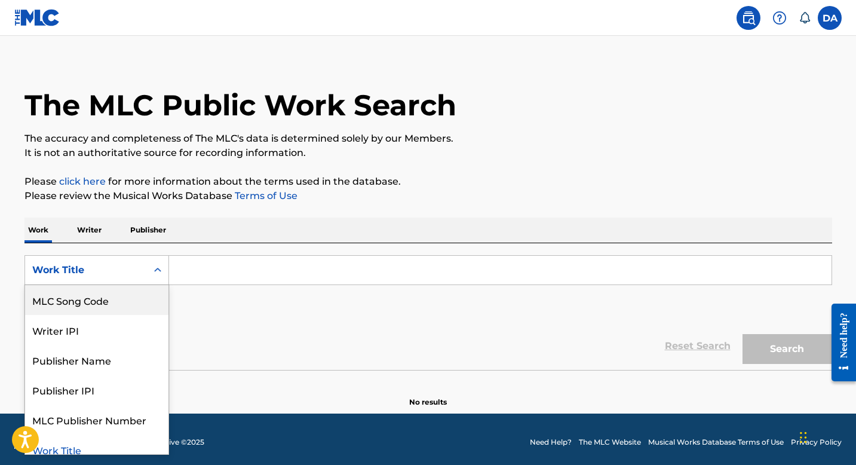
click at [245, 334] on div "Reset Search Search" at bounding box center [427, 346] width 807 height 48
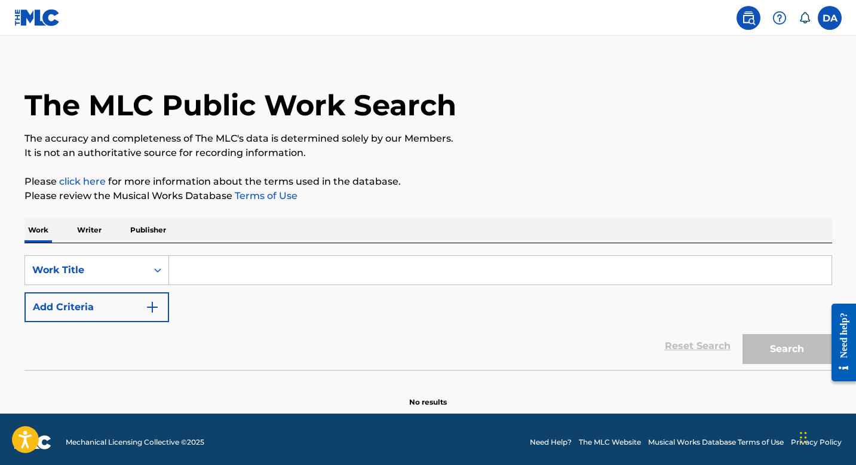
click at [91, 229] on p "Writer" at bounding box center [89, 229] width 32 height 25
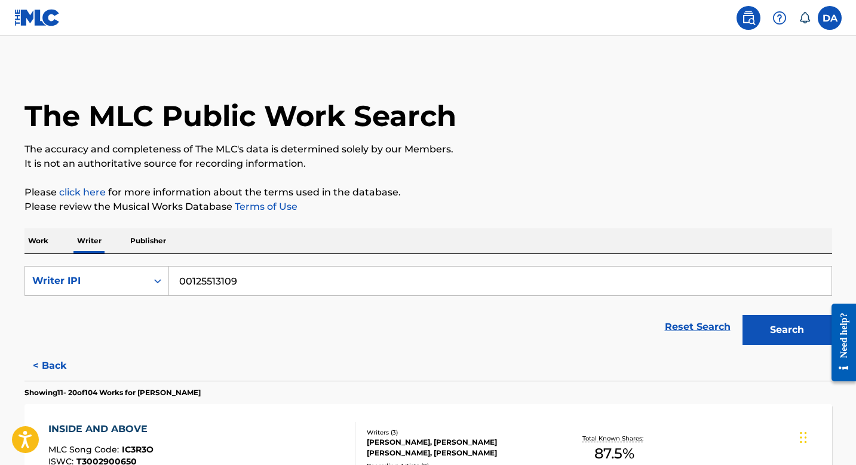
click at [158, 241] on p "Publisher" at bounding box center [148, 240] width 43 height 25
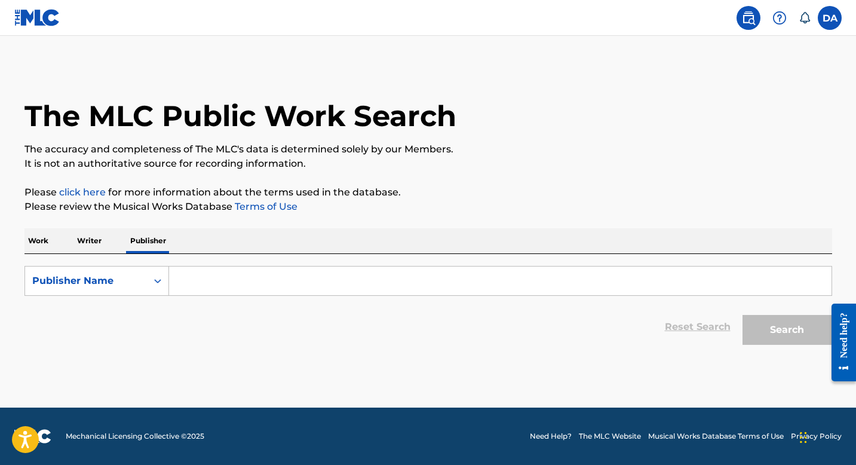
click at [33, 241] on p "Work" at bounding box center [37, 240] width 27 height 25
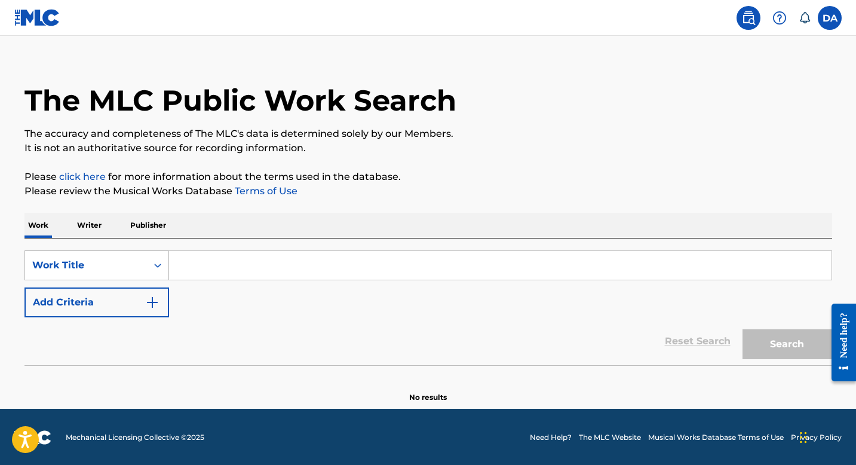
scroll to position [17, 0]
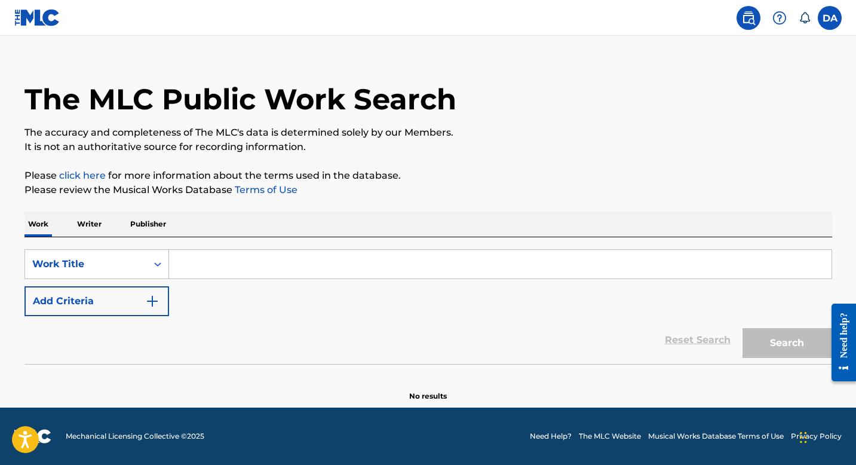
click at [90, 222] on p "Writer" at bounding box center [89, 223] width 32 height 25
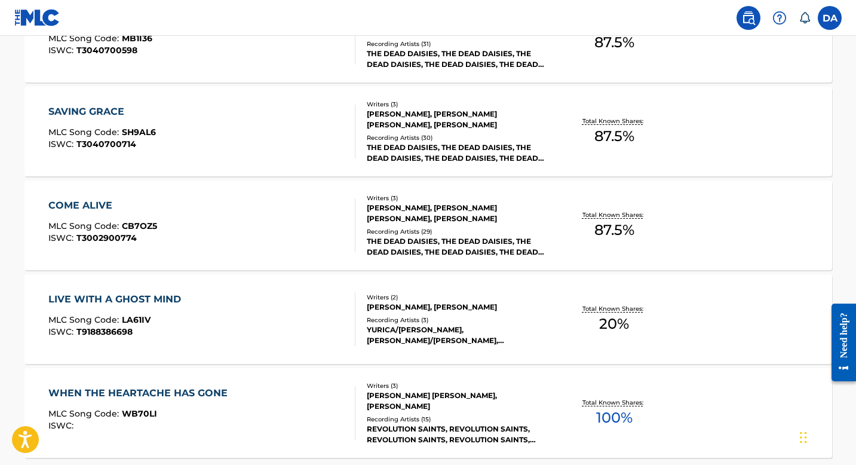
scroll to position [997, 0]
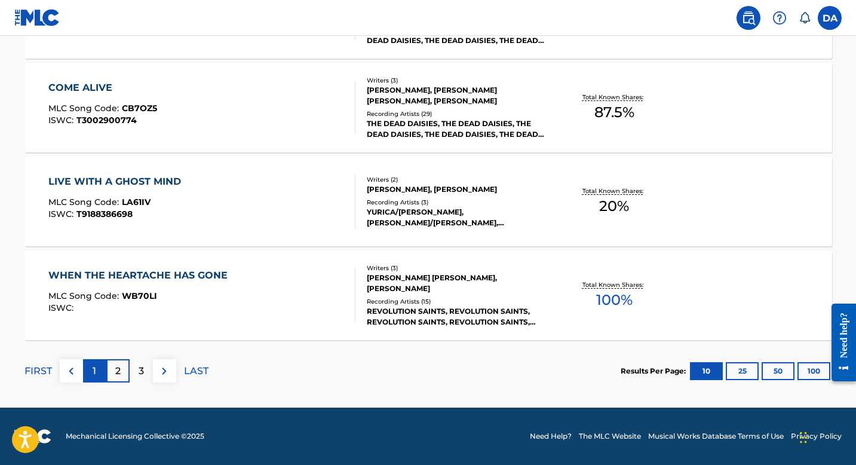
click at [99, 374] on div "1" at bounding box center [94, 370] width 23 height 23
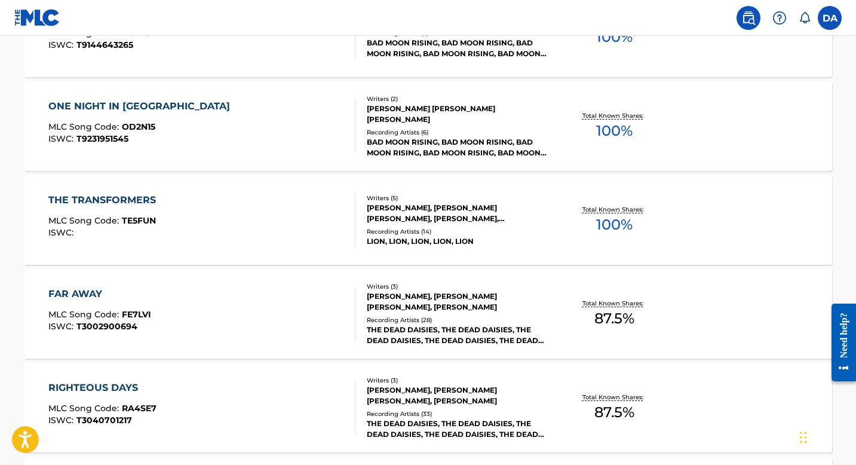
scroll to position [777, 0]
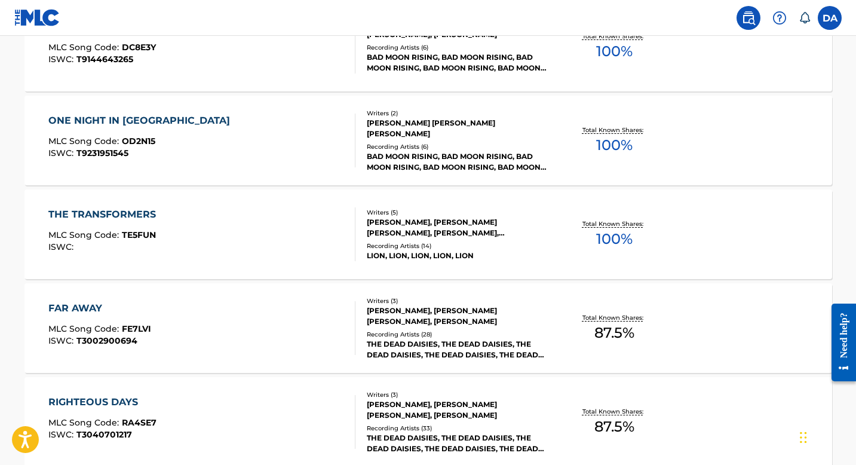
click at [125, 212] on div "THE TRANSFORMERS" at bounding box center [104, 214] width 113 height 14
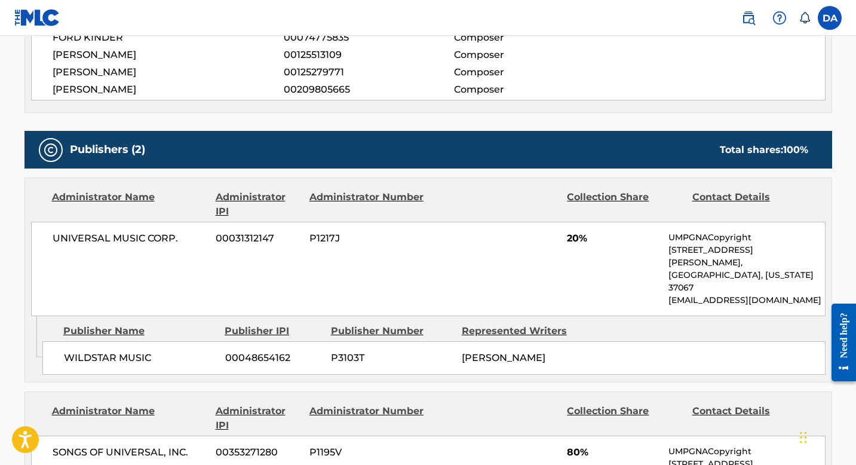
scroll to position [490, 0]
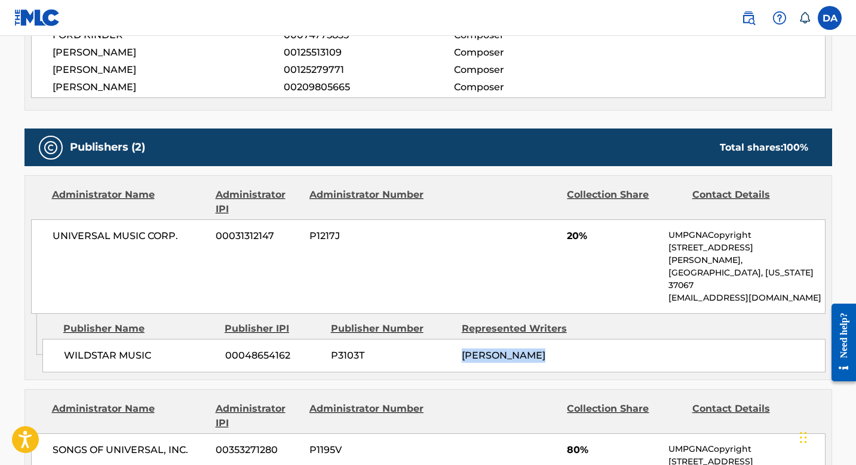
drag, startPoint x: 464, startPoint y: 325, endPoint x: 551, endPoint y: 328, distance: 87.2
click at [551, 348] on div "[PERSON_NAME]" at bounding box center [523, 355] width 122 height 14
click at [558, 348] on div "[PERSON_NAME]" at bounding box center [523, 355] width 122 height 14
drag, startPoint x: 64, startPoint y: 327, endPoint x: 162, endPoint y: 336, distance: 97.7
click at [162, 339] on div "WILDSTAR MUSIC 00048654162 P3103T [PERSON_NAME]" at bounding box center [433, 355] width 783 height 33
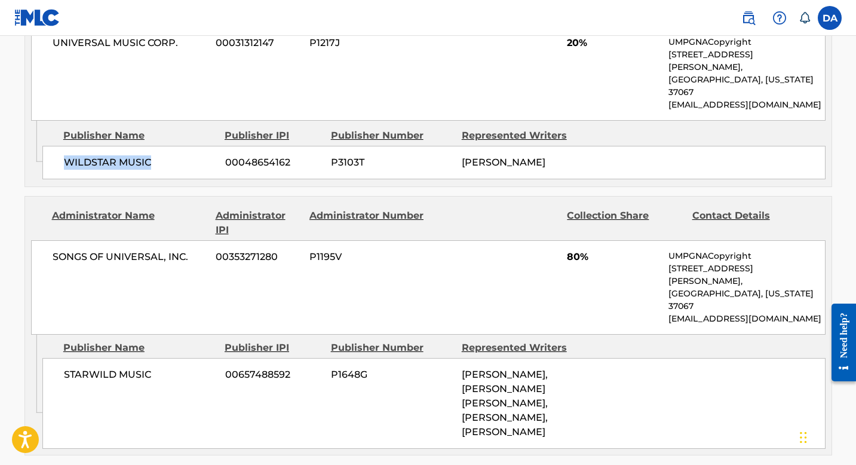
scroll to position [664, 0]
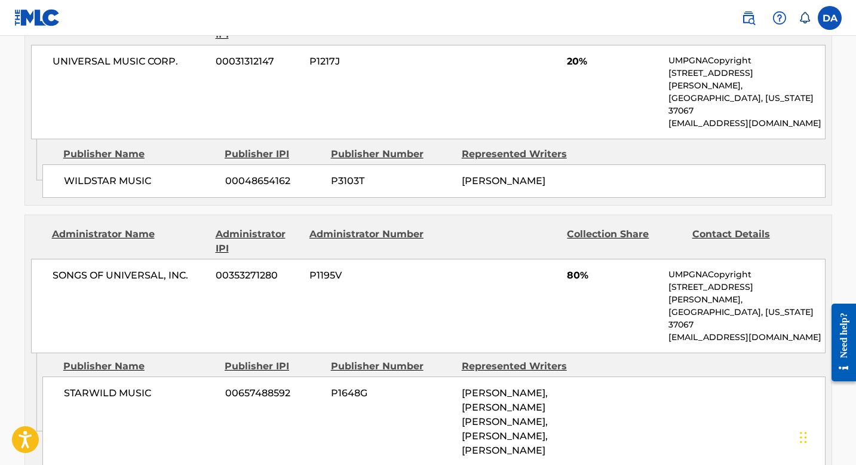
click at [663, 380] on div "STARWILD MUSIC 00657488592 P1648G [PERSON_NAME], [PERSON_NAME], [PERSON_NAME], …" at bounding box center [433, 421] width 783 height 91
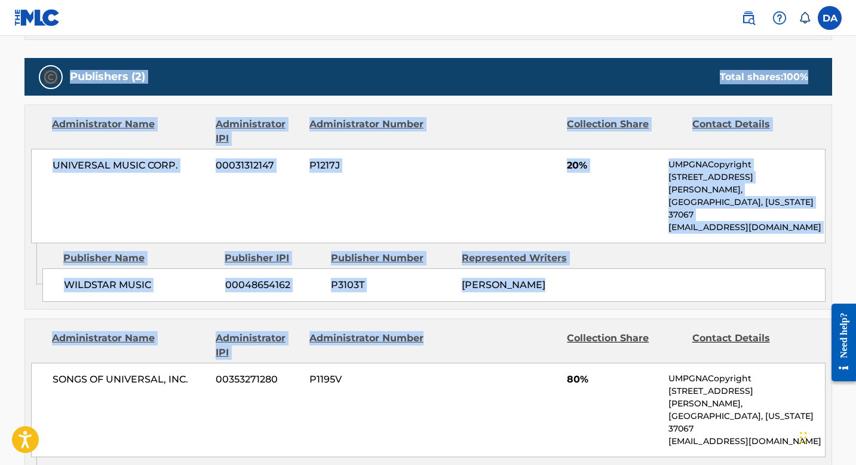
scroll to position [730, 0]
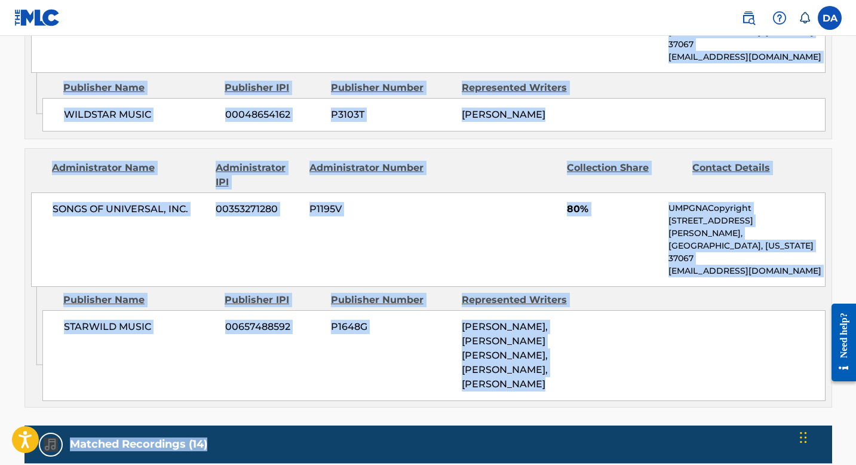
drag, startPoint x: 29, startPoint y: 168, endPoint x: 684, endPoint y: 373, distance: 686.1
click at [684, 373] on div "< Back to public search results Copy work link THE TRANSFORMERS Work Detail Mem…" at bounding box center [428, 93] width 836 height 1516
copy div "THE TRANSFORMERS Work Detail Member Work Identifier -- MLC Song Code TE5FUN ISW…"
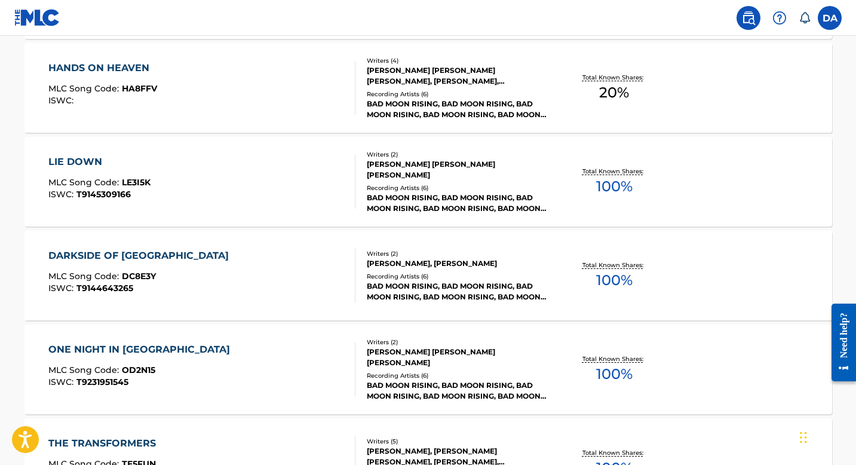
scroll to position [997, 0]
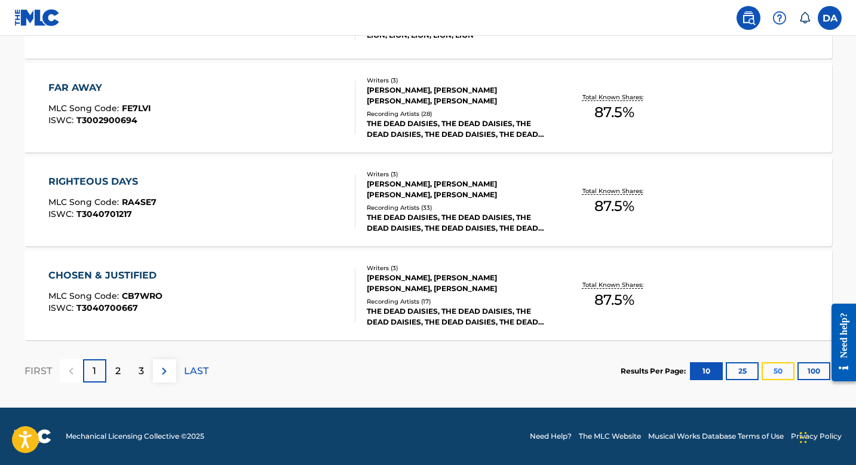
click at [782, 374] on button "50" at bounding box center [777, 371] width 33 height 18
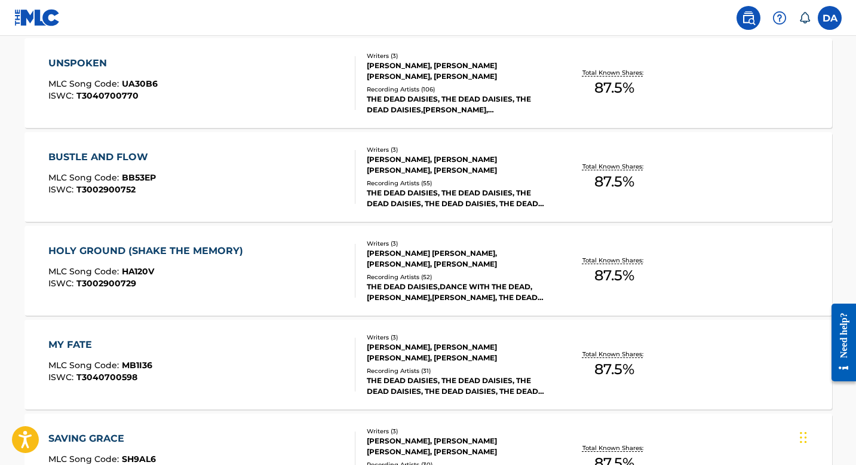
scroll to position [1596, 0]
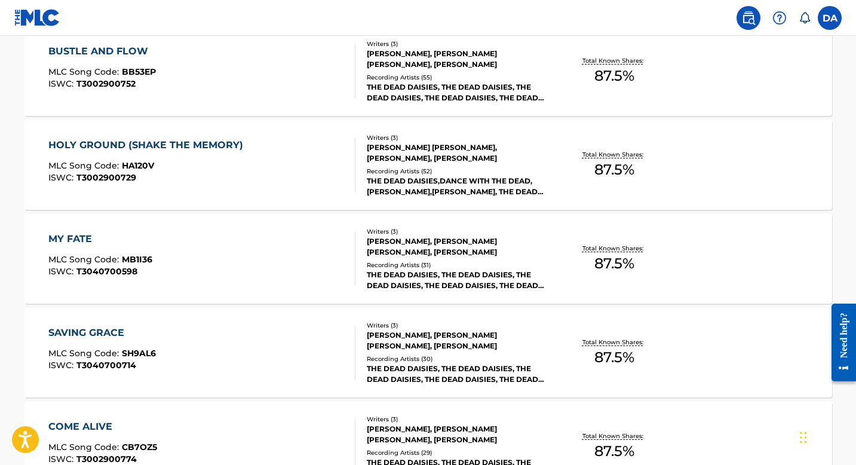
click at [77, 236] on div "MY FATE" at bounding box center [100, 239] width 104 height 14
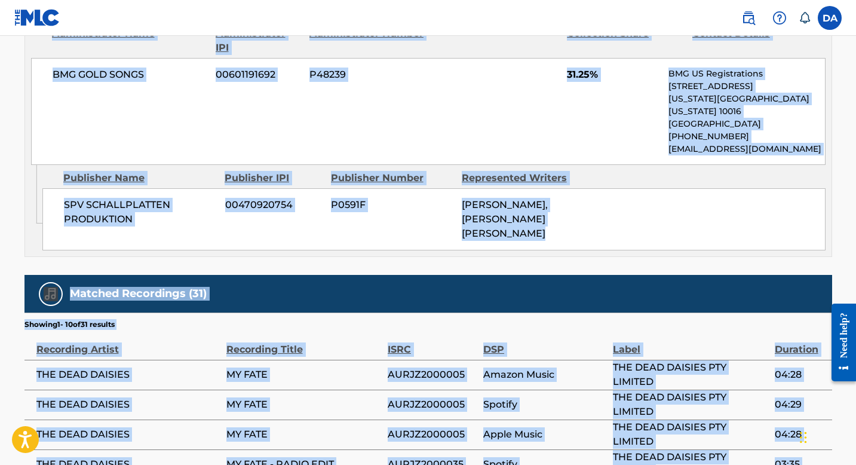
scroll to position [1378, 0]
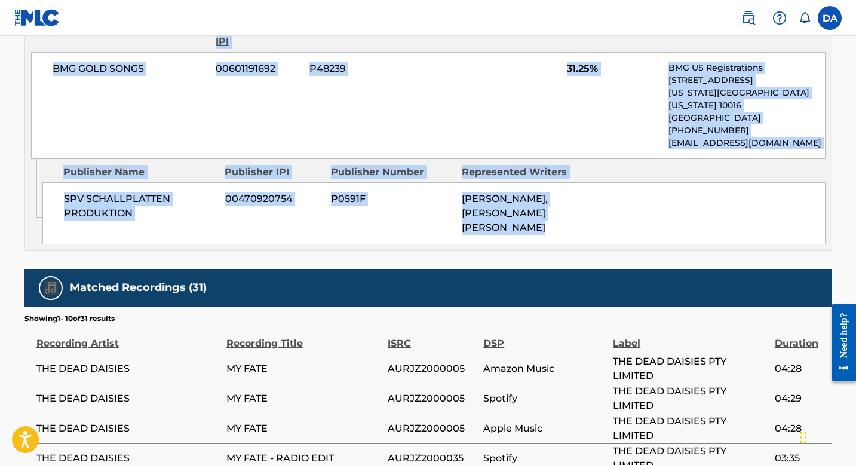
drag, startPoint x: 26, startPoint y: 162, endPoint x: 445, endPoint y: 155, distance: 418.6
copy div "MY FATE Work Detail Member Work Identifier -- MLC Song Code MB1I36 ISWC T304070…"
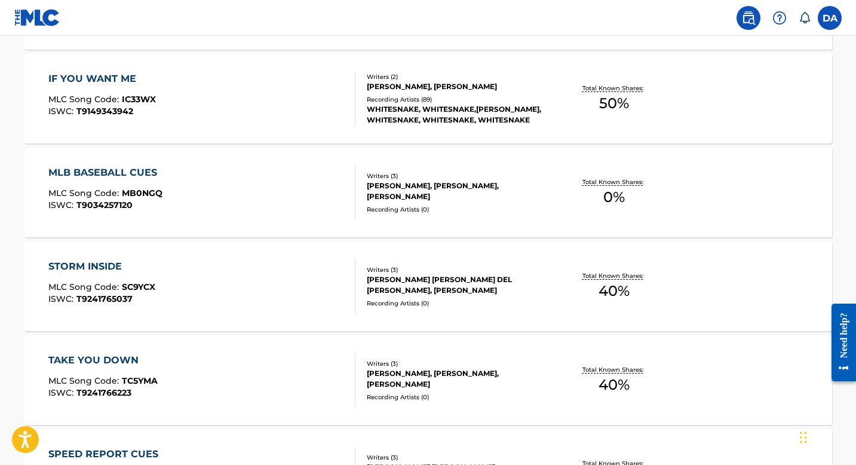
scroll to position [4747, 0]
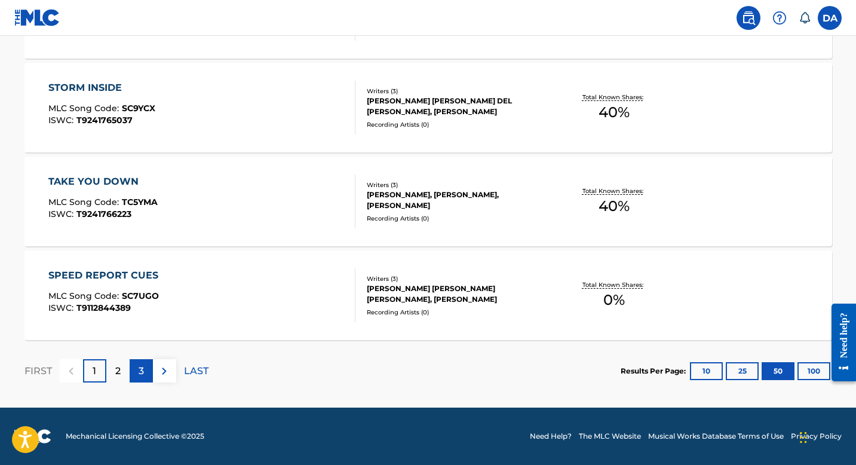
click at [143, 368] on p "3" at bounding box center [141, 371] width 5 height 14
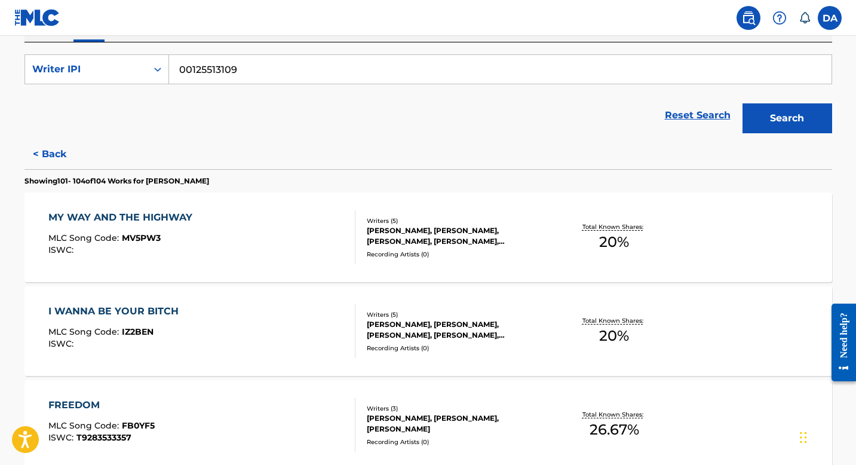
scroll to position [145, 0]
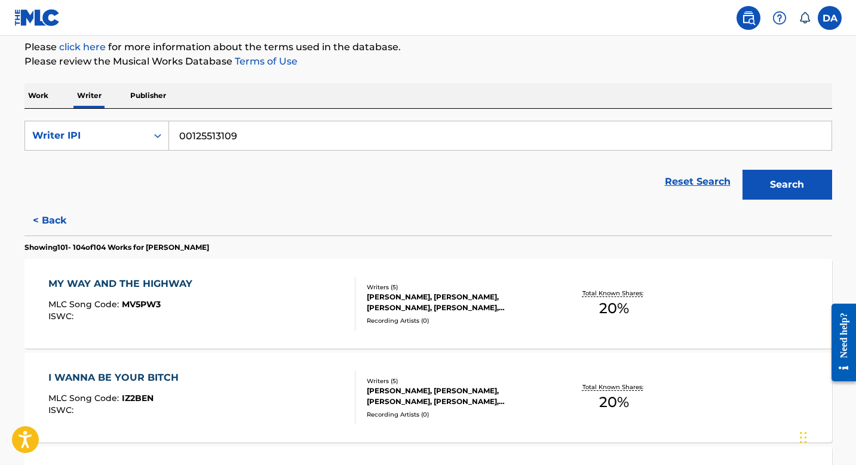
click at [134, 377] on div "I WANNA BE YOUR BITCH" at bounding box center [116, 377] width 136 height 14
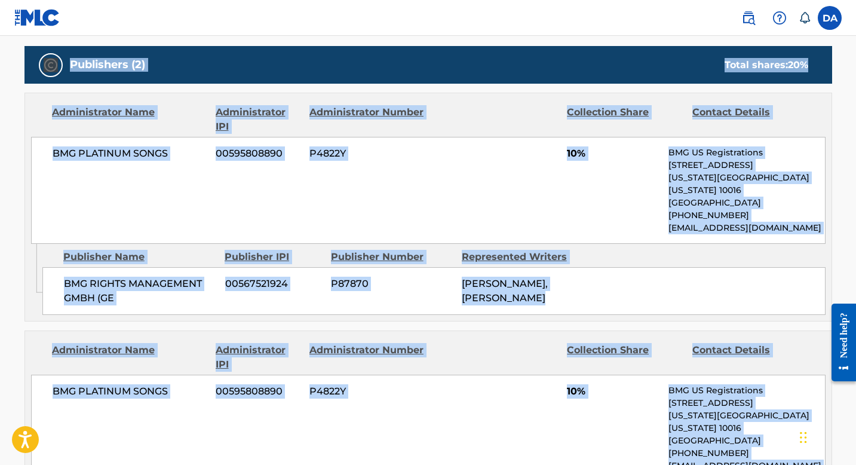
scroll to position [807, 0]
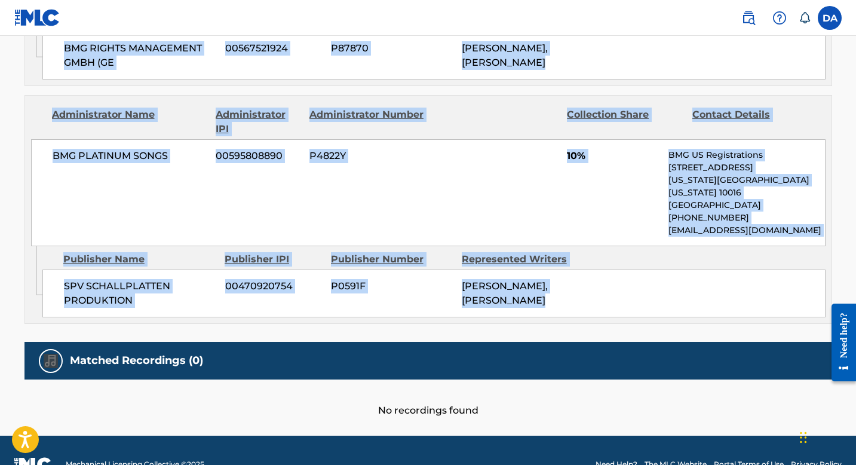
drag, startPoint x: 24, startPoint y: 165, endPoint x: 531, endPoint y: 302, distance: 525.1
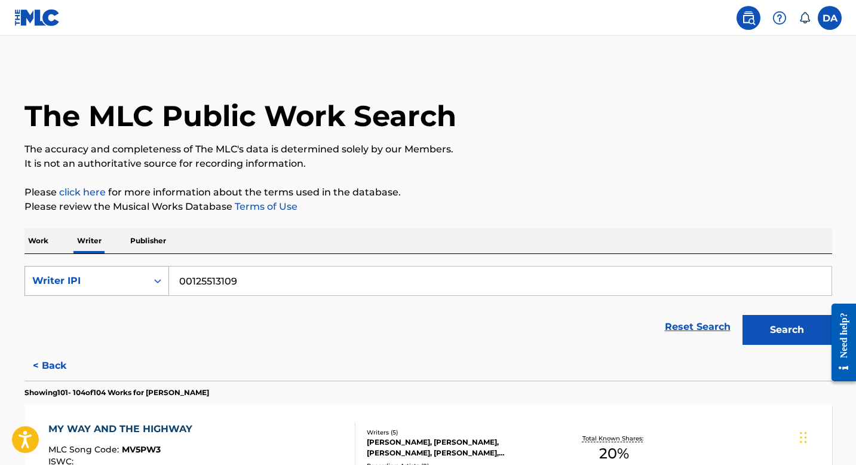
click at [158, 283] on icon "Search Form" at bounding box center [158, 281] width 12 height 12
click at [39, 236] on p "Work" at bounding box center [37, 240] width 27 height 25
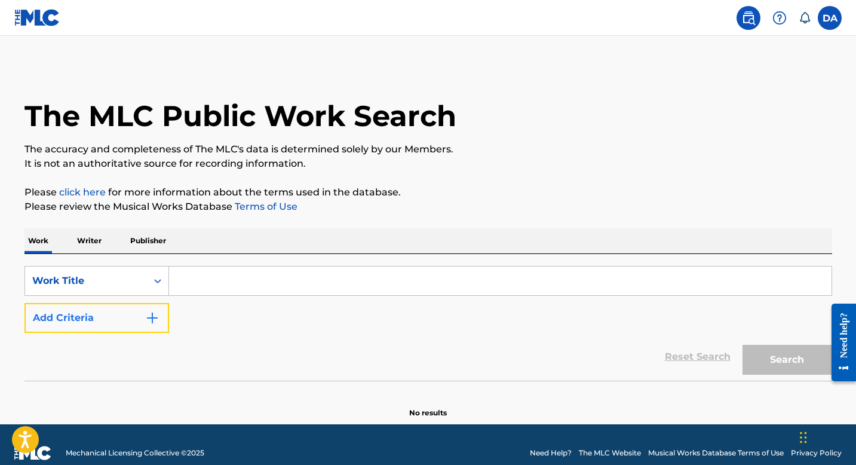
click at [158, 314] on img "Search Form" at bounding box center [152, 318] width 14 height 14
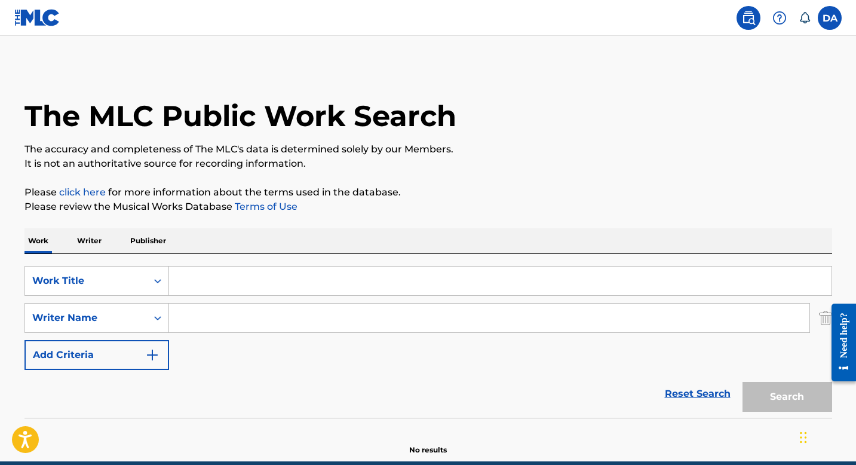
click at [210, 324] on input "Search Form" at bounding box center [489, 317] width 640 height 29
click at [208, 285] on input "Search Form" at bounding box center [500, 280] width 662 height 29
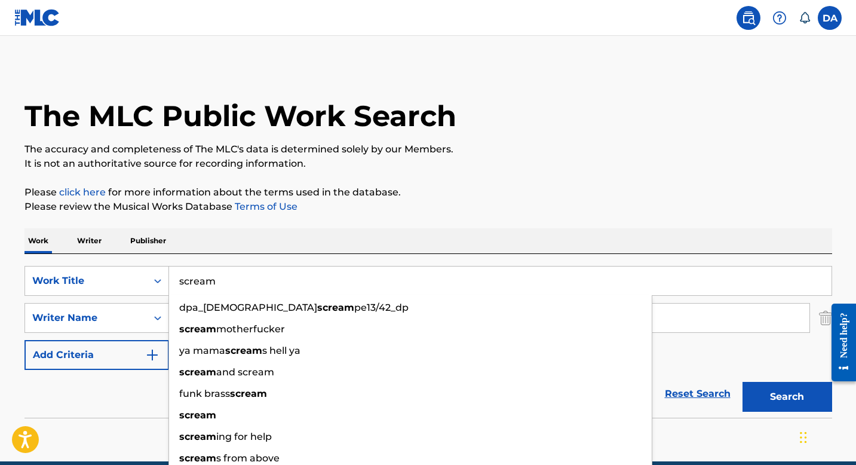
type input "scream"
click at [407, 223] on div "The MLC Public Work Search The accuracy and completeness of The MLC's data is d…" at bounding box center [428, 260] width 836 height 389
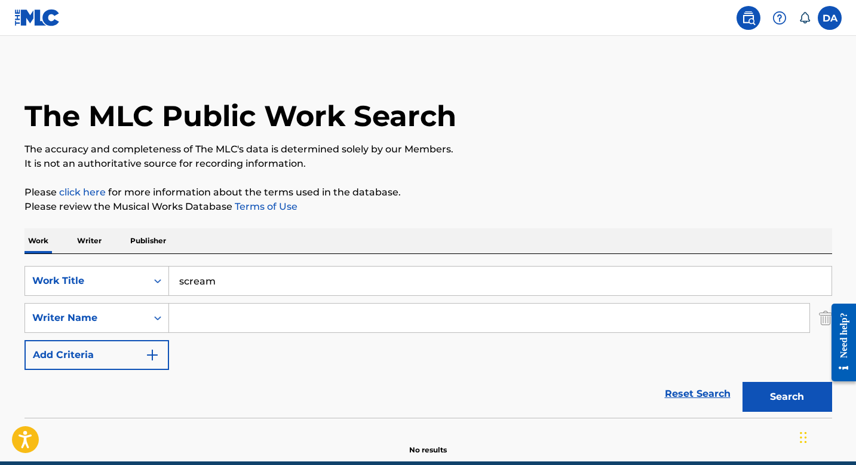
click at [231, 326] on input "Search Form" at bounding box center [489, 317] width 640 height 29
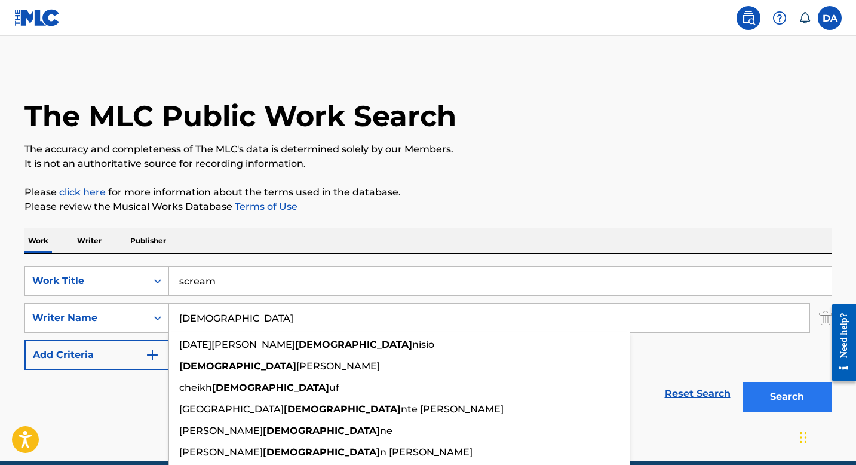
type input "[DEMOGRAPHIC_DATA]"
click at [803, 391] on button "Search" at bounding box center [787, 397] width 90 height 30
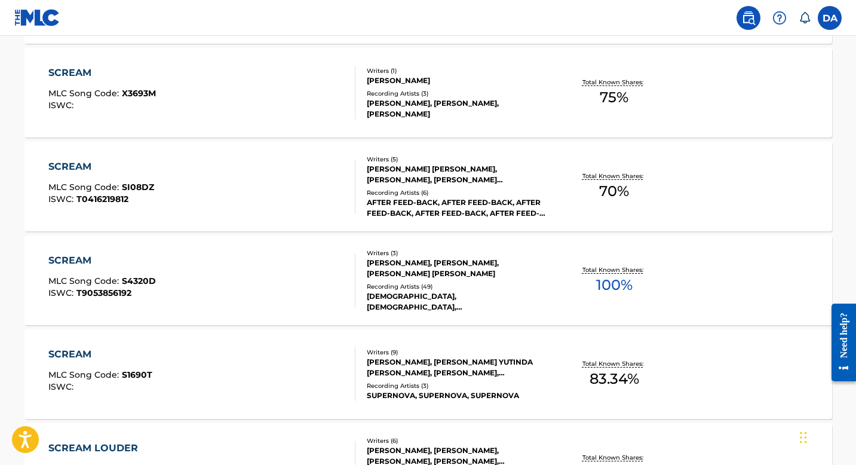
scroll to position [492, 0]
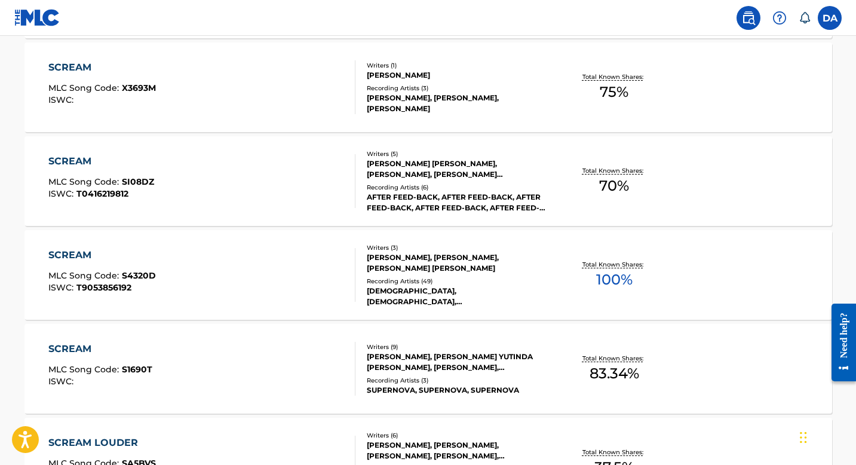
click at [66, 253] on div "SCREAM" at bounding box center [101, 255] width 107 height 14
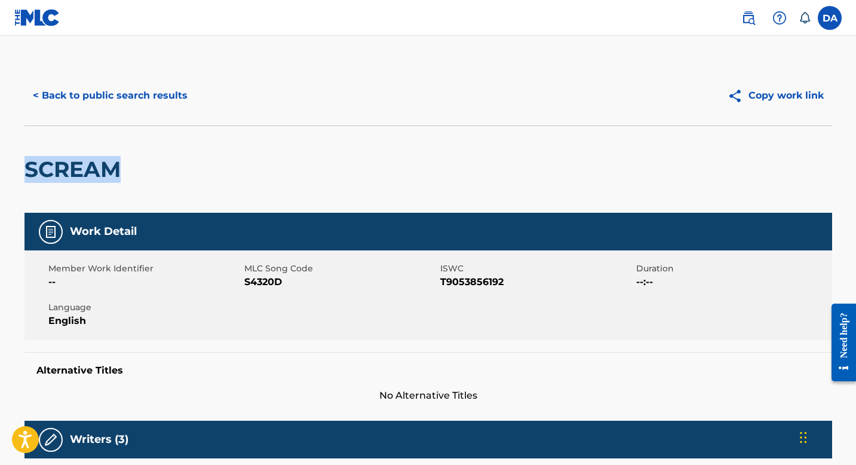
scroll to position [38, 0]
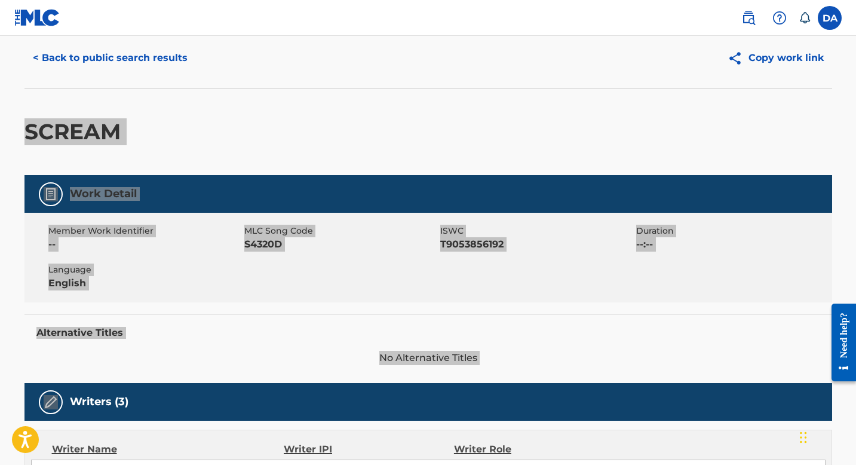
drag, startPoint x: 23, startPoint y: 167, endPoint x: 523, endPoint y: 373, distance: 540.6
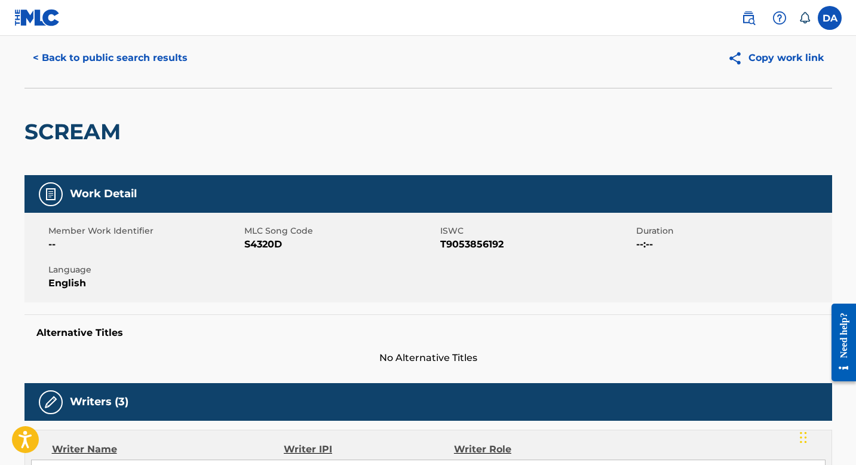
click at [214, 149] on div "SCREAM" at bounding box center [427, 131] width 807 height 87
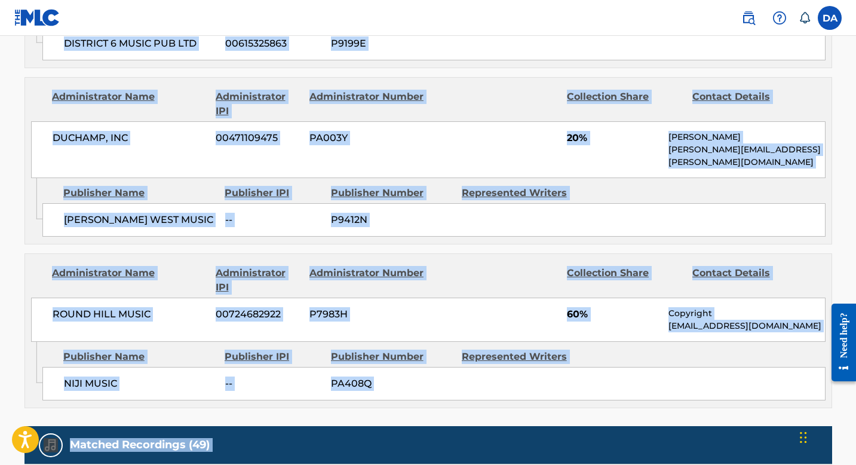
scroll to position [735, 0]
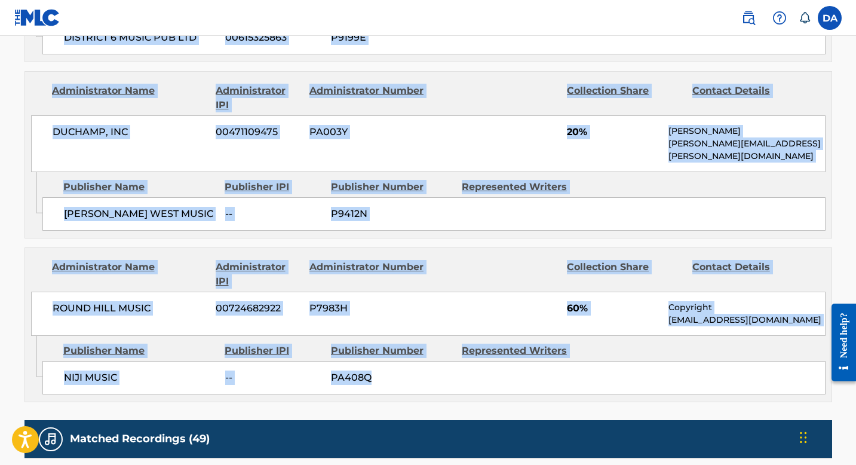
drag, startPoint x: 25, startPoint y: 132, endPoint x: 442, endPoint y: 364, distance: 477.1
click at [442, 364] on div "< Back to public search results Copy work link SCREAM Work Detail Member Work I…" at bounding box center [428, 89] width 836 height 1516
copy div "SCREAM Work Detail Member Work Identifier -- MLC Song Code S4320D ISWC T9053856…"
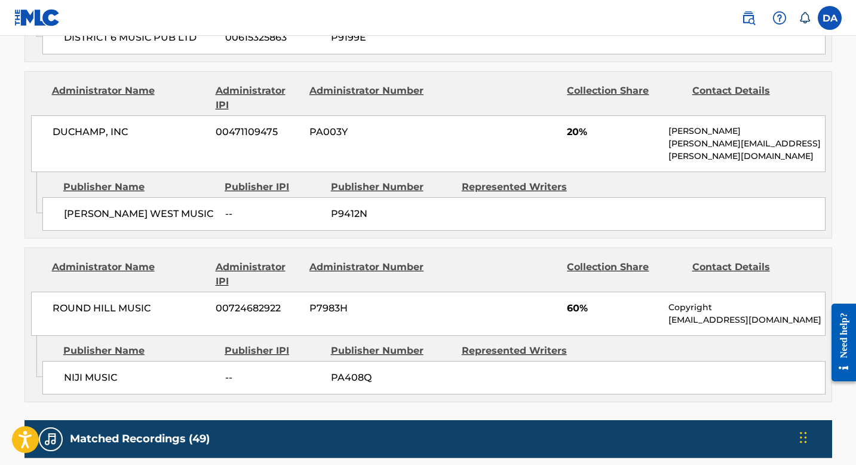
click at [479, 115] on div "DUCHAMP, INC 00471109475 PA003Y 20% [PERSON_NAME] [PERSON_NAME][EMAIL_ADDRESS][…" at bounding box center [428, 143] width 794 height 57
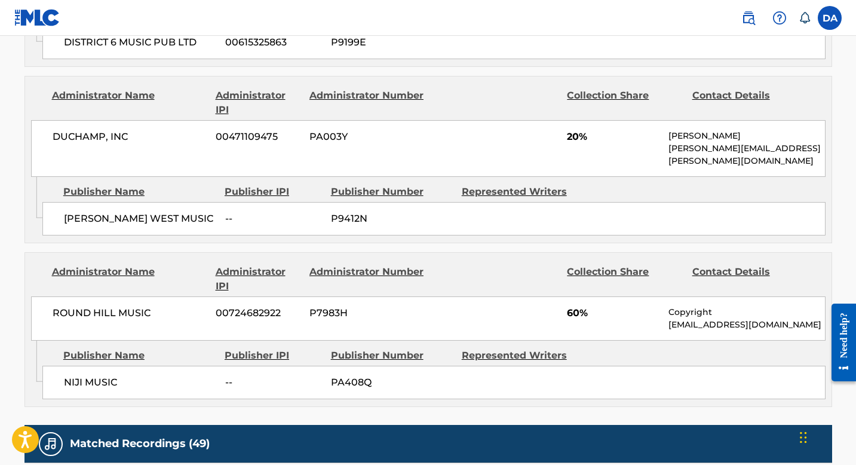
scroll to position [730, 0]
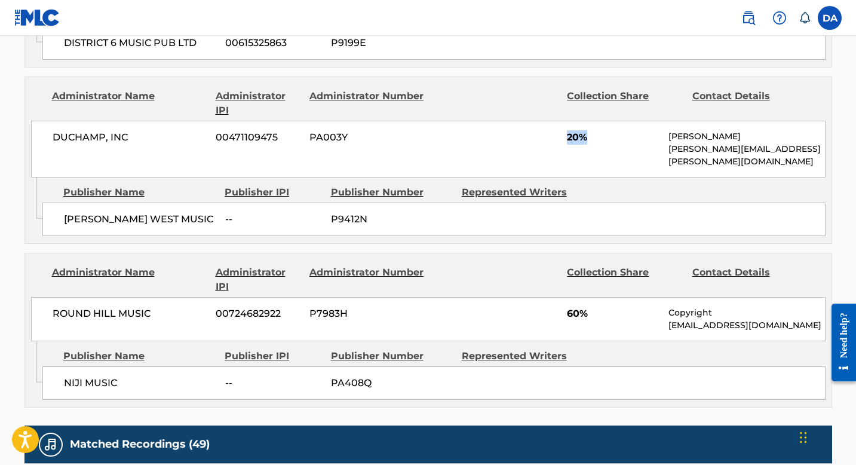
drag, startPoint x: 600, startPoint y: 125, endPoint x: 536, endPoint y: 124, distance: 63.9
click at [536, 124] on div "DUCHAMP, INC 00471109475 PA003Y 20% [PERSON_NAME] [PERSON_NAME][EMAIL_ADDRESS][…" at bounding box center [428, 149] width 794 height 57
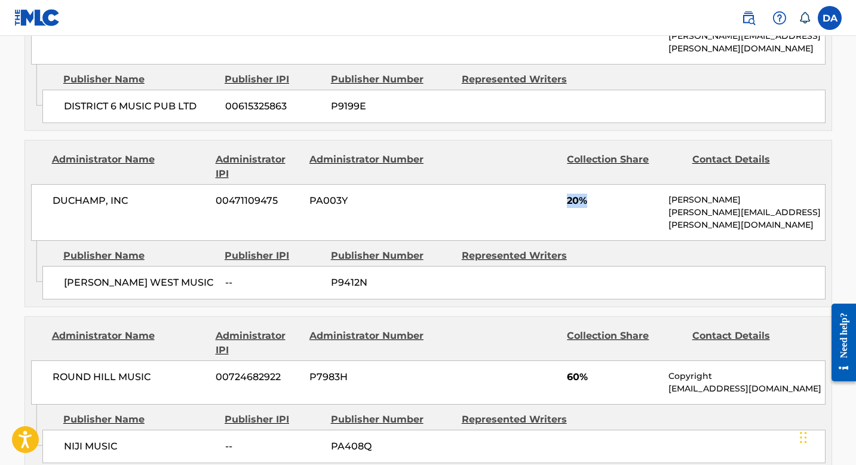
scroll to position [664, 0]
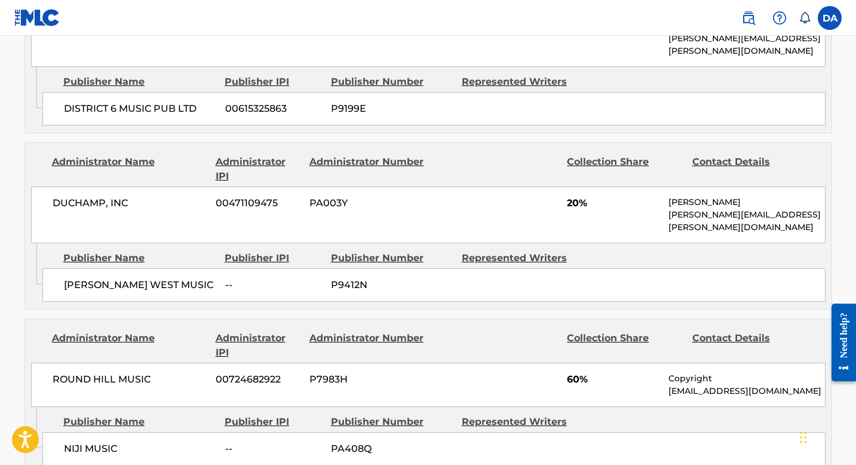
click at [110, 196] on span "DUCHAMP, INC" at bounding box center [130, 203] width 155 height 14
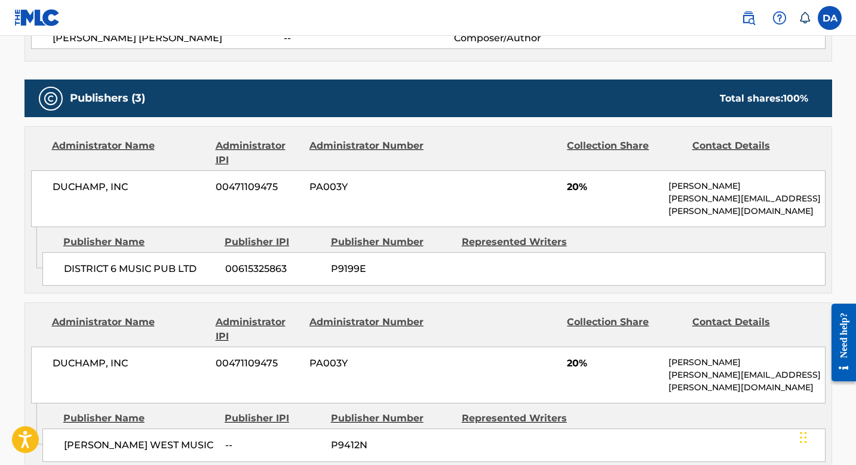
scroll to position [505, 0]
